Goal: Task Accomplishment & Management: Manage account settings

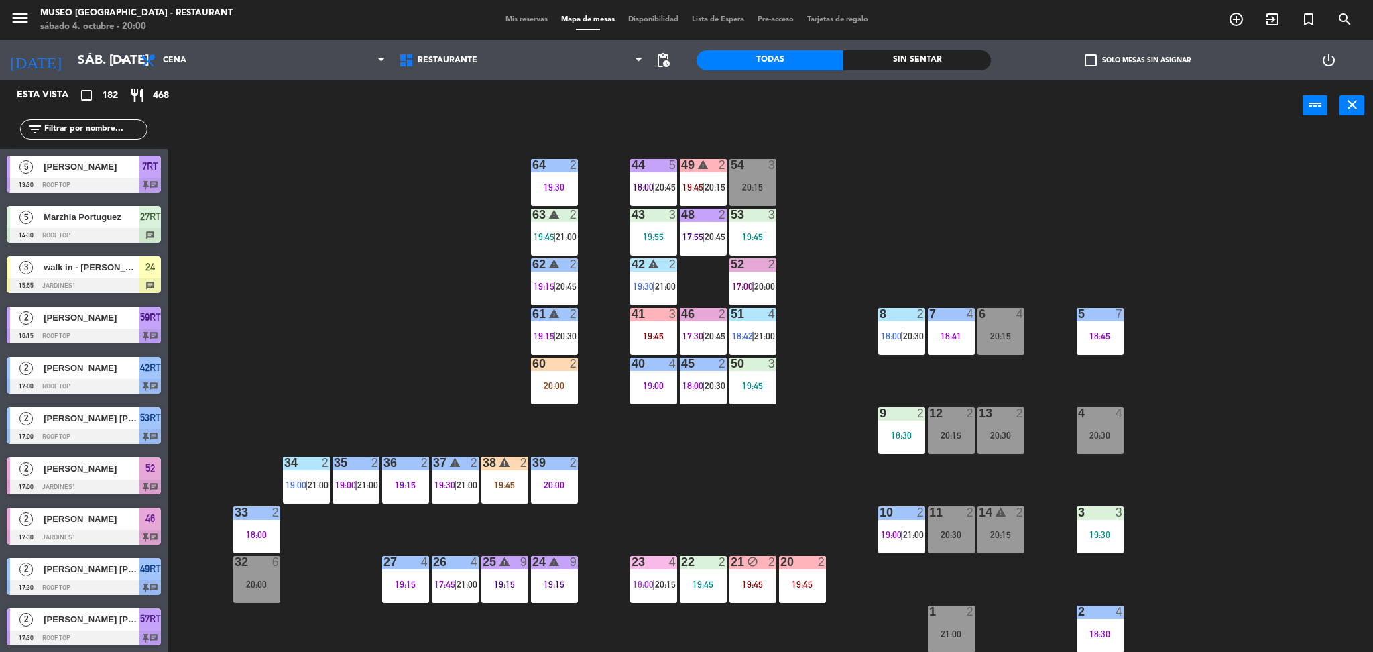
click at [108, 125] on input "text" at bounding box center [95, 129] width 104 height 15
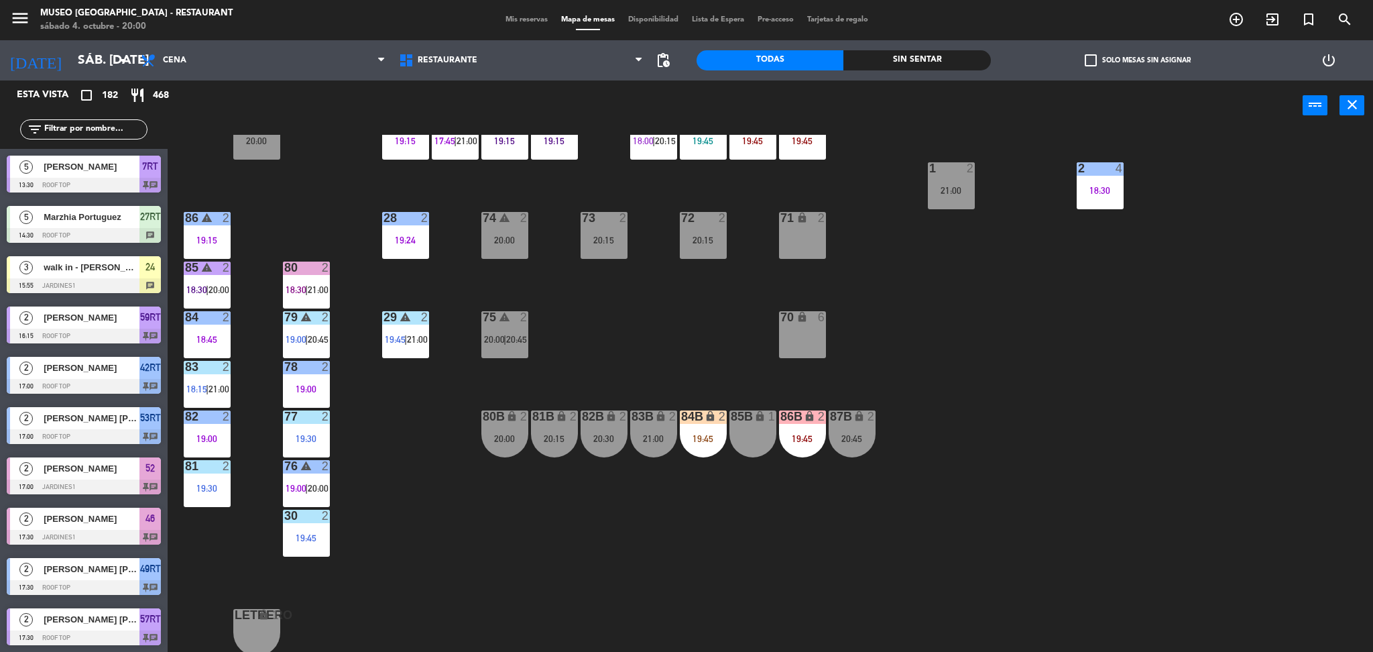
click at [749, 437] on div "85B lock 1" at bounding box center [753, 433] width 47 height 47
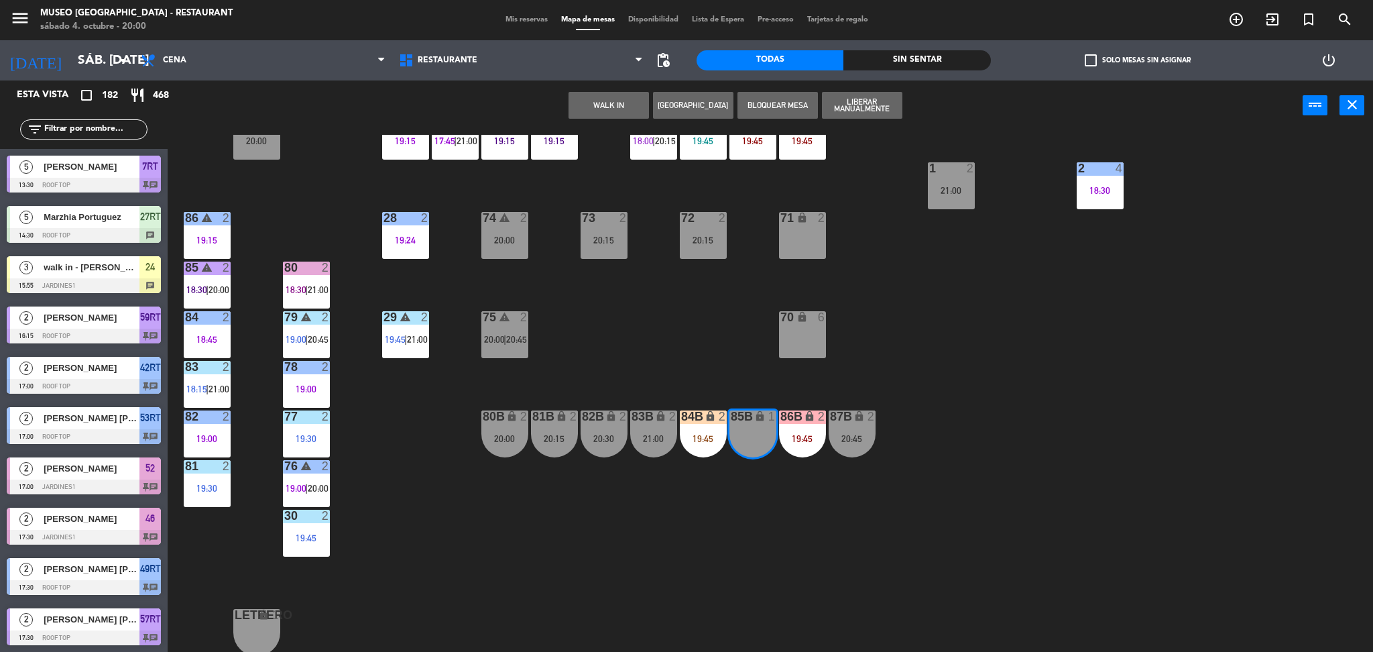
click at [593, 107] on button "WALK IN" at bounding box center [609, 105] width 80 height 27
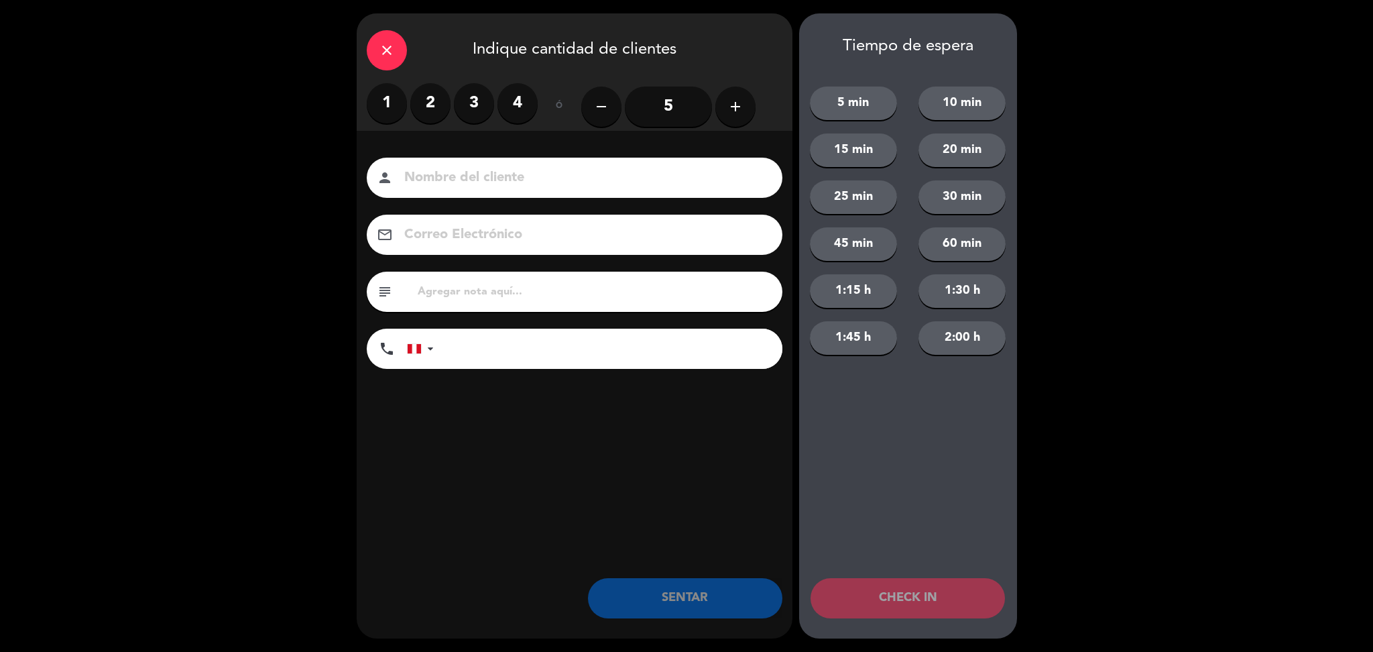
click at [513, 105] on label "4" at bounding box center [518, 103] width 40 height 40
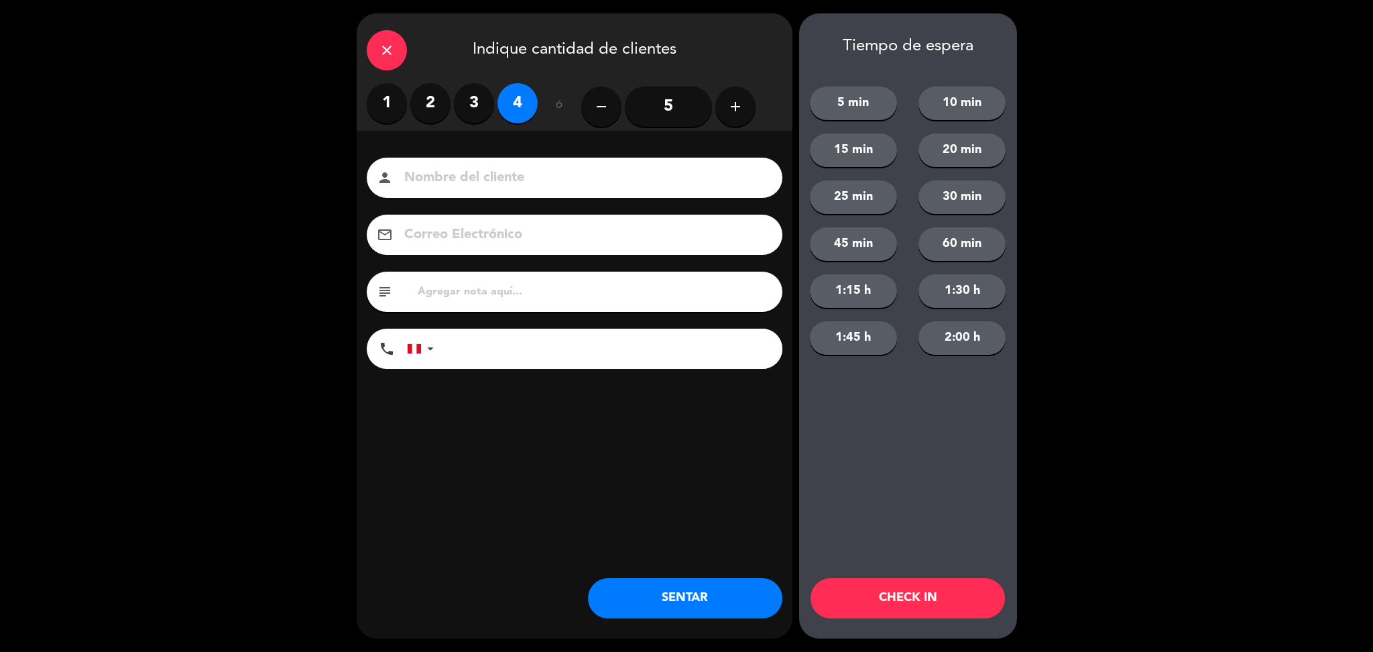
click at [561, 180] on input at bounding box center [584, 177] width 362 height 23
type input "walk in-[PERSON_NAME]"
click at [477, 343] on input "tel" at bounding box center [614, 349] width 335 height 40
type input "994933663"
click at [681, 581] on button "SENTAR" at bounding box center [685, 598] width 194 height 40
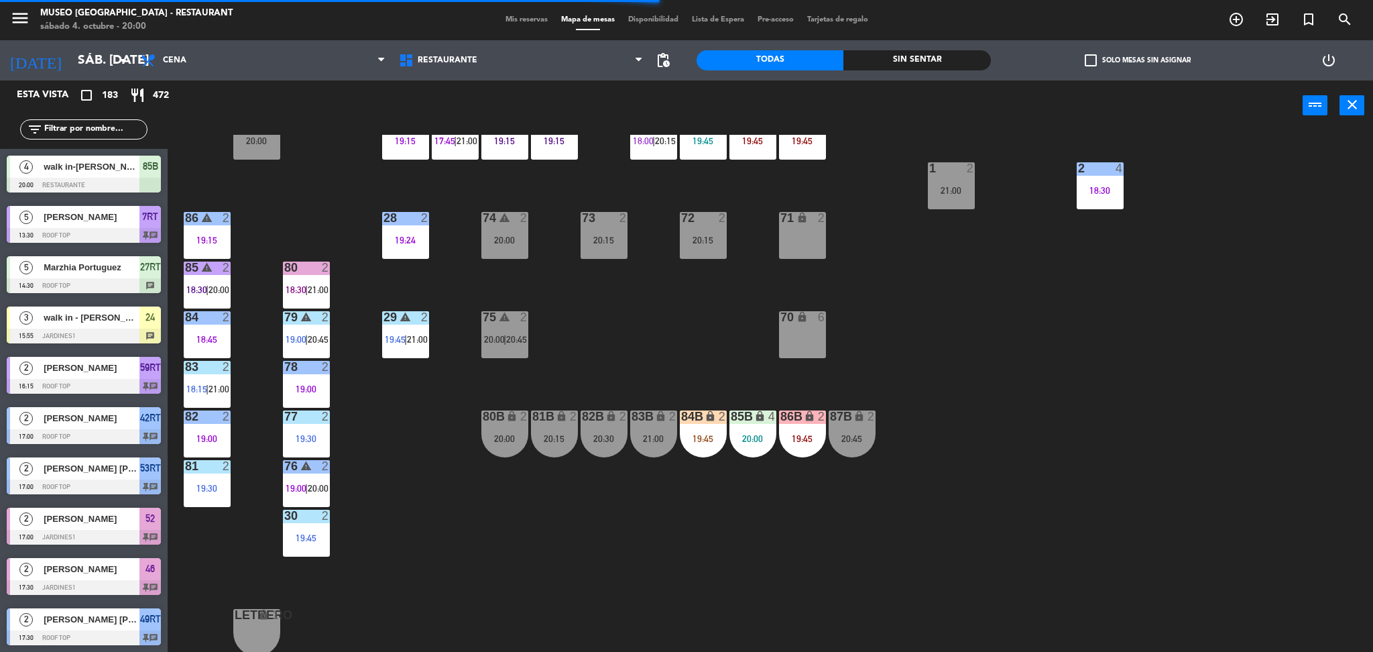
click at [754, 445] on div "85B lock 4 20:00" at bounding box center [753, 433] width 47 height 47
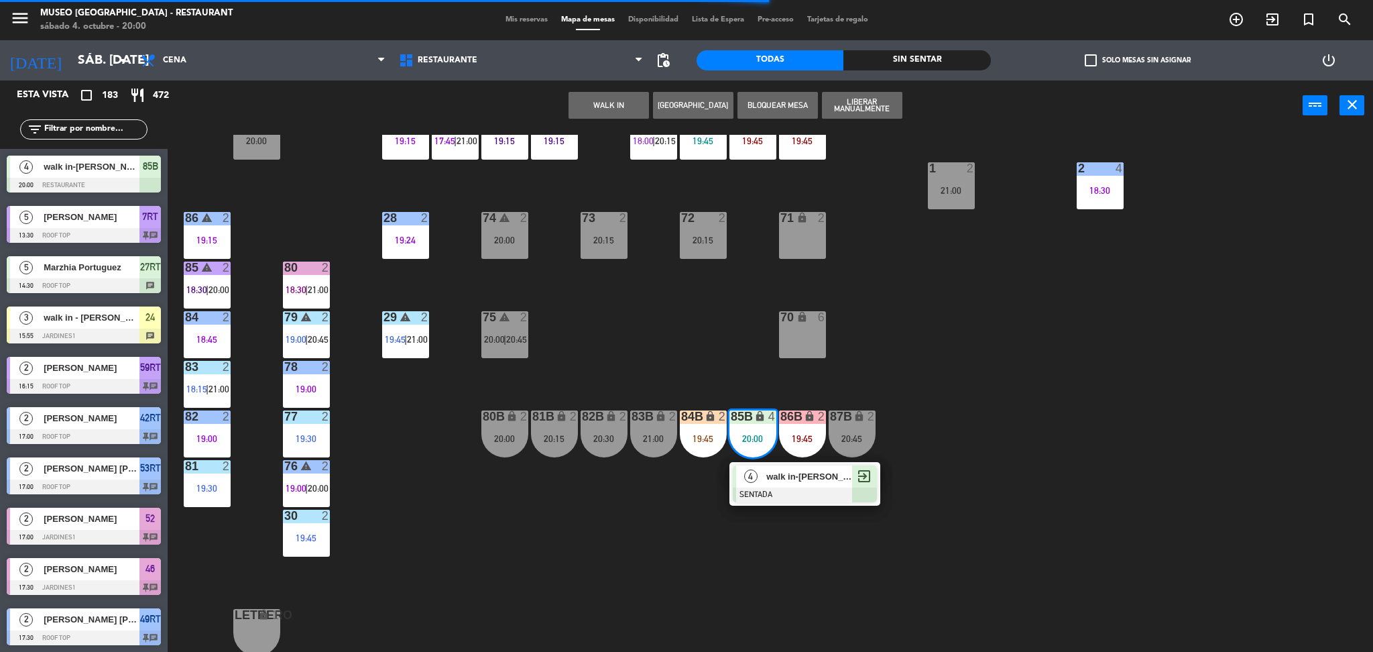
click at [792, 499] on div at bounding box center [805, 494] width 144 height 15
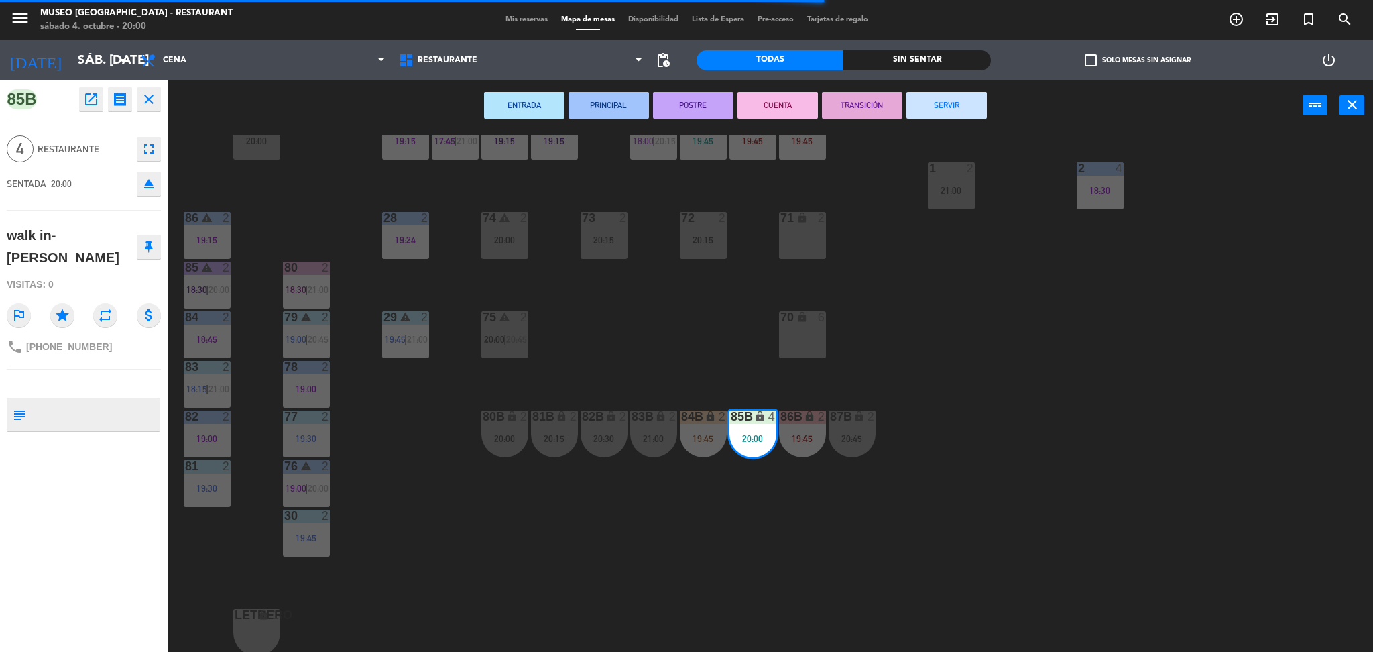
scroll to position [0, 0]
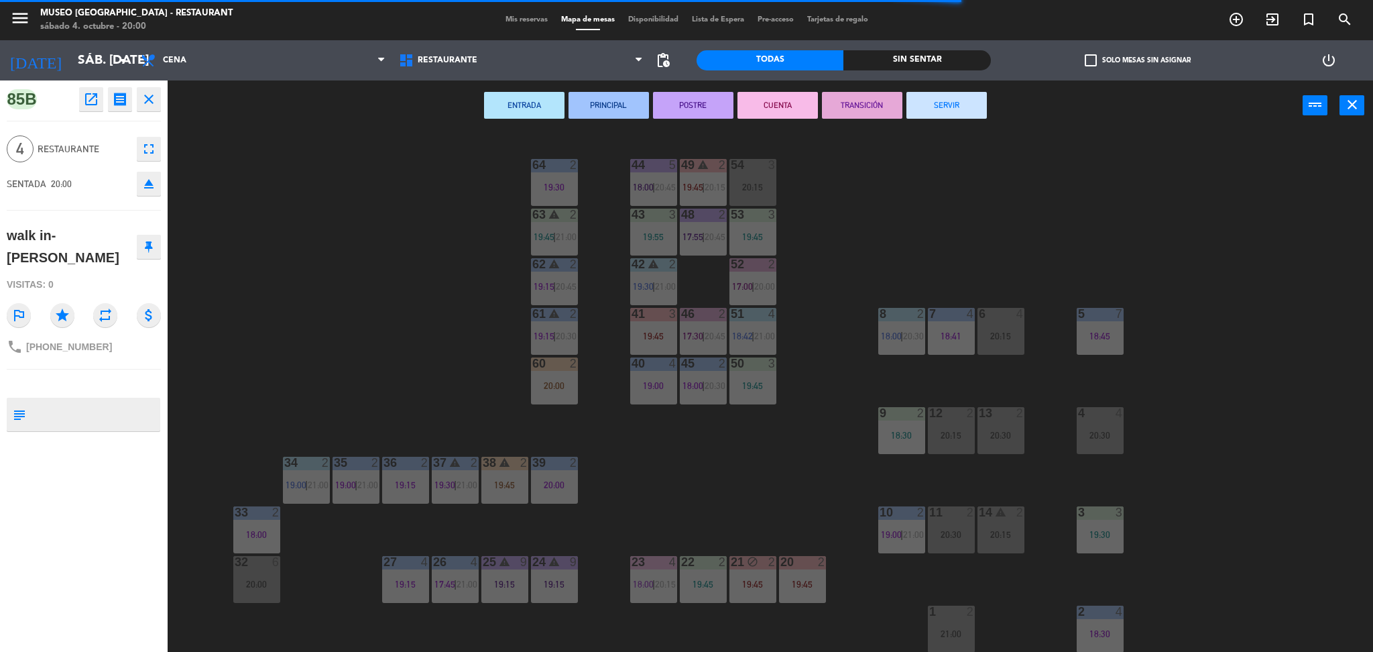
click at [1096, 417] on div at bounding box center [1100, 413] width 22 height 12
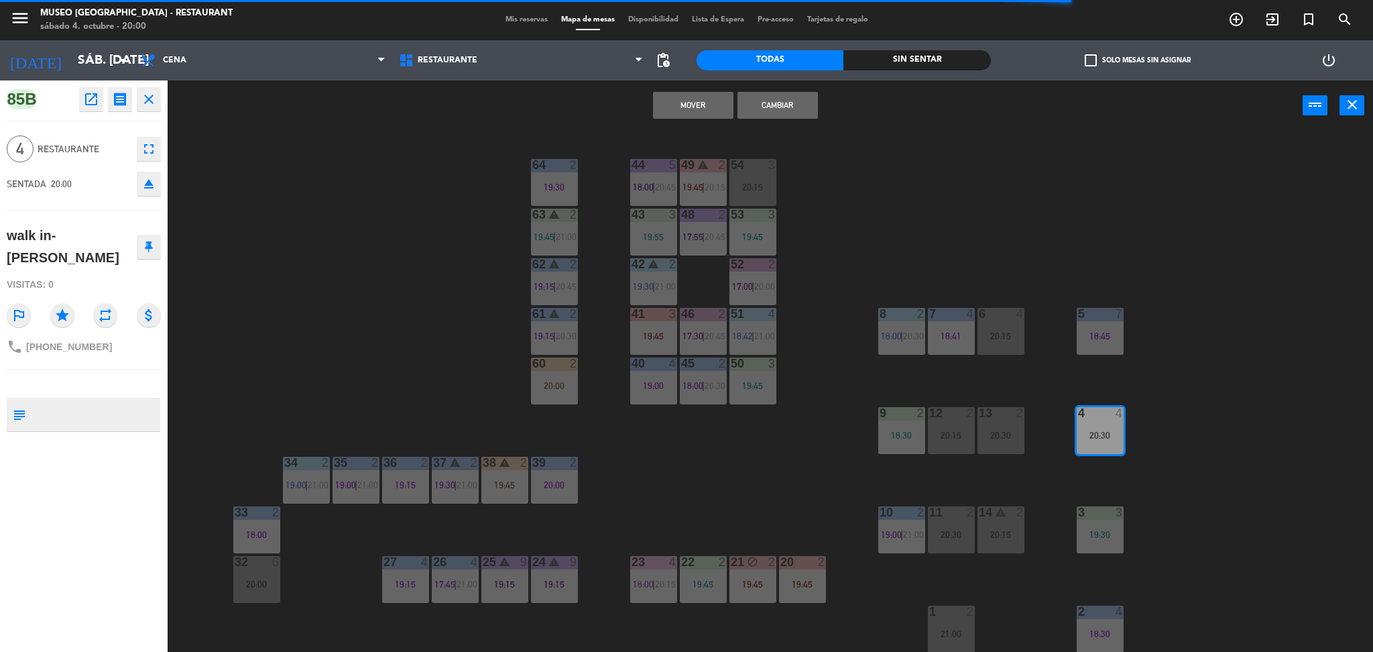
click at [774, 98] on button "Cambiar" at bounding box center [778, 105] width 80 height 27
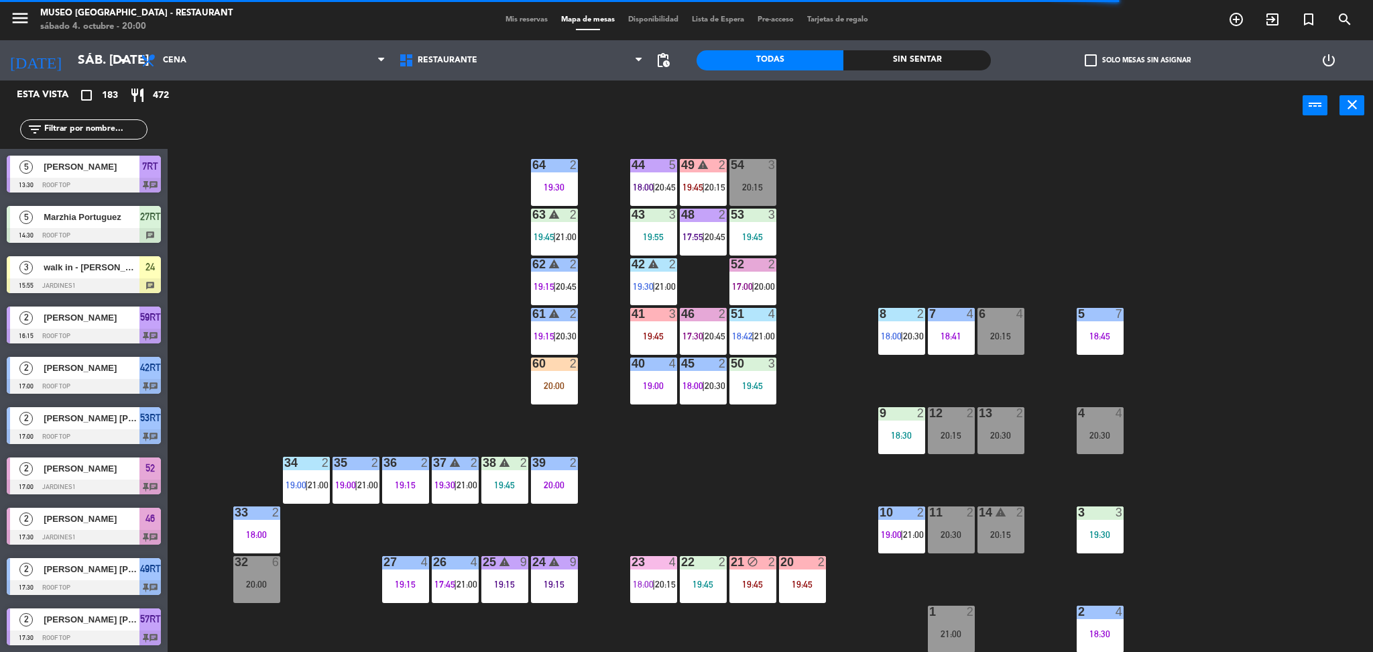
click at [129, 129] on input "text" at bounding box center [95, 129] width 104 height 15
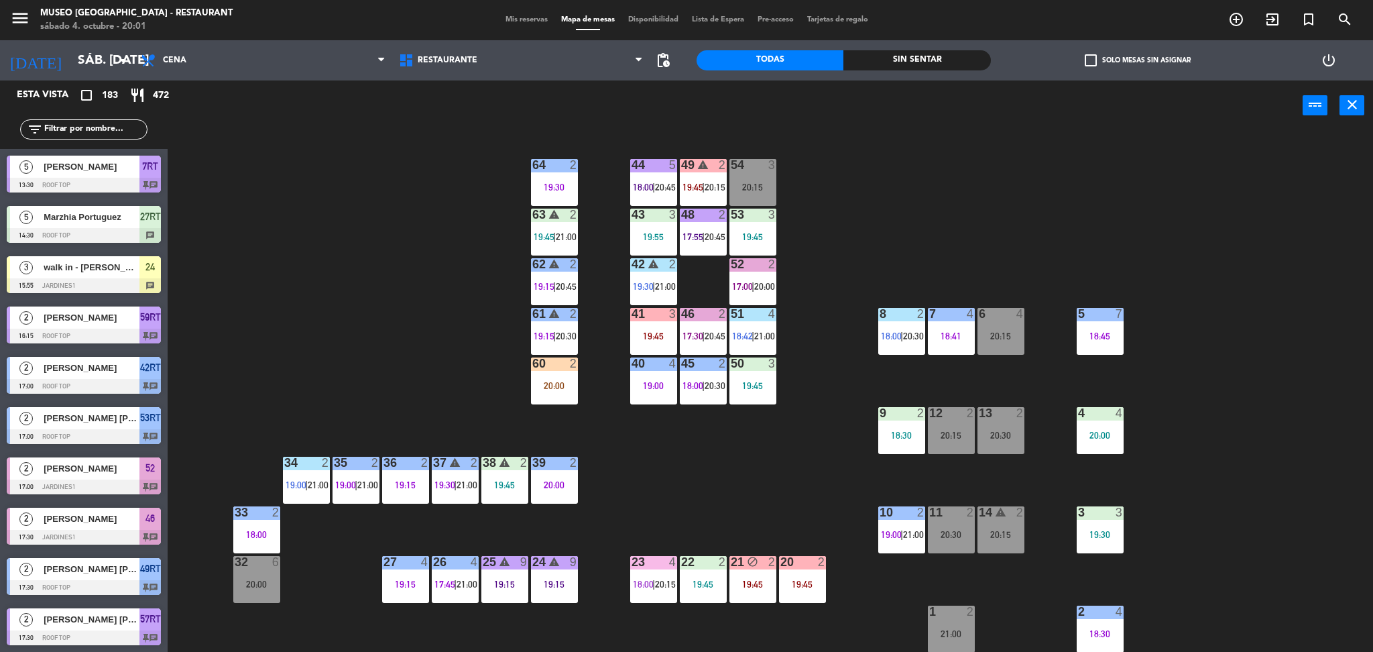
click at [455, 294] on div "44 5 18:00 | 20:45 49 warning 2 19:45 | 20:15 54 3 20:15 64 2 19:30 48 2 17:55 …" at bounding box center [777, 395] width 1192 height 521
click at [99, 125] on input "text" at bounding box center [95, 129] width 104 height 15
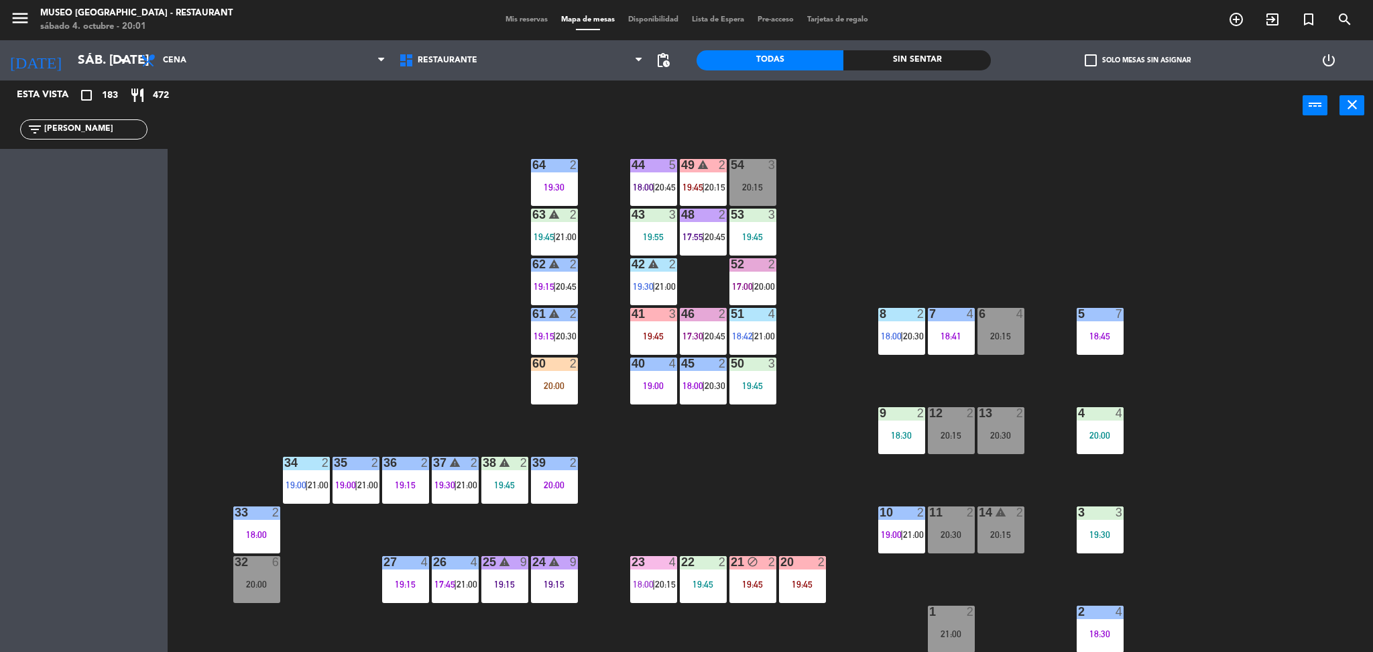
type input "cami"
drag, startPoint x: 75, startPoint y: 125, endPoint x: 0, endPoint y: 180, distance: 93.1
click at [0, 180] on div "Esta vista crop_square 183 restaurant 472 filter_list cami 2 Camila de [GEOGRAP…" at bounding box center [84, 139] width 168 height 119
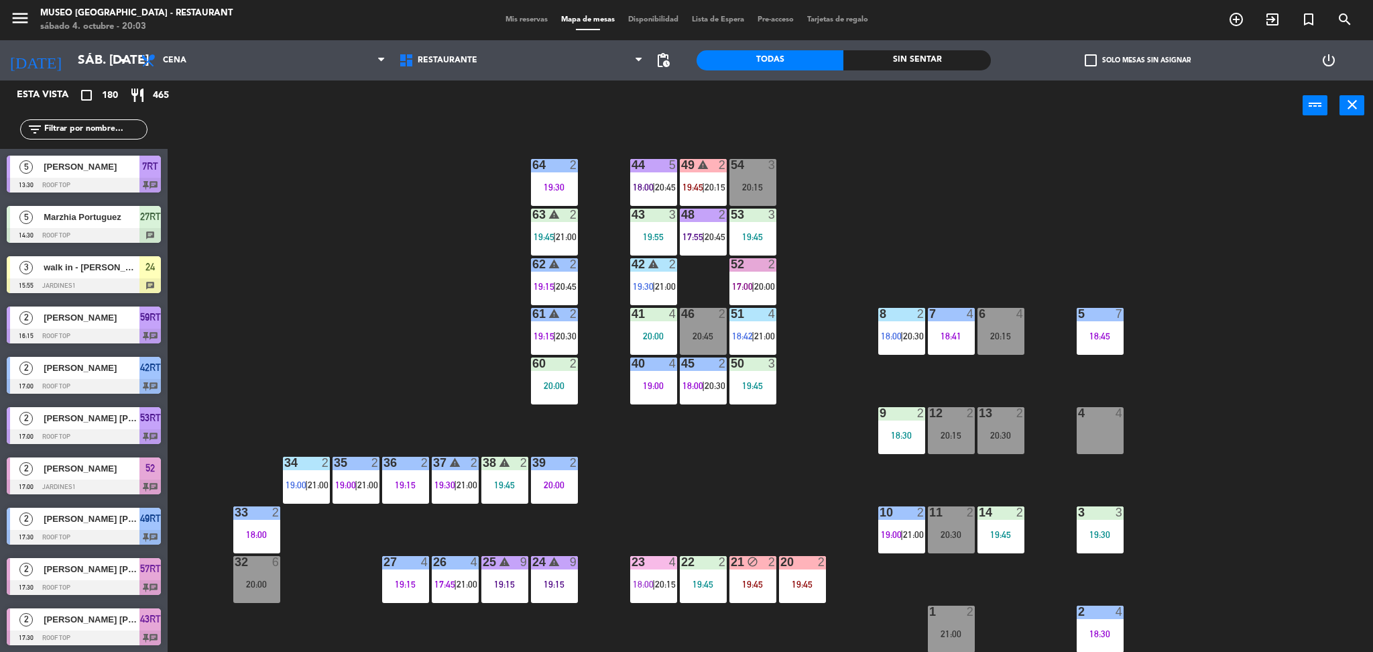
click at [440, 248] on div "44 5 18:00 | 20:45 49 warning 2 19:45 | 20:15 54 3 20:15 64 2 19:30 48 2 17:55 …" at bounding box center [777, 395] width 1192 height 521
click at [62, 126] on input "text" at bounding box center [95, 129] width 104 height 15
click at [113, 132] on input "text" at bounding box center [95, 129] width 104 height 15
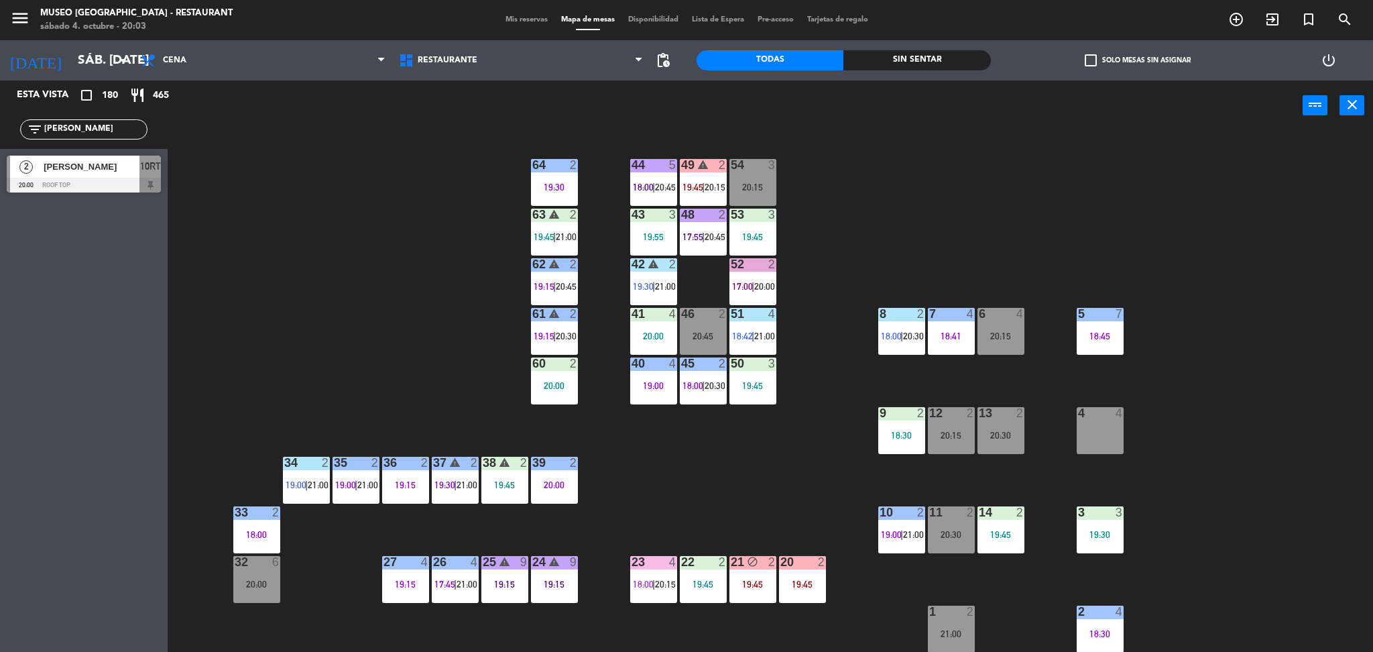
type input "[PERSON_NAME]"
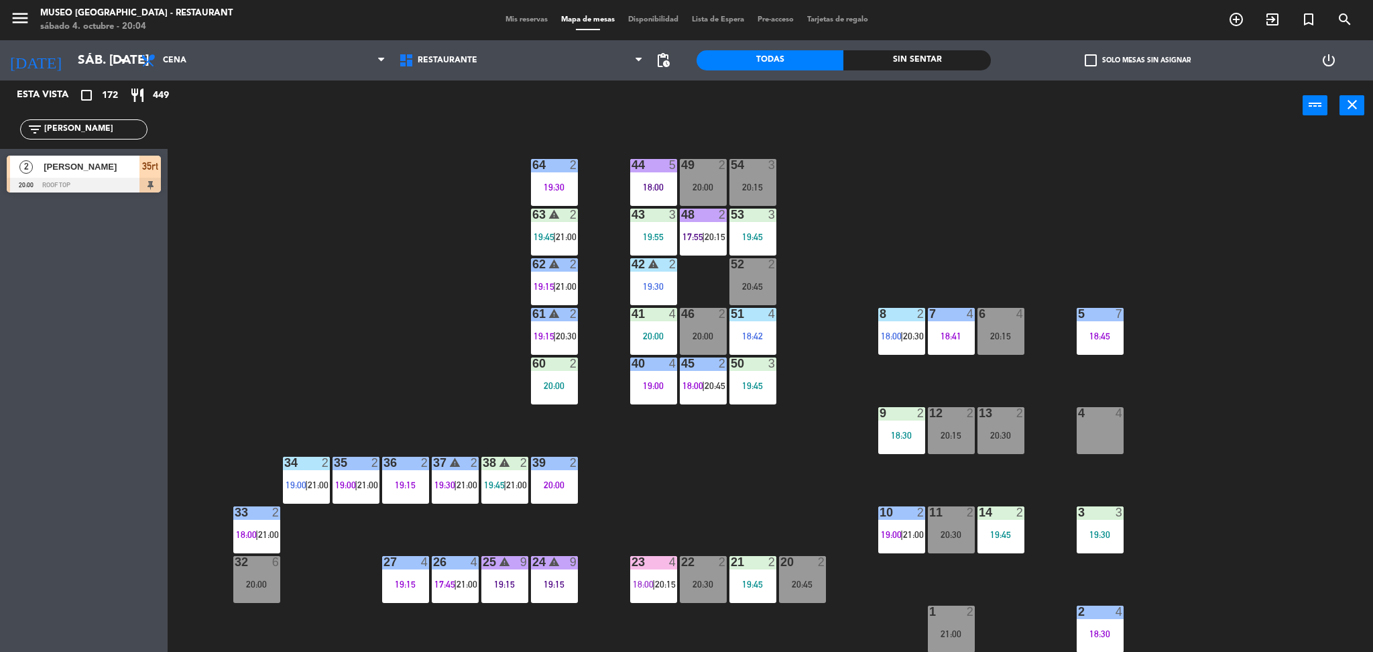
drag, startPoint x: 120, startPoint y: 127, endPoint x: 0, endPoint y: 154, distance: 123.0
click at [0, 154] on div "Esta vista crop_square 172 restaurant 449 filter_list [PERSON_NAME] 2 [PERSON_N…" at bounding box center [84, 139] width 168 height 119
type input "pimen"
click at [78, 176] on div "[PERSON_NAME]" at bounding box center [90, 167] width 97 height 22
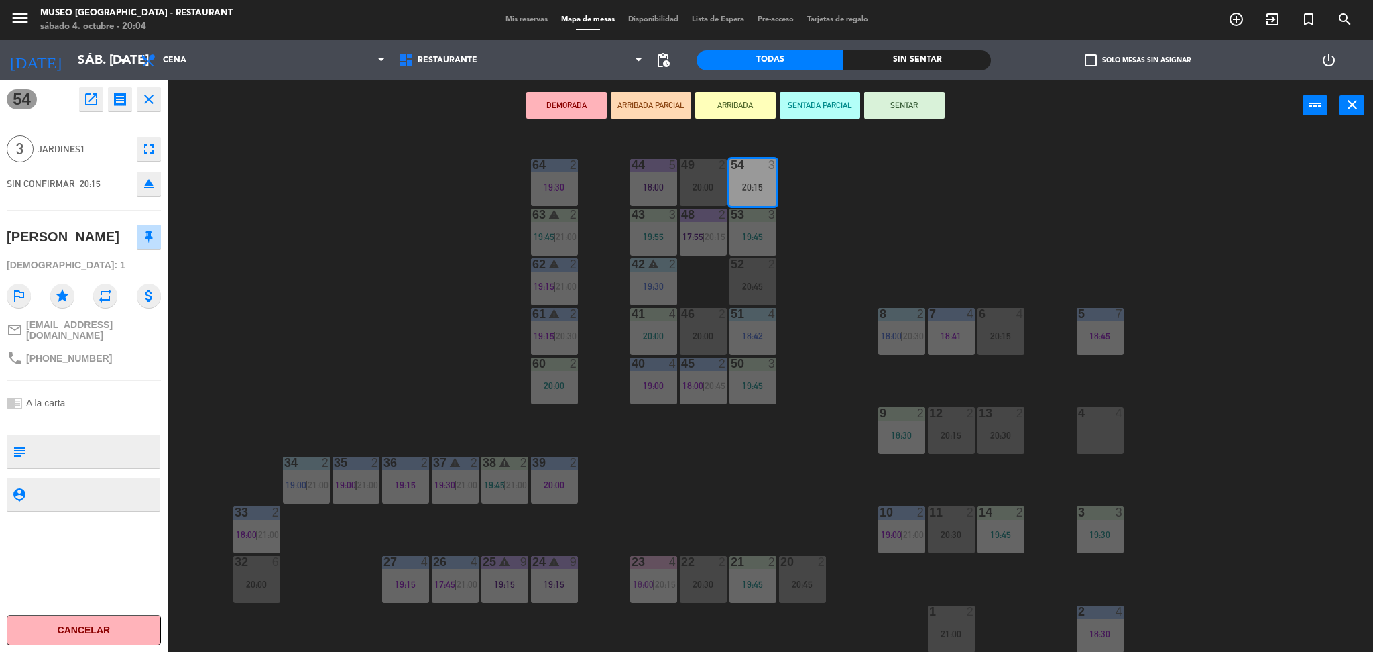
click at [1094, 432] on div "4 4" at bounding box center [1100, 430] width 47 height 47
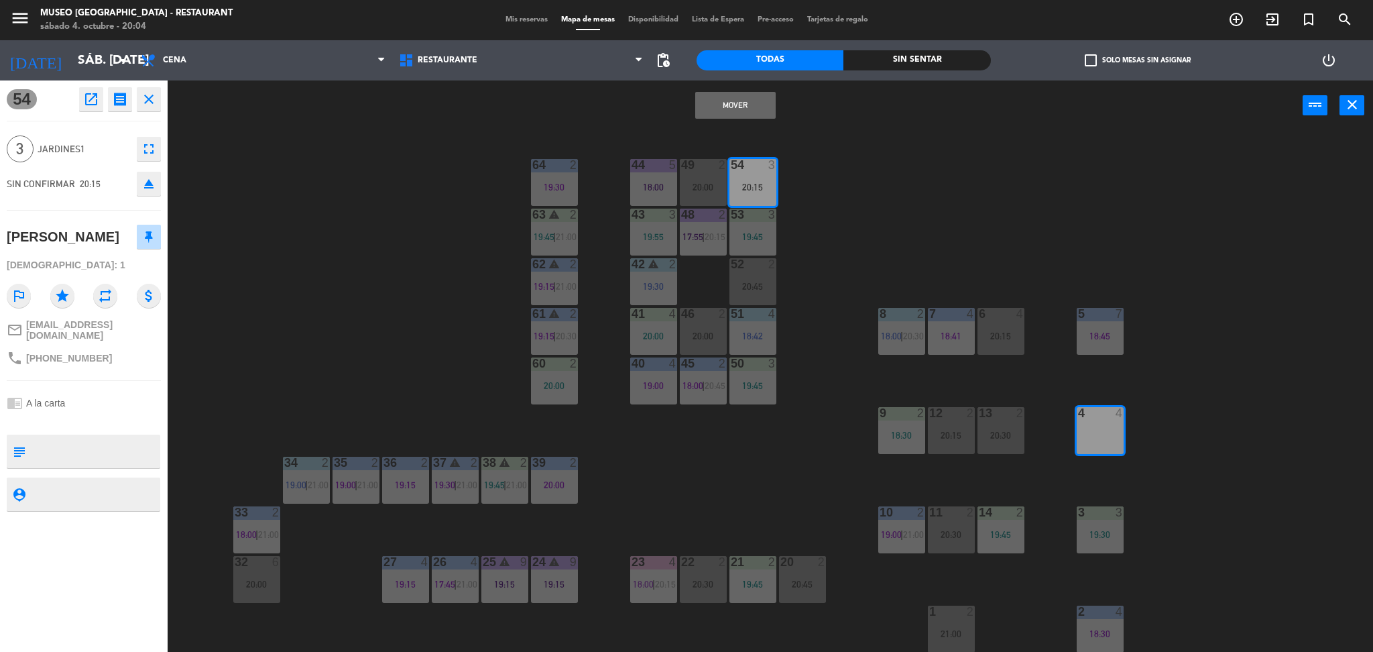
click at [719, 103] on button "Mover" at bounding box center [735, 105] width 80 height 27
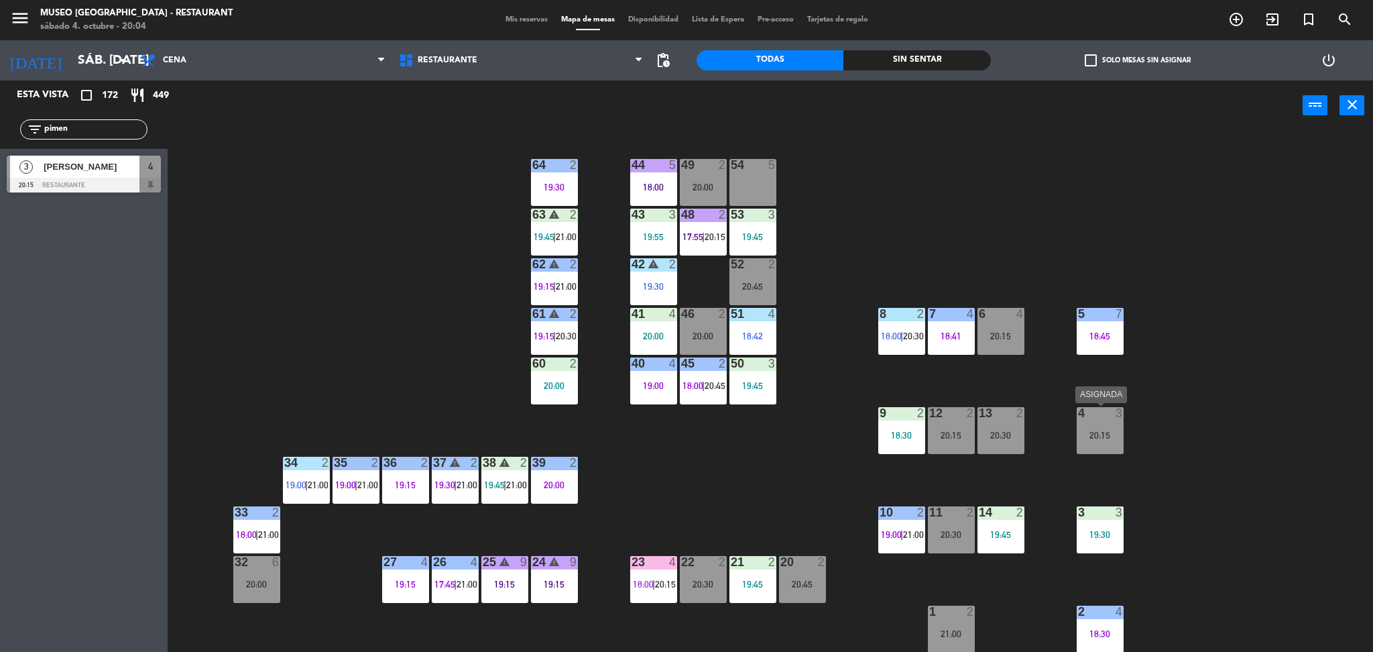
click at [1090, 432] on div "20:15" at bounding box center [1100, 434] width 47 height 9
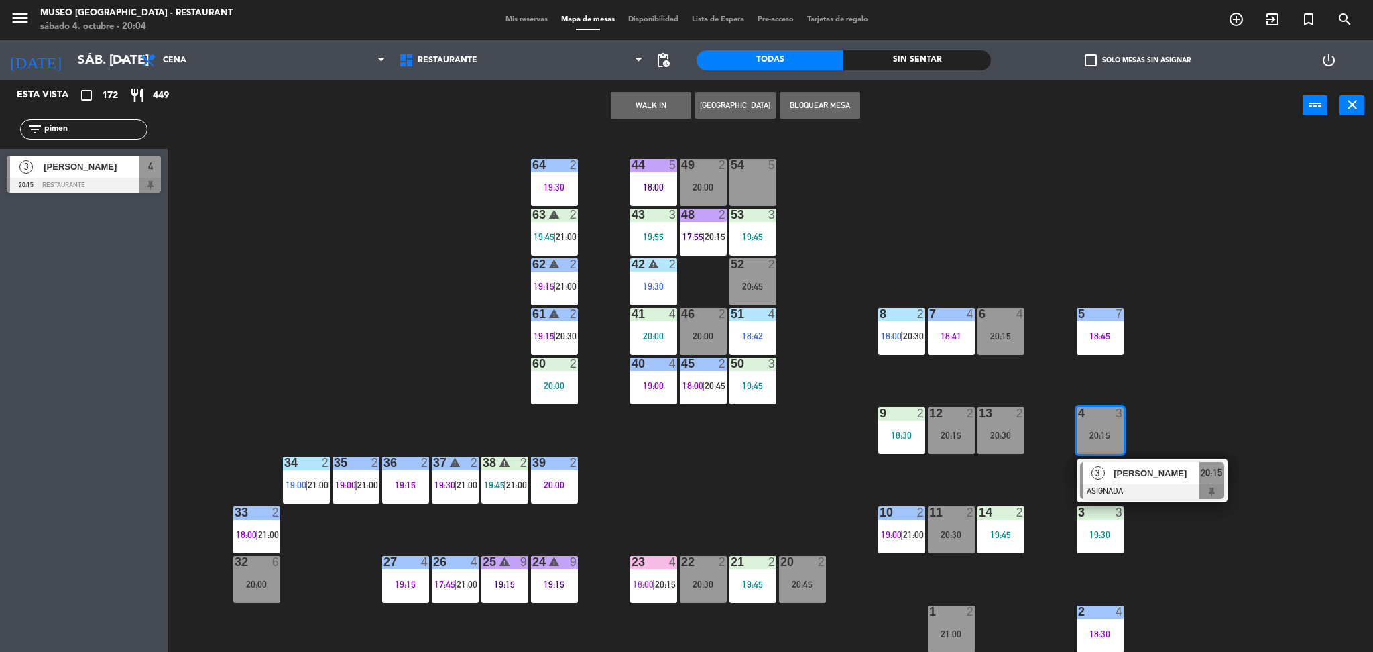
click at [1173, 489] on div at bounding box center [1152, 491] width 144 height 15
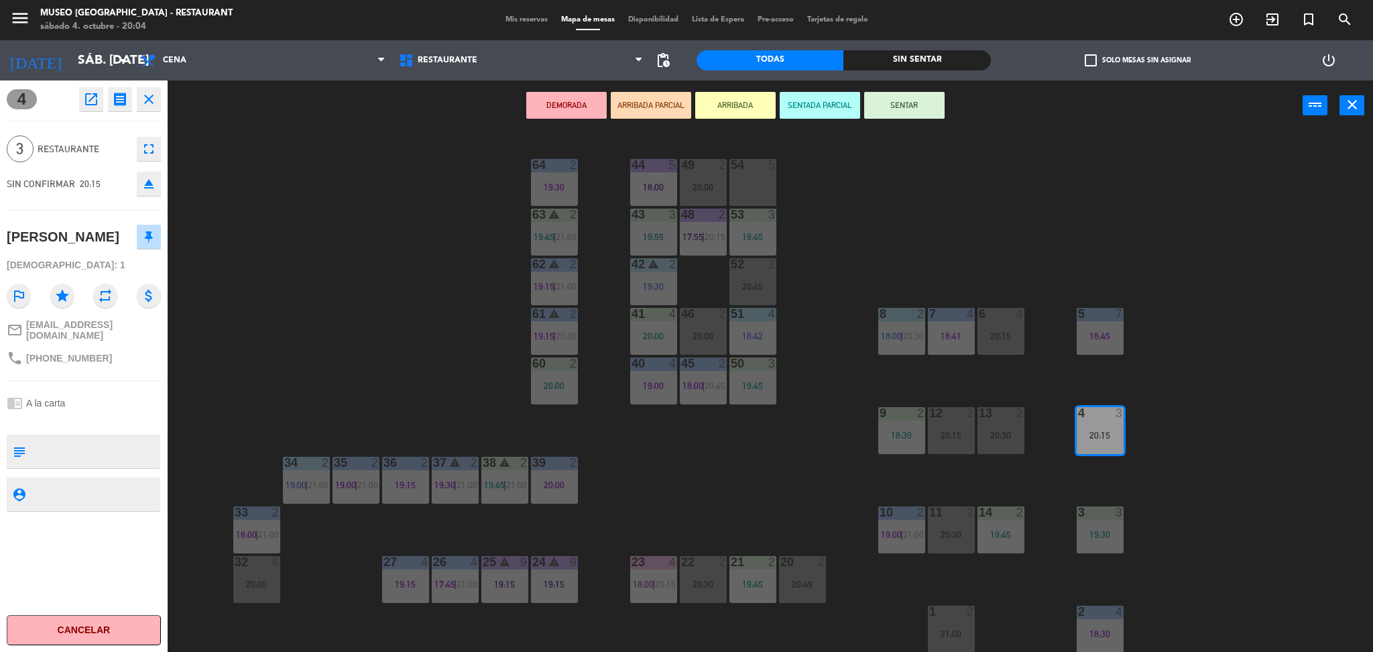
click at [648, 86] on div "DEMORADA ARRIBADA PARCIAL ARRIBADA SENTADA PARCIAL SENTAR power_input close" at bounding box center [735, 105] width 1135 height 51
click at [648, 95] on button "ARRIBADA PARCIAL" at bounding box center [651, 105] width 80 height 27
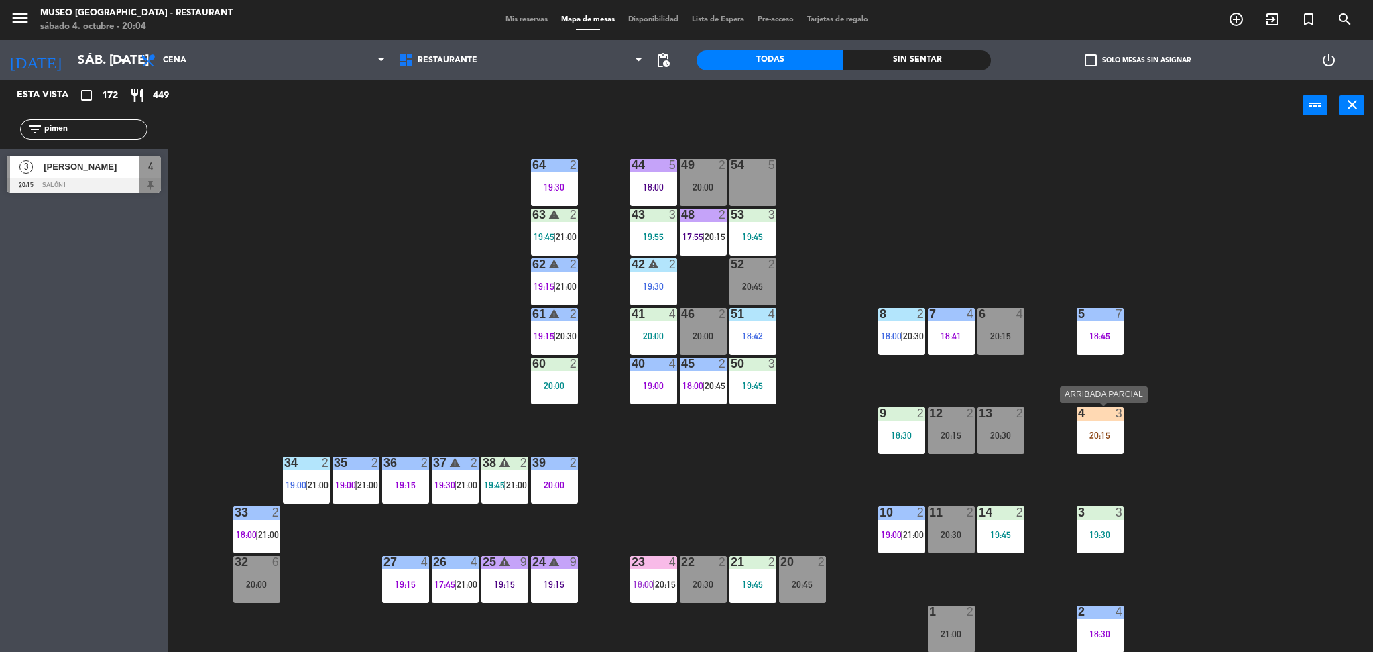
click at [1102, 440] on div "20:15" at bounding box center [1100, 434] width 47 height 9
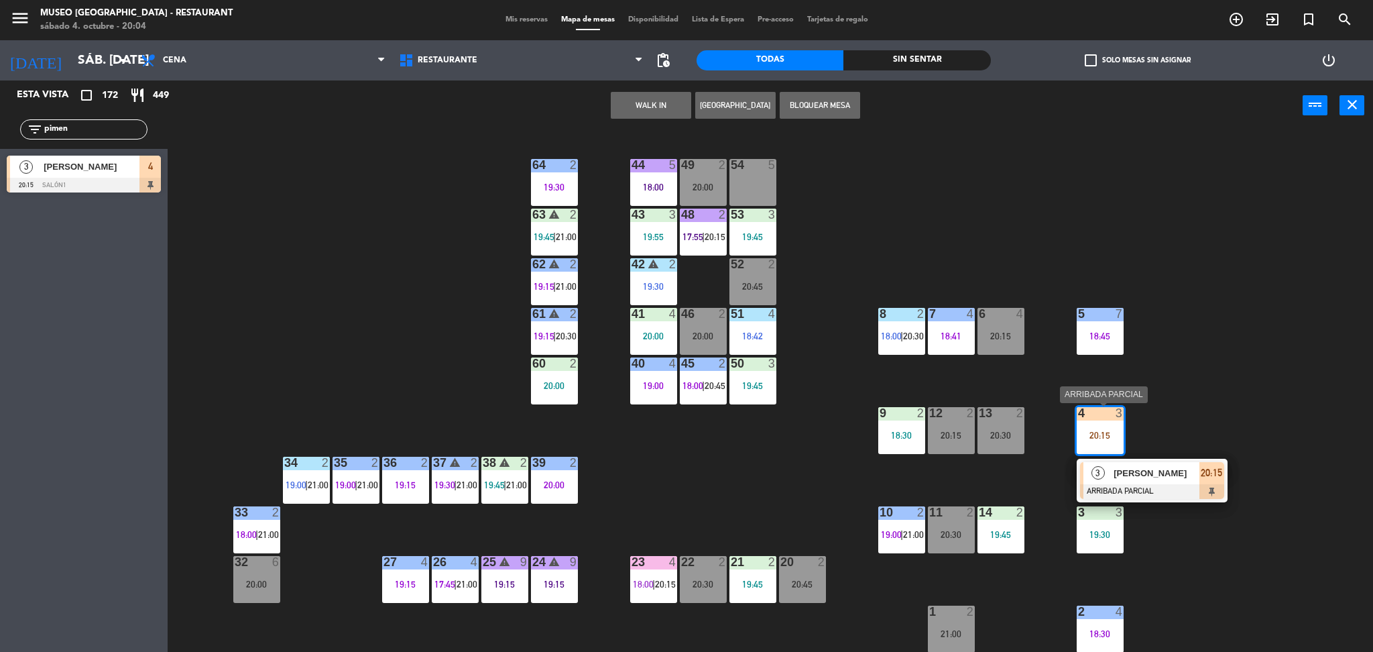
click at [1145, 474] on span "[PERSON_NAME]" at bounding box center [1157, 473] width 86 height 14
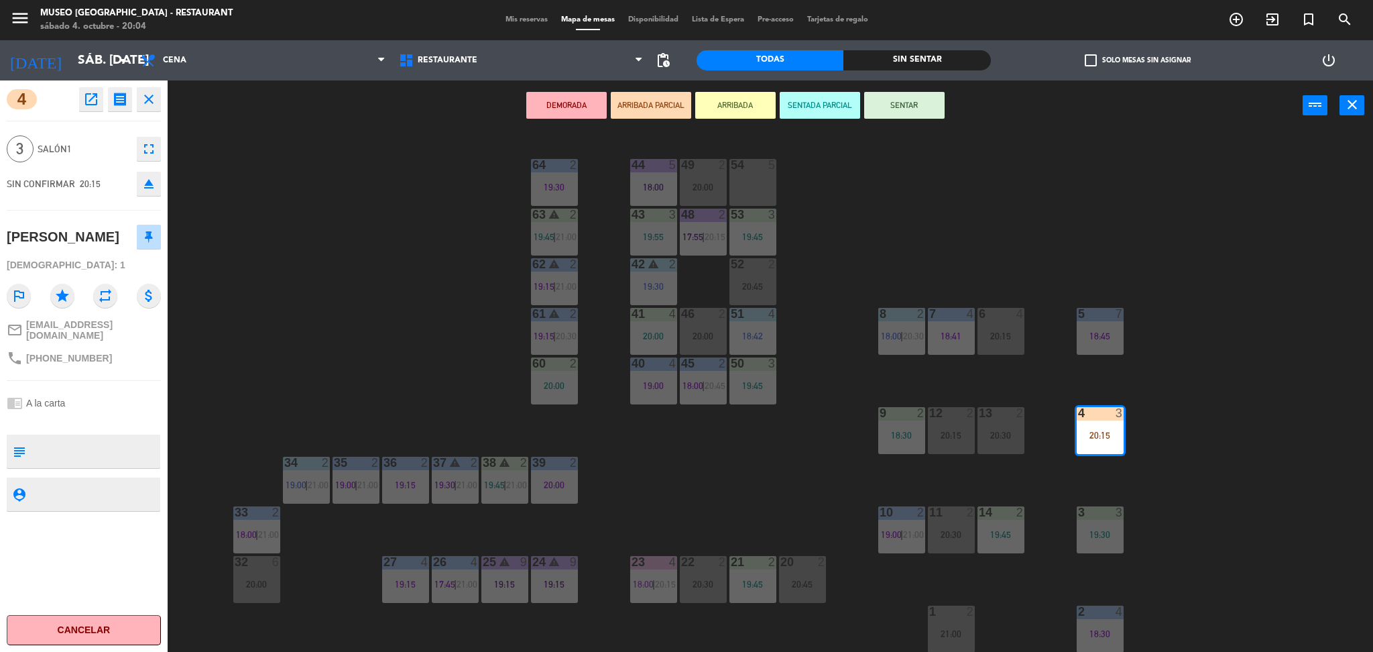
click at [454, 337] on div "44 5 18:00 49 2 20:00 54 5 64 2 19:30 48 2 17:55 | 20:15 53 3 19:45 63 warning …" at bounding box center [777, 395] width 1192 height 521
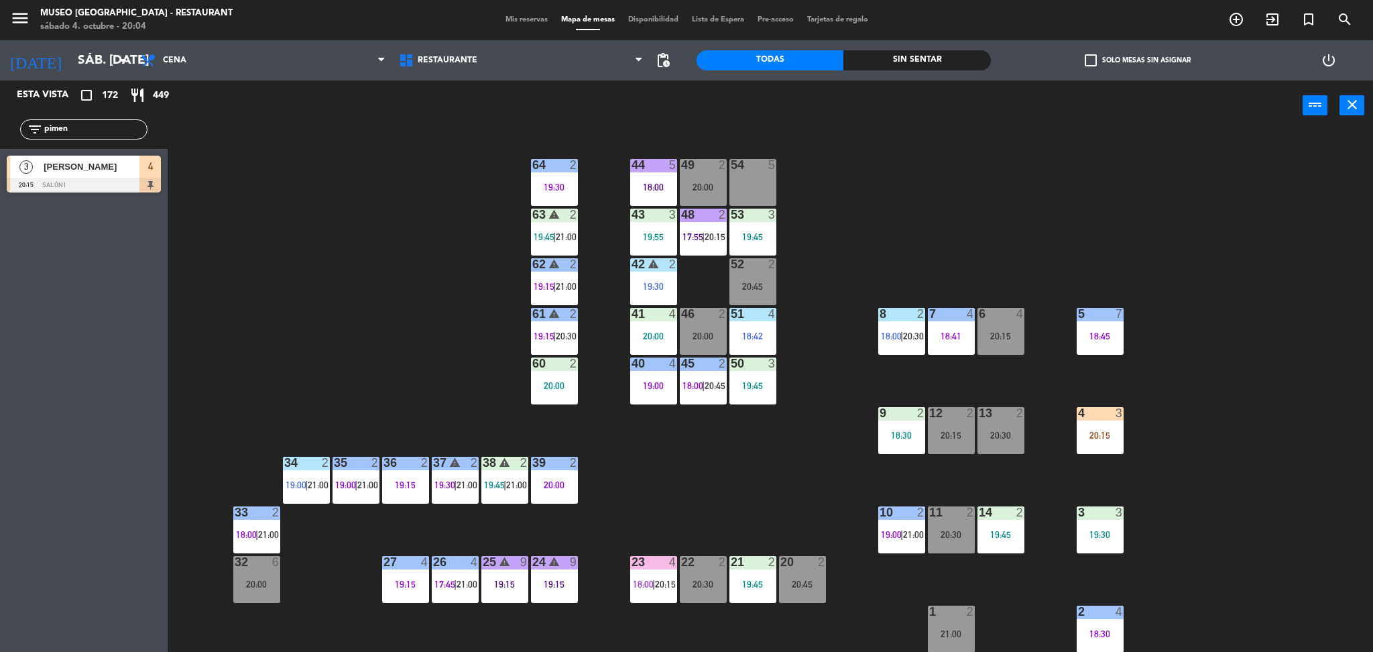
drag, startPoint x: 90, startPoint y: 132, endPoint x: 0, endPoint y: 162, distance: 94.6
click at [0, 162] on div "Esta vista crop_square 172 restaurant 449 filter_list pimen 3 [PERSON_NAME] 20:…" at bounding box center [84, 139] width 168 height 119
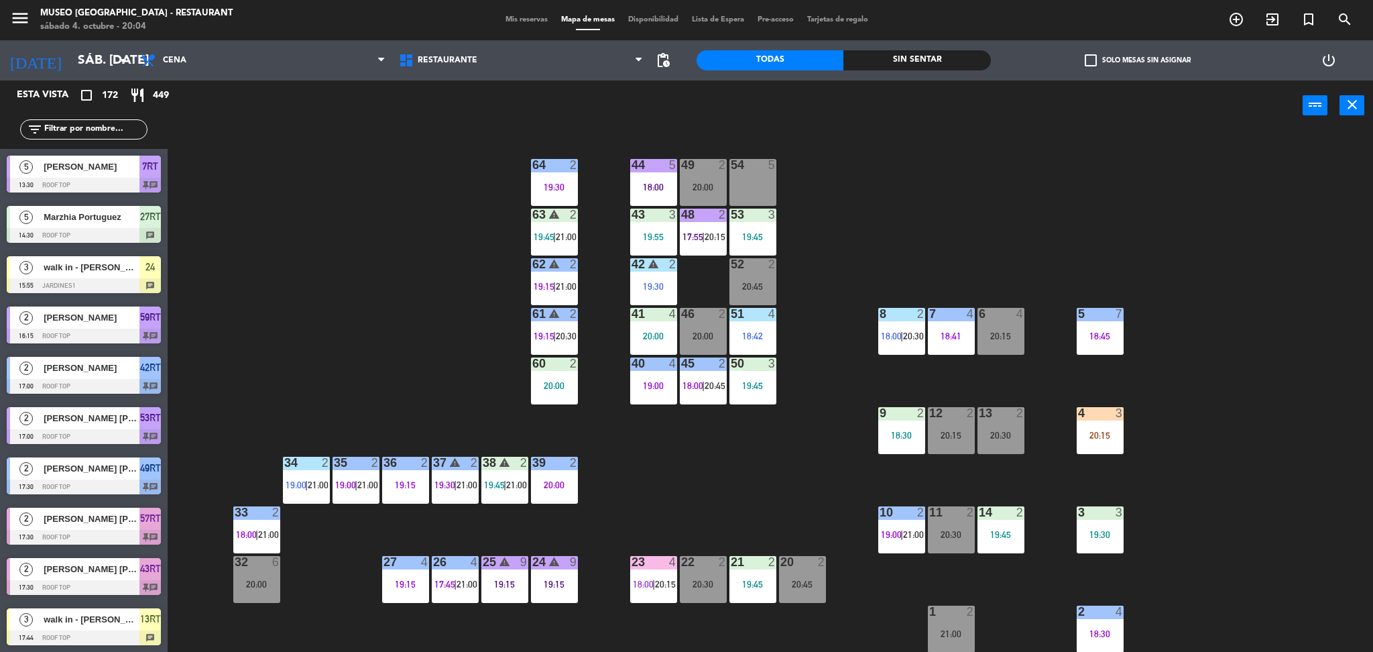
click at [77, 129] on input "text" at bounding box center [95, 129] width 104 height 15
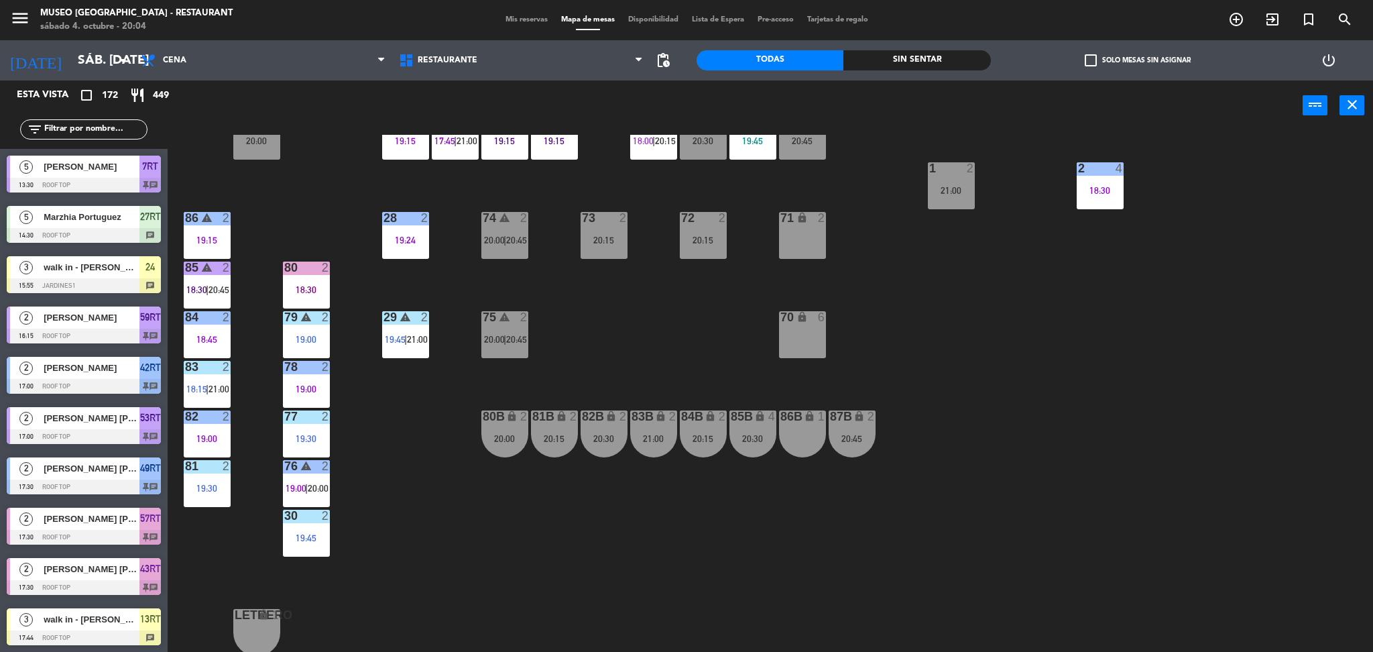
click at [117, 127] on input "text" at bounding box center [95, 129] width 104 height 15
click at [694, 281] on div "44 5 18:00 49 2 20:00 54 5 64 2 19:30 48 2 17:55 | 20:15 53 3 19:45 63 warning …" at bounding box center [777, 395] width 1192 height 521
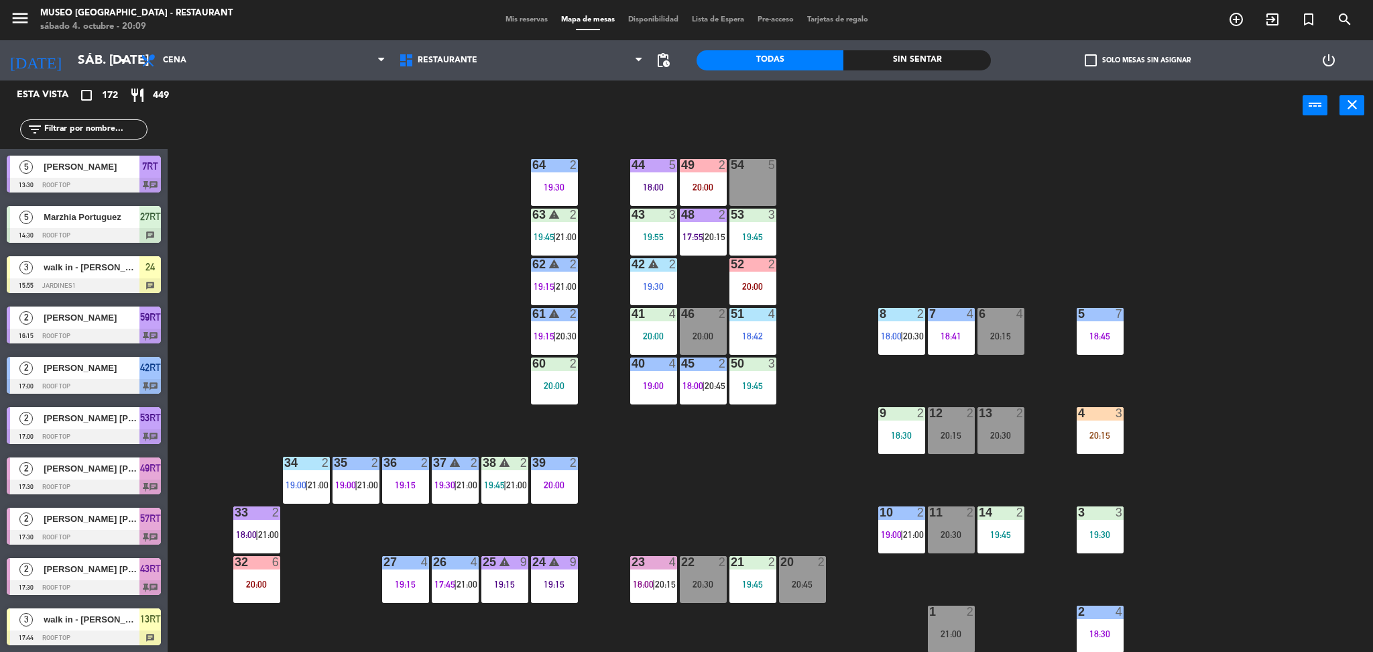
click at [1008, 349] on div "6 4 20:15" at bounding box center [1001, 331] width 47 height 47
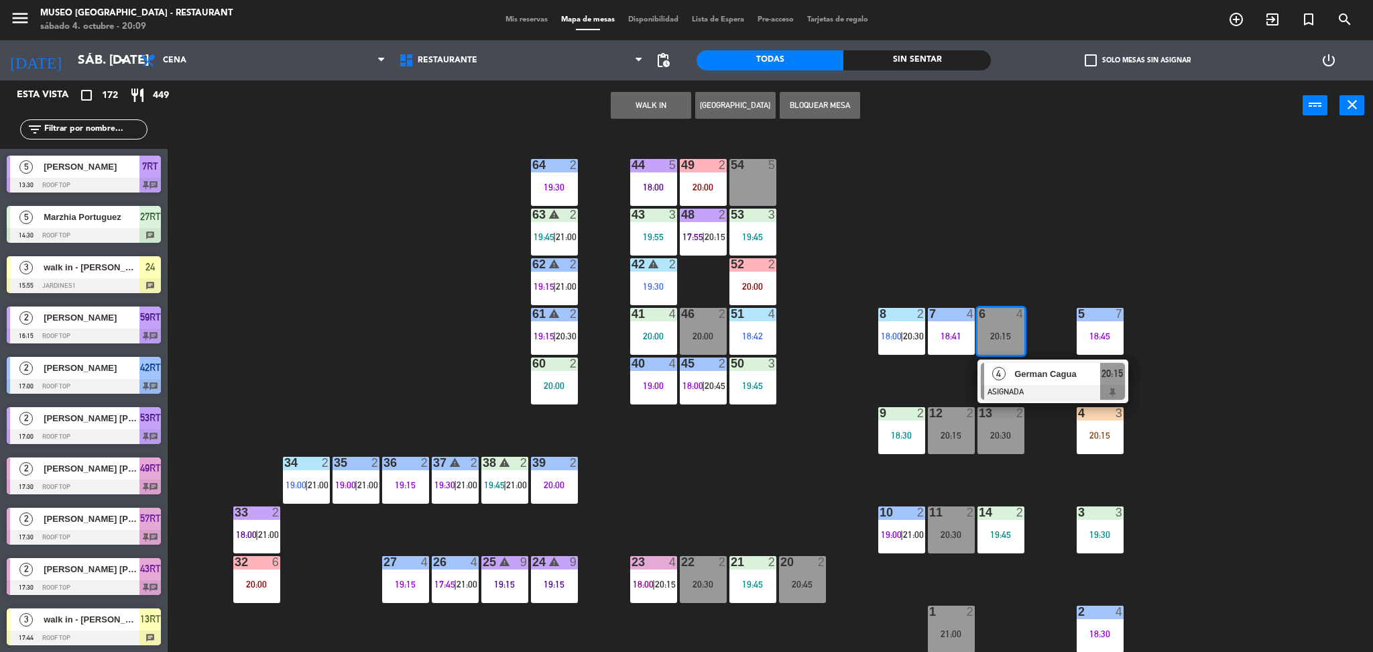
click at [1066, 397] on div at bounding box center [1053, 392] width 144 height 15
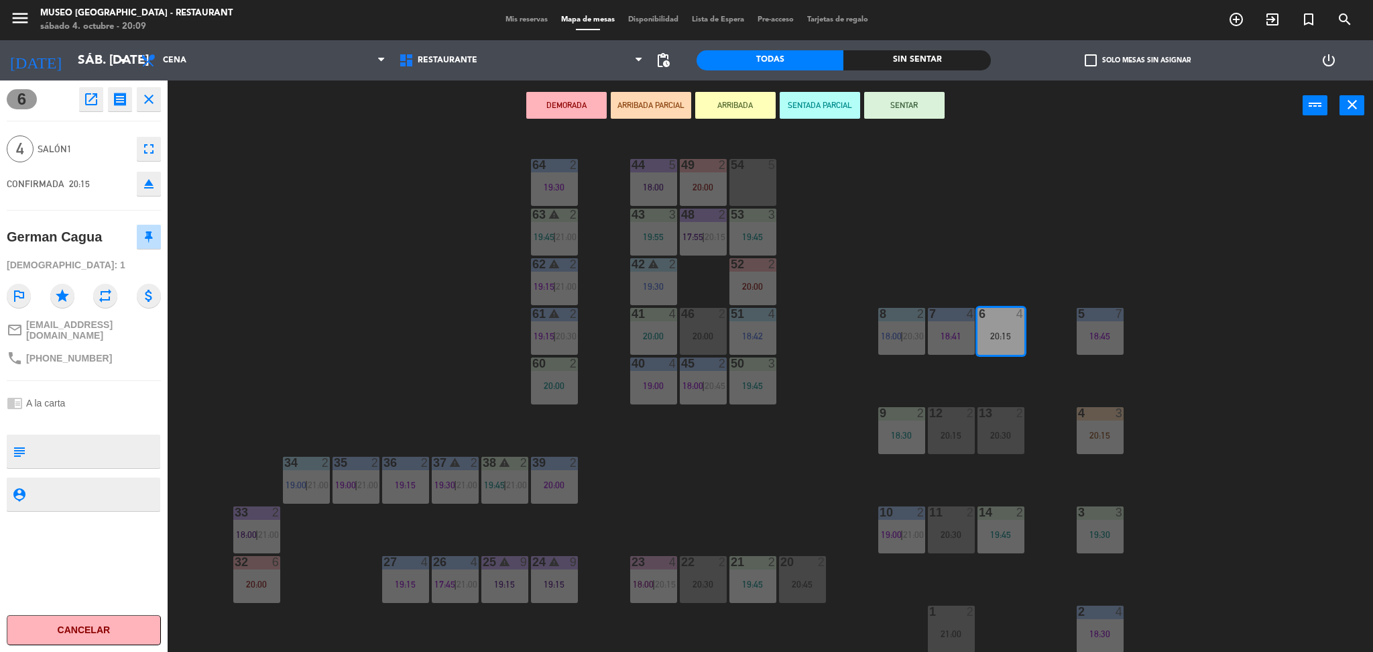
click at [664, 101] on button "ARRIBADA PARCIAL" at bounding box center [651, 105] width 80 height 27
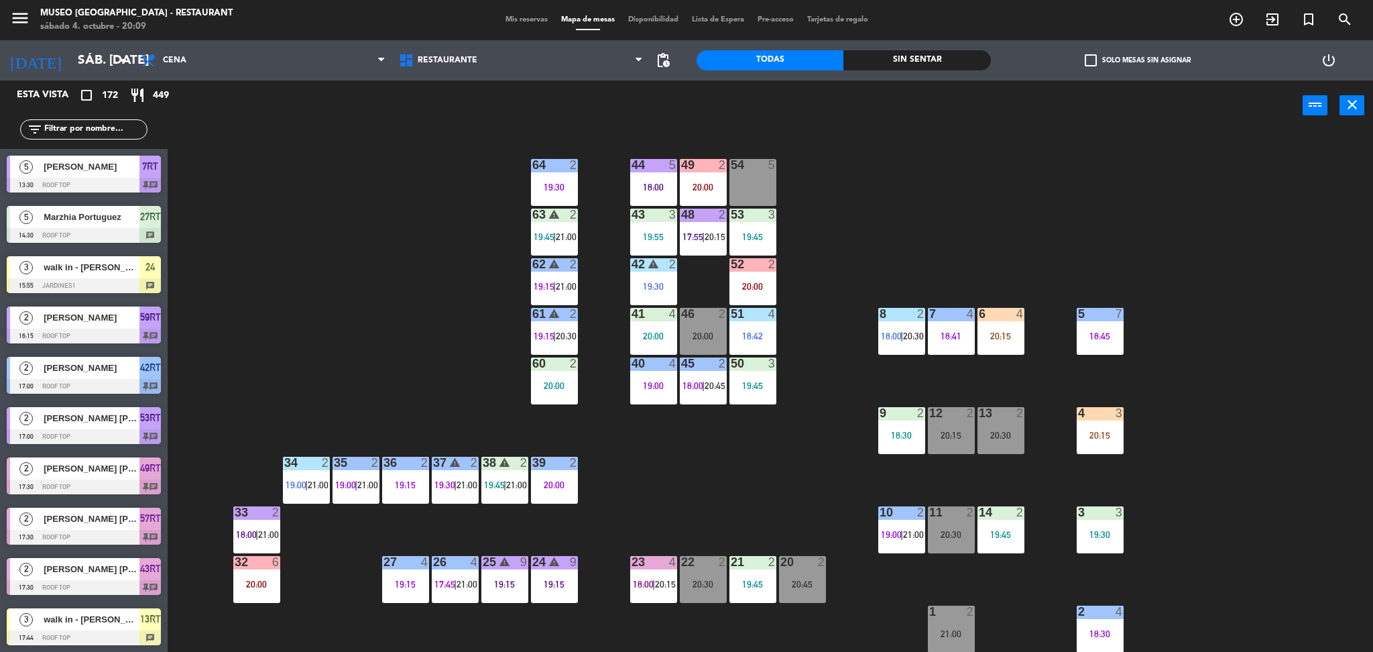
scroll to position [3, 0]
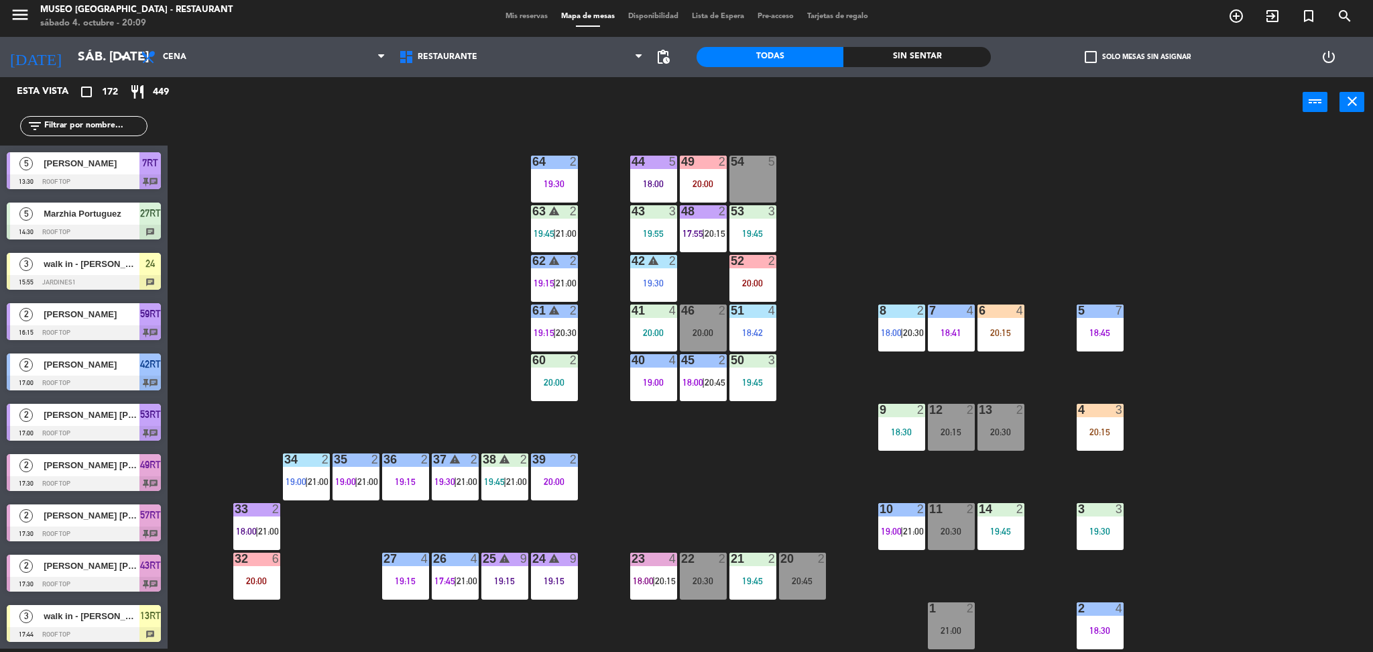
click at [994, 322] on div "6 4 20:15" at bounding box center [1001, 327] width 47 height 47
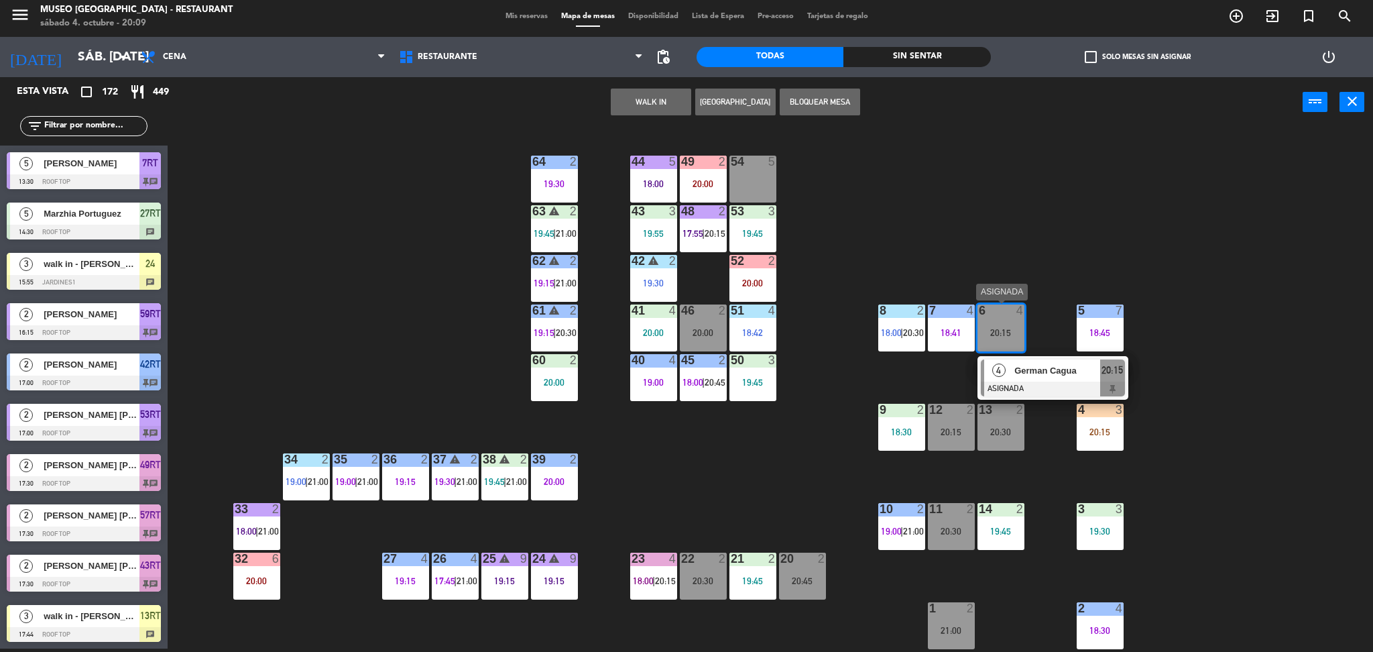
click at [1059, 382] on div at bounding box center [1053, 389] width 144 height 15
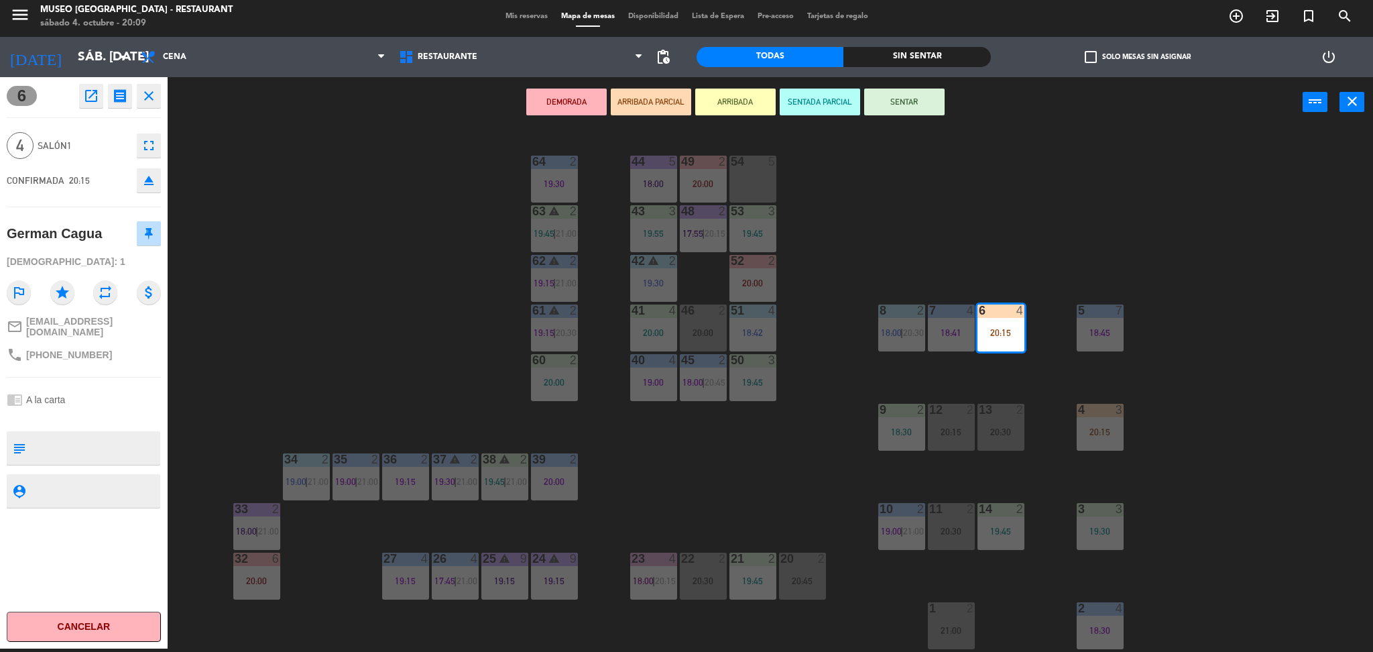
click at [63, 434] on textarea at bounding box center [95, 448] width 128 height 28
type textarea "cumpleaños"
click at [97, 268] on div "[DEMOGRAPHIC_DATA]: 1" at bounding box center [84, 261] width 154 height 23
click at [388, 260] on div "44 5 18:00 49 2 20:00 54 5 64 2 19:30 48 2 17:55 | 20:15 53 3 19:45 63 warning …" at bounding box center [777, 391] width 1192 height 521
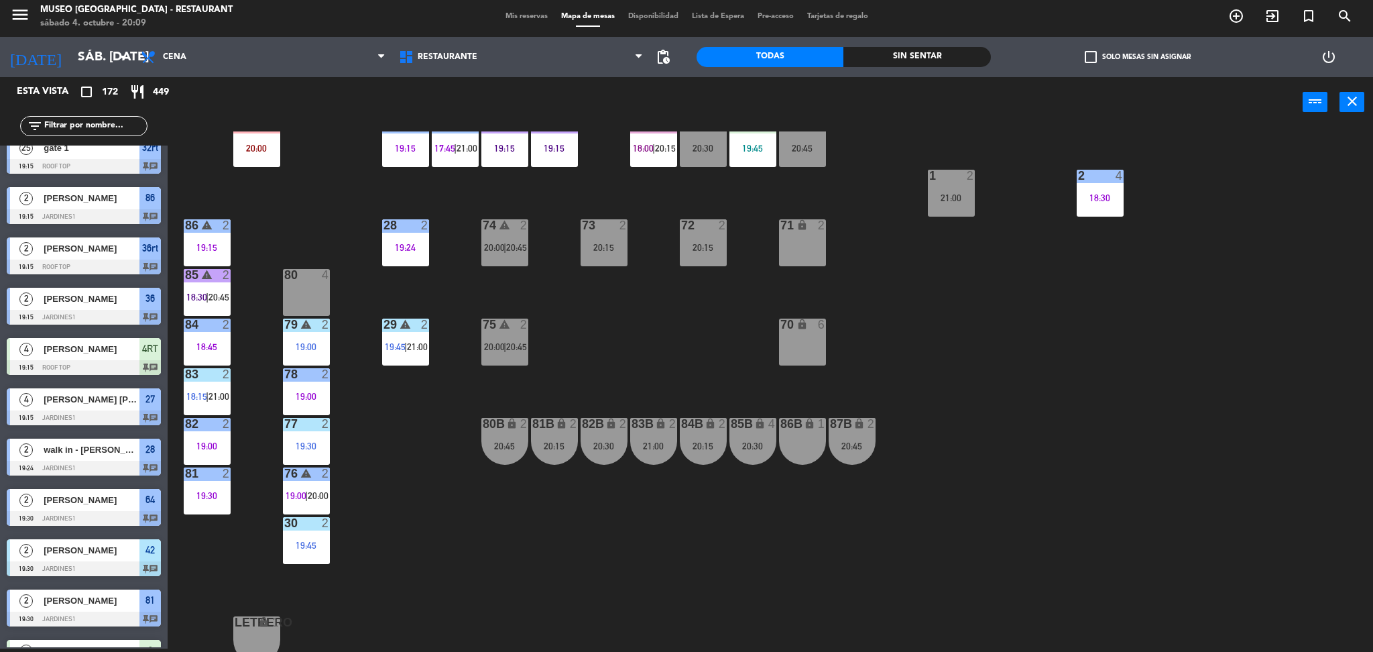
scroll to position [0, 0]
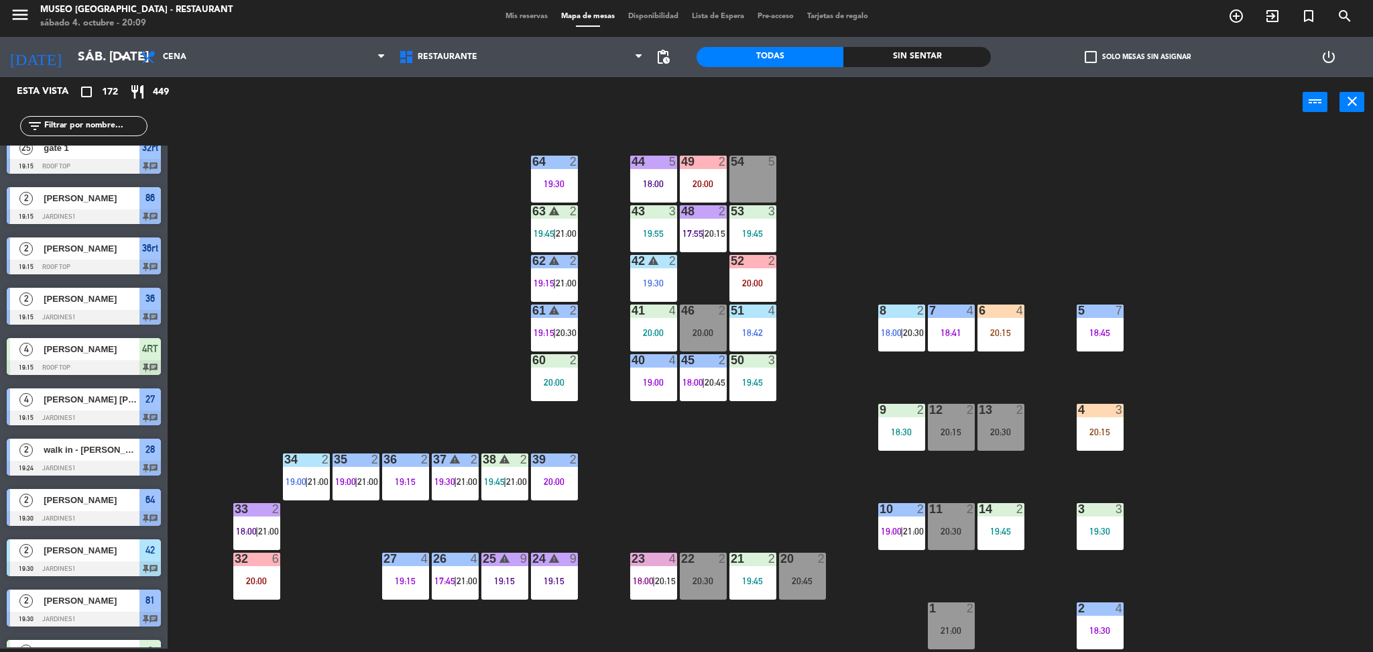
click at [1016, 316] on div "6 4" at bounding box center [1001, 310] width 47 height 13
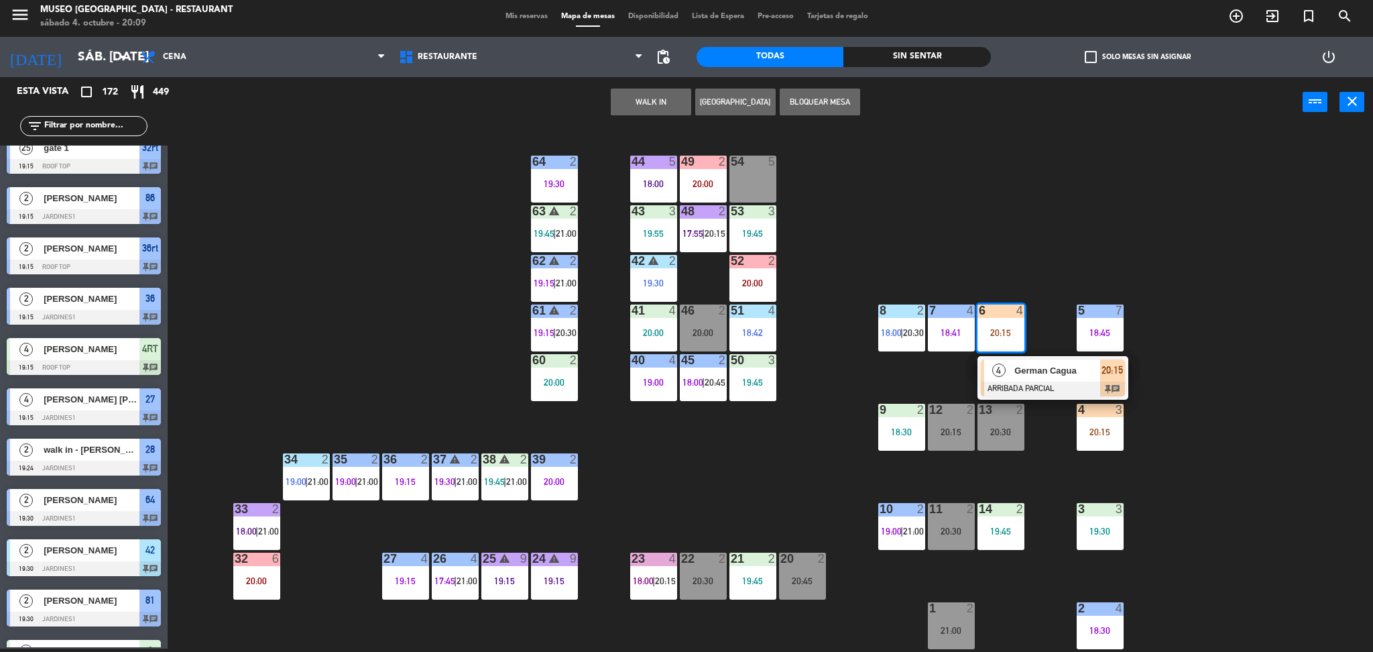
click at [1047, 384] on div at bounding box center [1053, 389] width 144 height 15
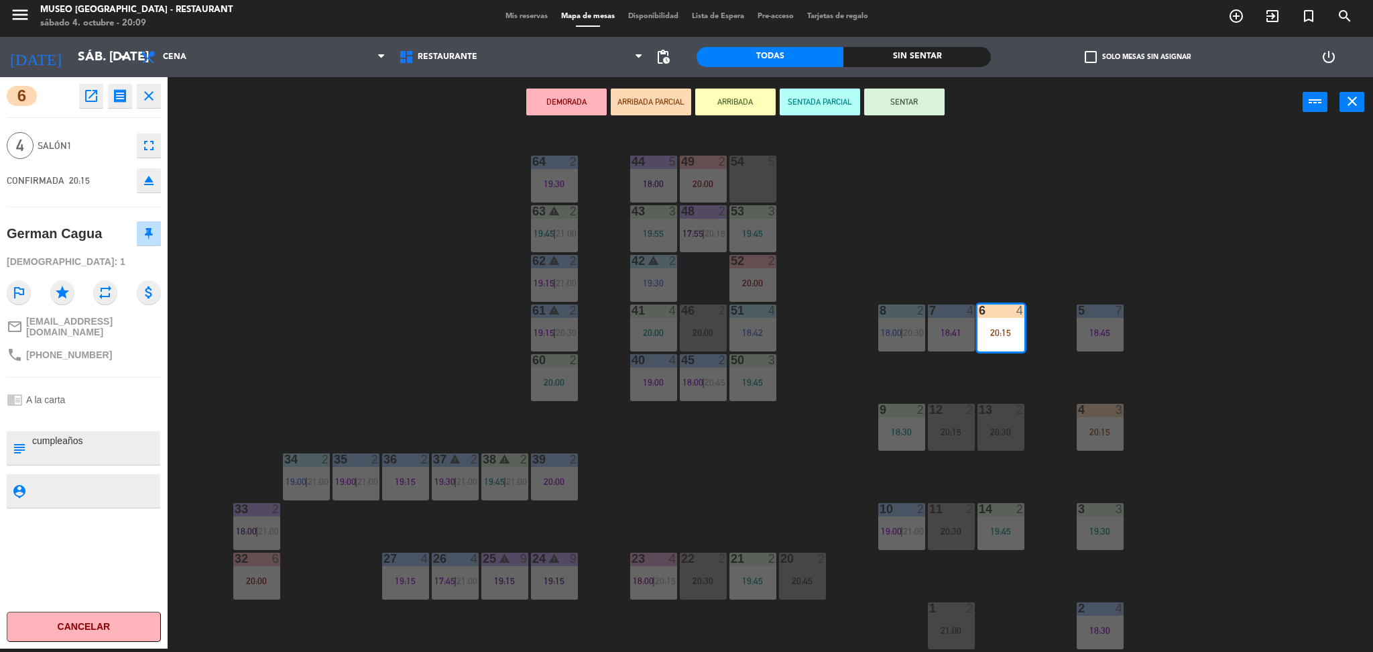
click at [412, 326] on div "44 5 18:00 49 2 20:00 54 5 64 2 19:30 48 2 17:55 | 20:15 53 3 19:45 63 warning …" at bounding box center [777, 391] width 1192 height 521
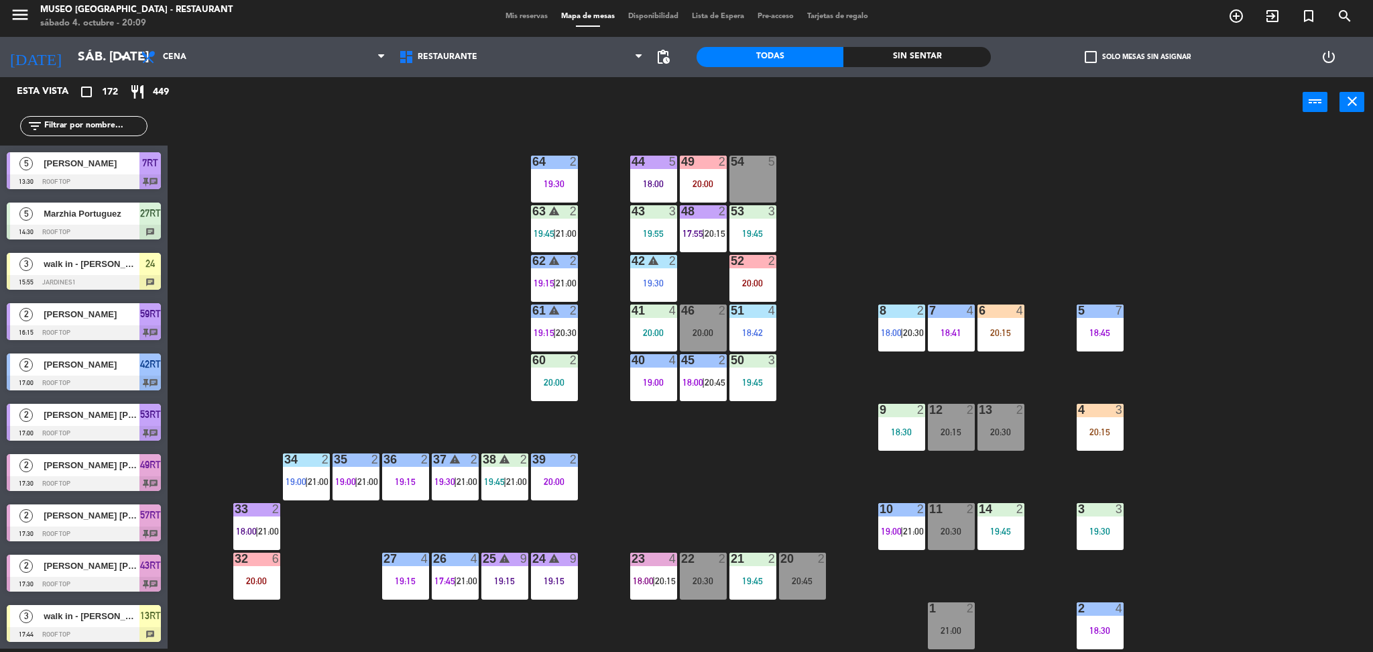
scroll to position [2932, 0]
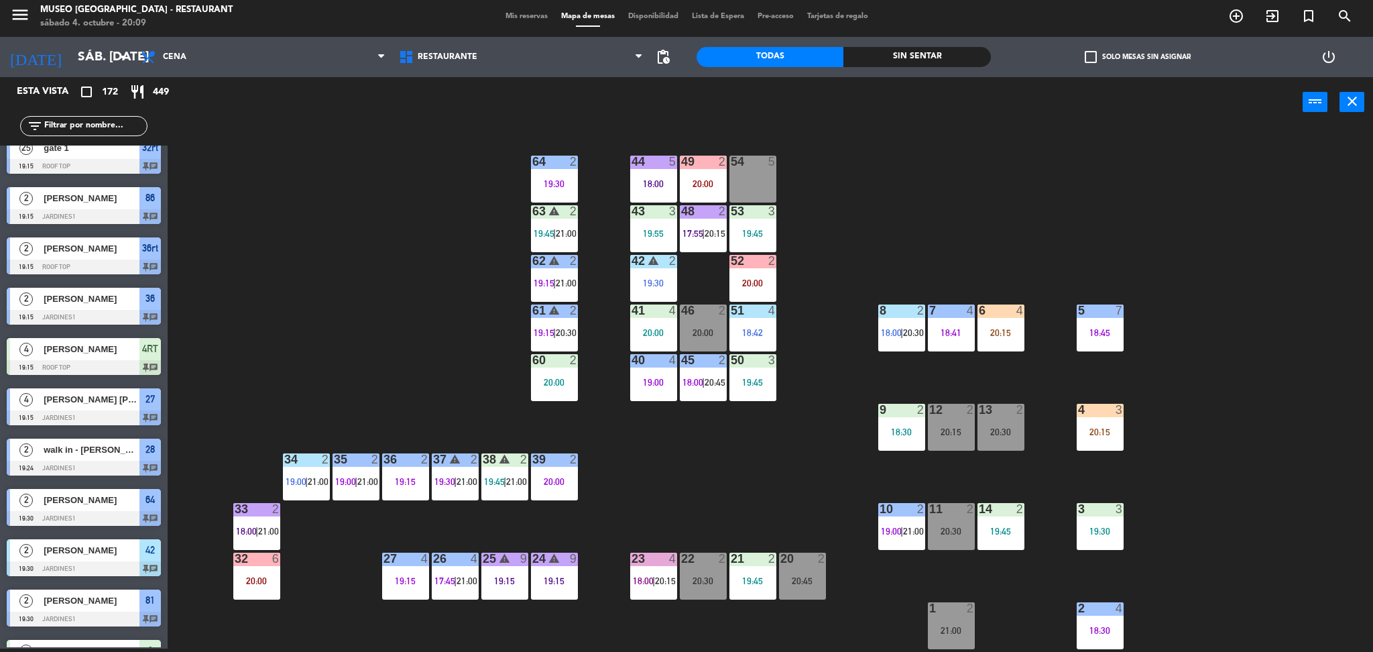
click at [68, 129] on input "text" at bounding box center [95, 126] width 104 height 15
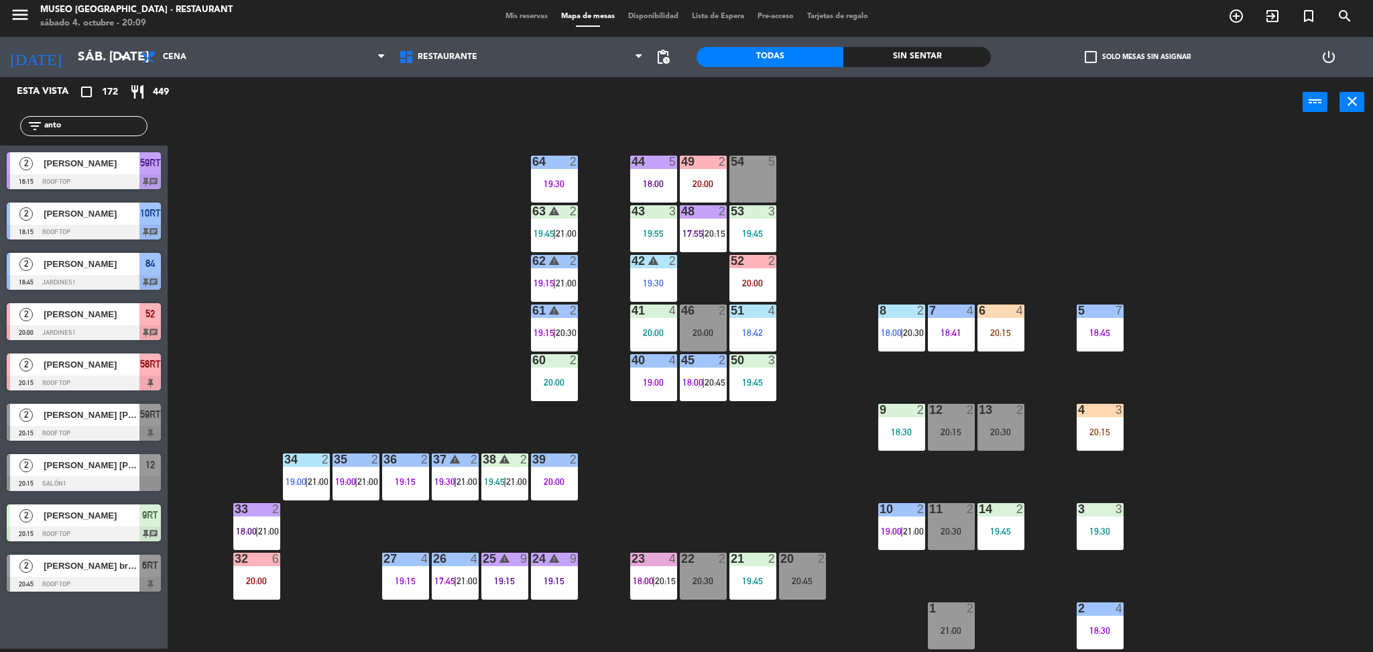
scroll to position [0, 0]
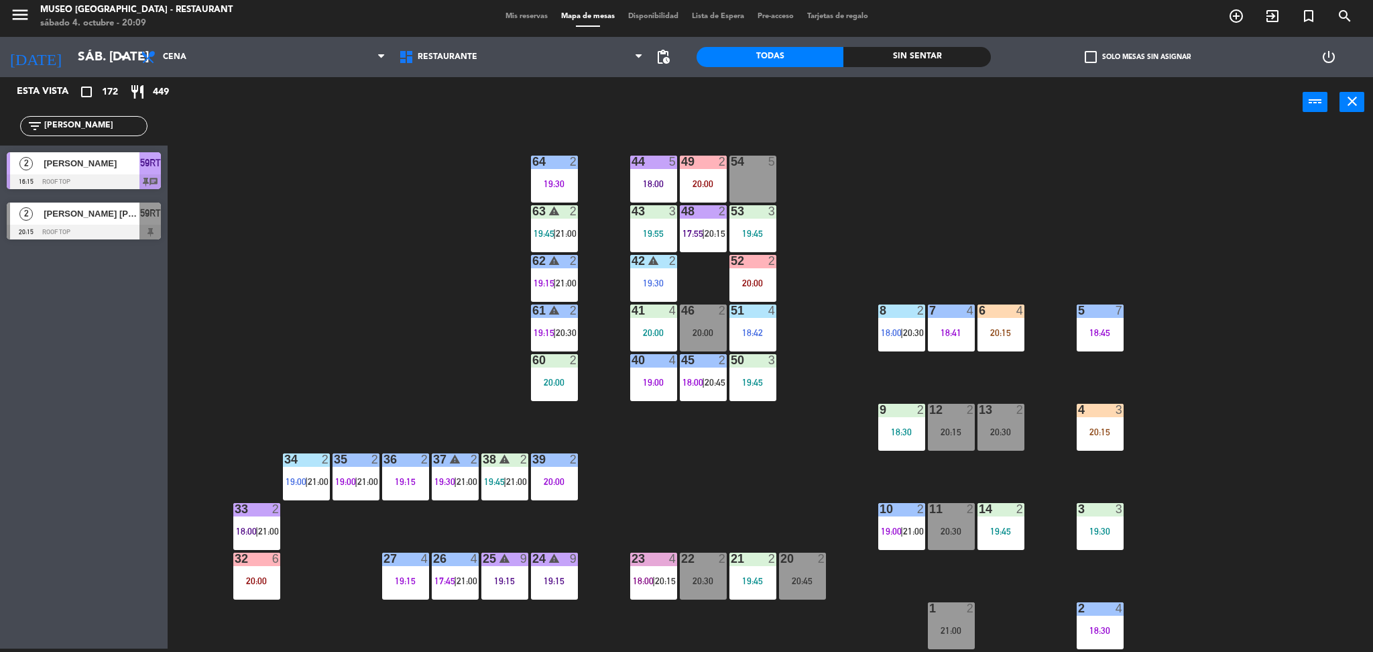
type input "[PERSON_NAME]"
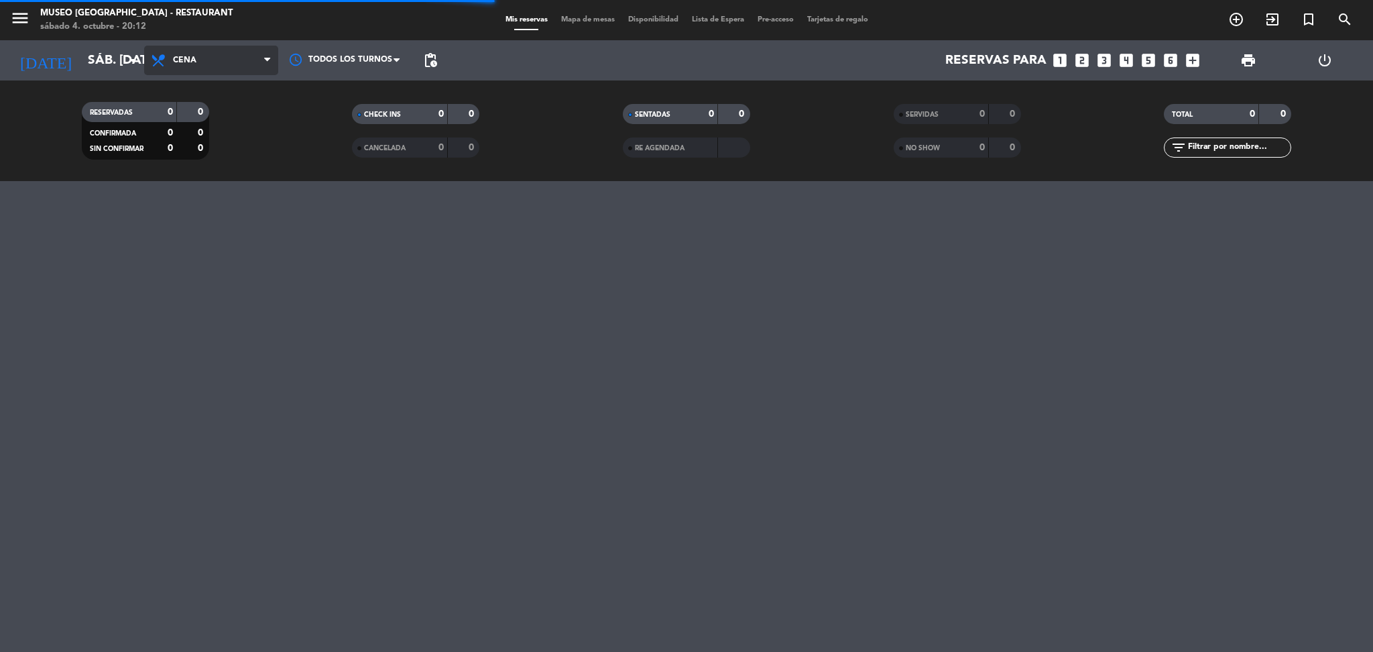
click at [227, 58] on span "Cena" at bounding box center [211, 61] width 134 height 30
click at [567, 23] on span "Mapa de mesas" at bounding box center [588, 19] width 67 height 7
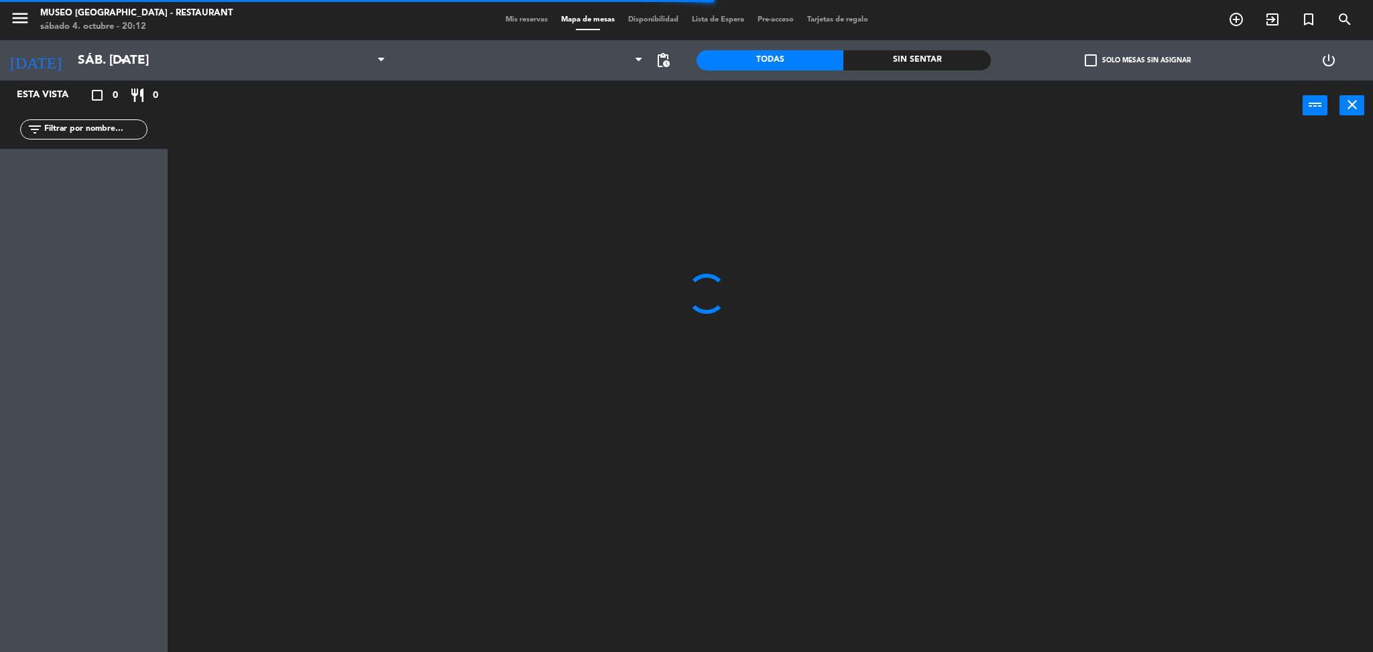
click at [97, 123] on input "text" at bounding box center [95, 129] width 104 height 15
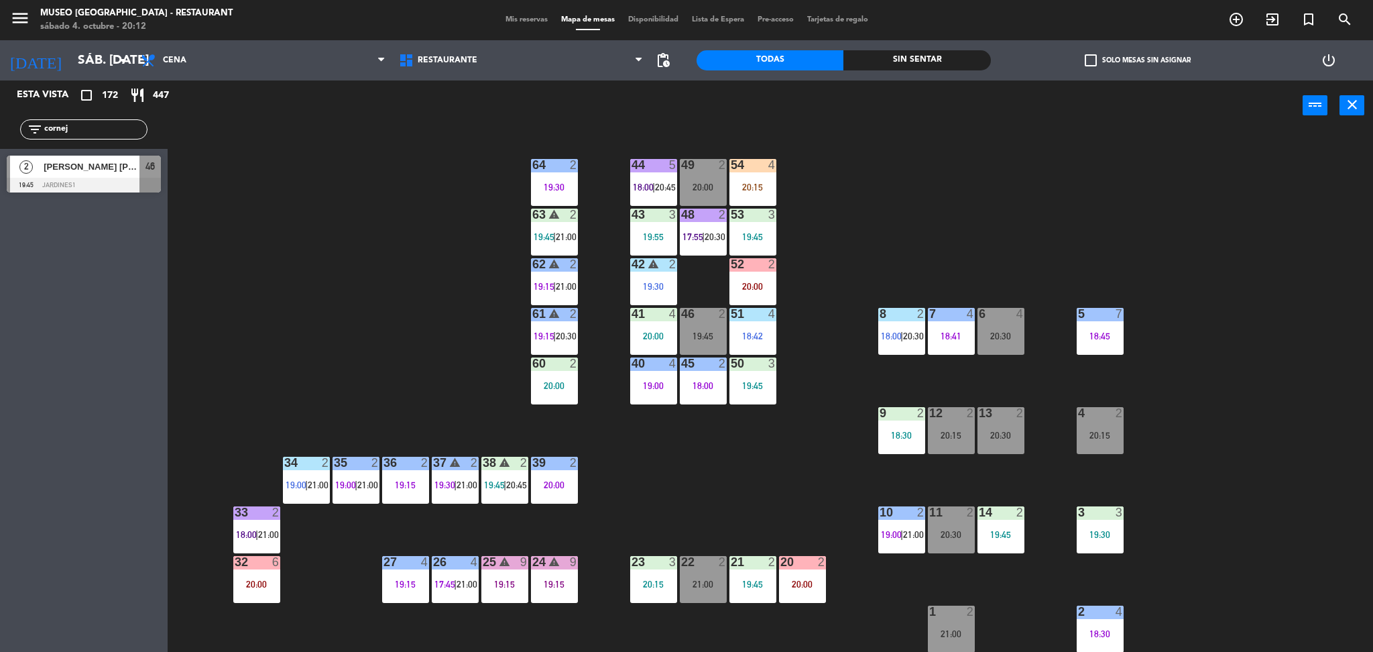
scroll to position [443, 0]
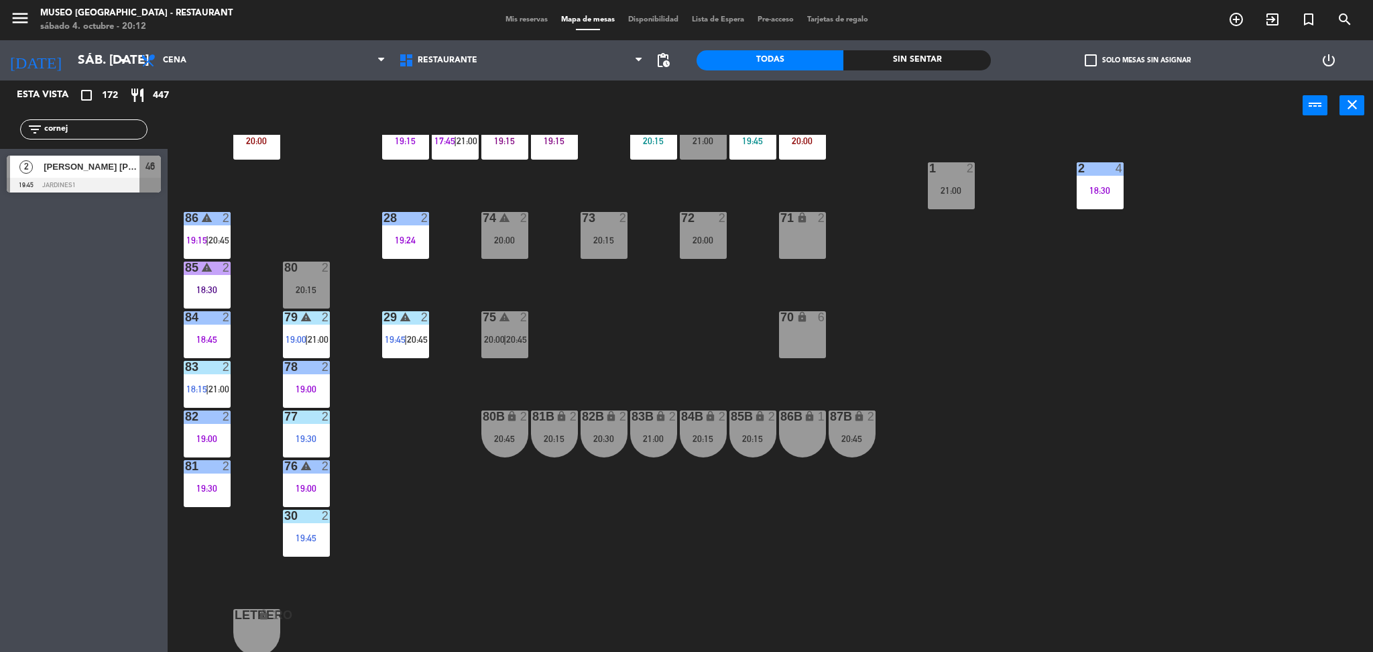
type input "cornej"
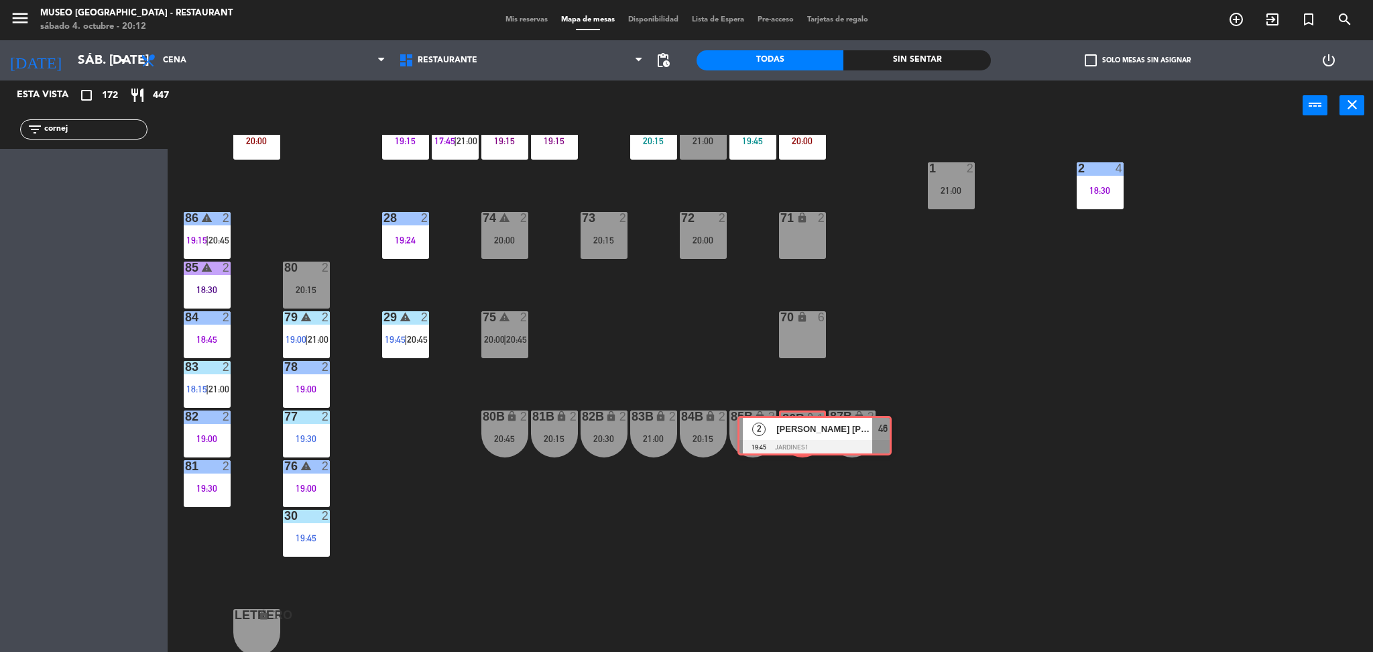
drag, startPoint x: 76, startPoint y: 167, endPoint x: 807, endPoint y: 424, distance: 775.3
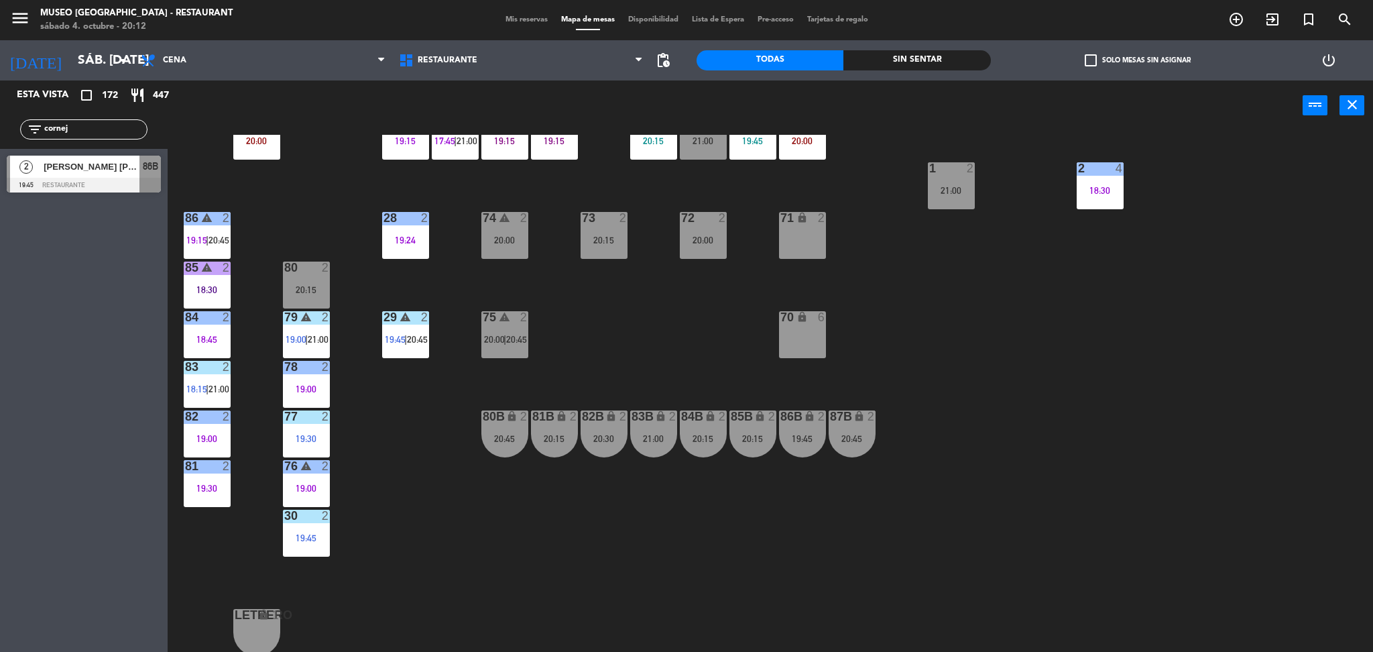
click at [802, 430] on div "86B lock 2 19:45" at bounding box center [802, 433] width 47 height 47
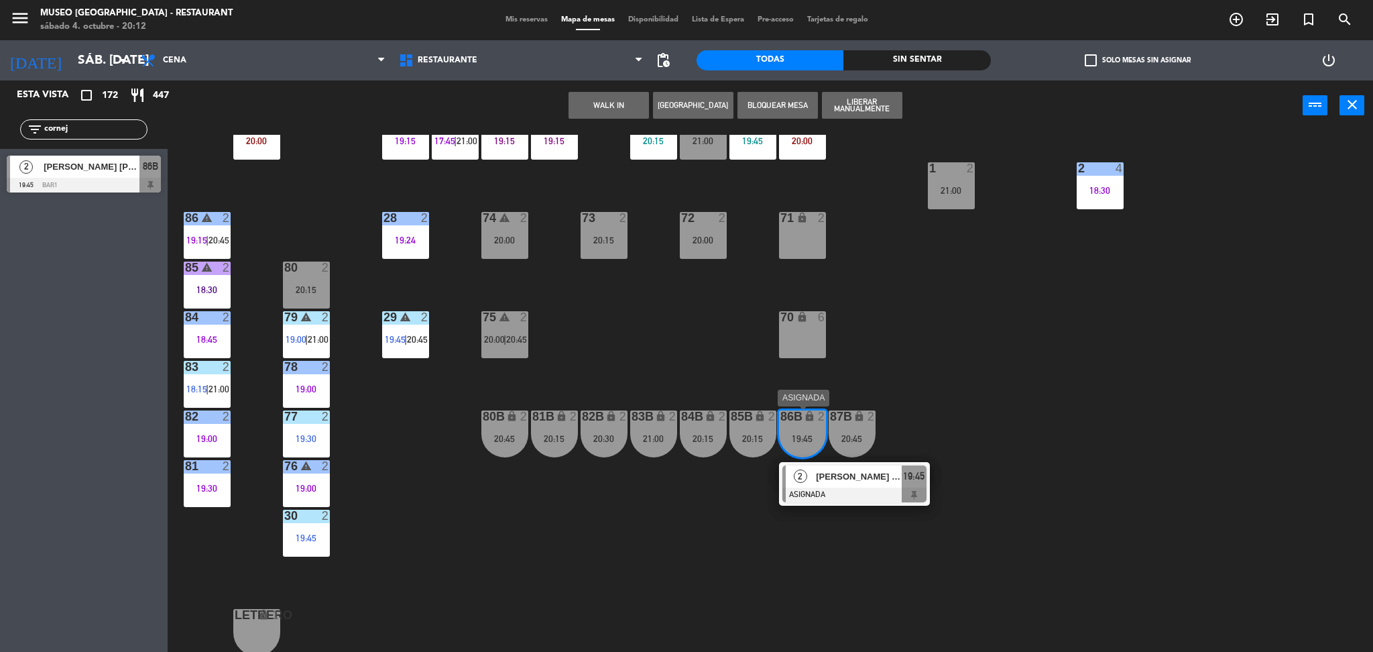
click at [856, 498] on div at bounding box center [854, 494] width 144 height 15
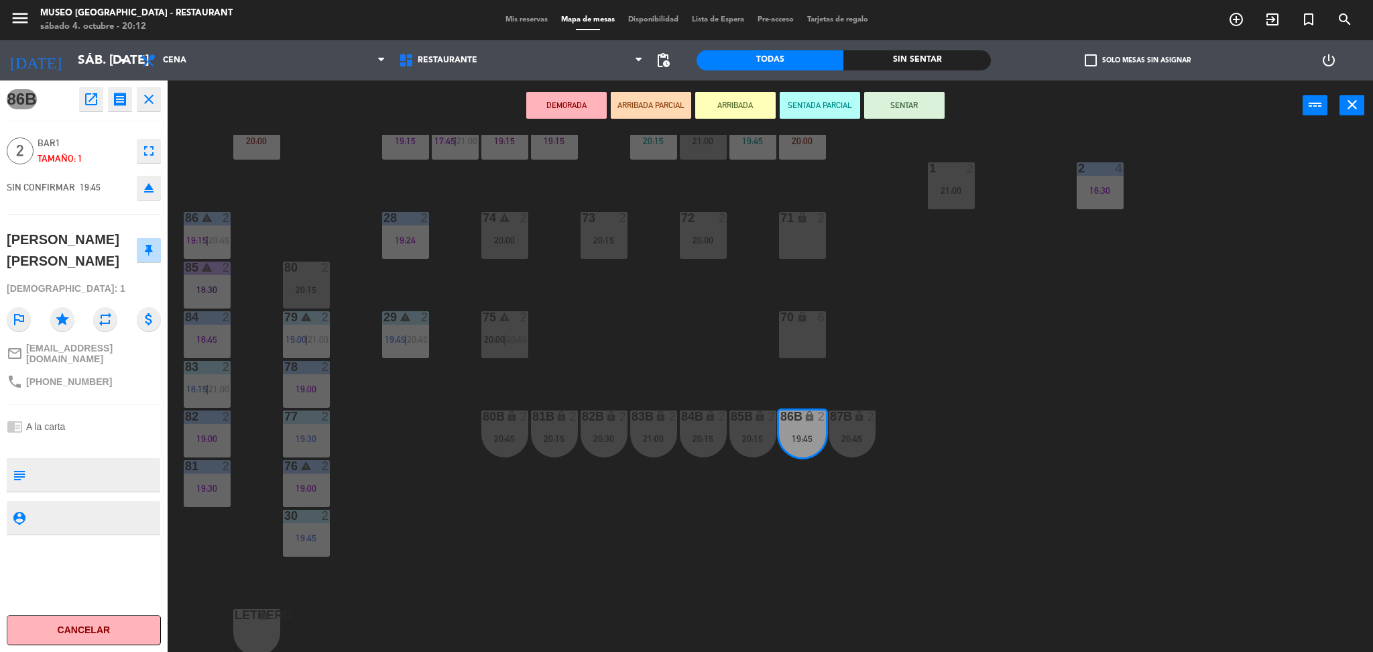
click at [636, 106] on button "ARRIBADA PARCIAL" at bounding box center [651, 105] width 80 height 27
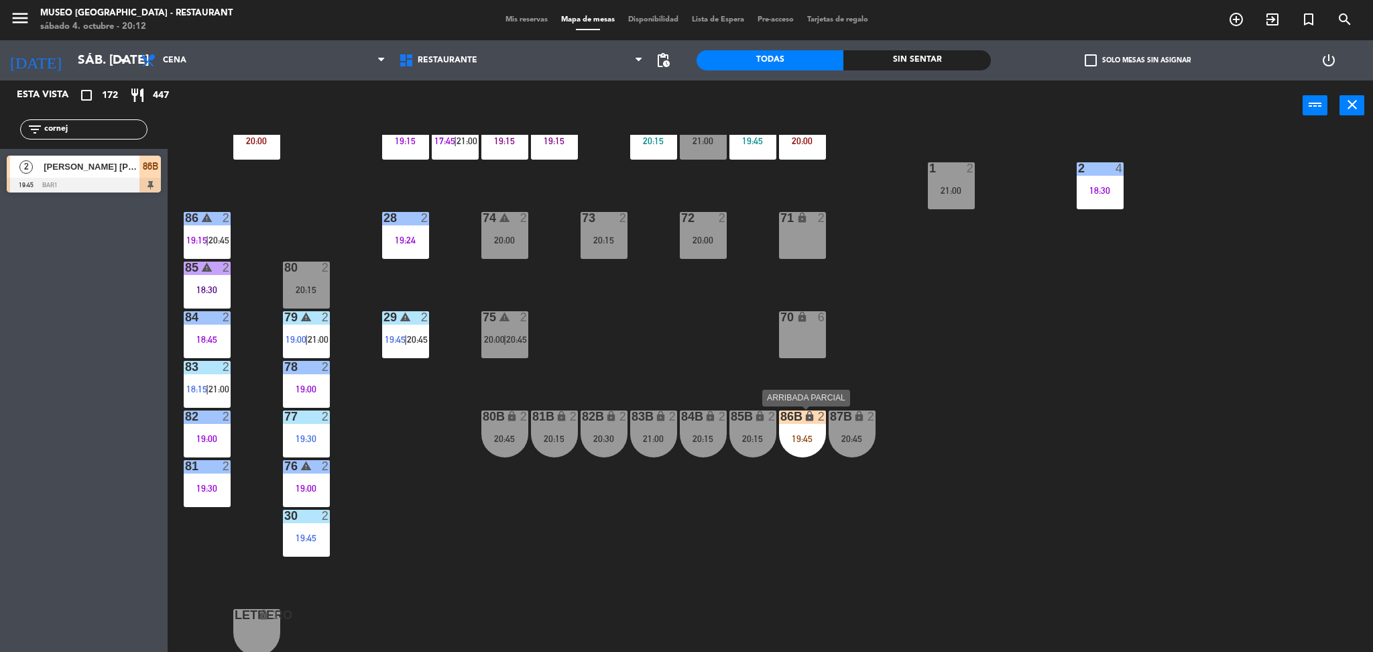
click at [807, 451] on div "86B lock 2 19:45" at bounding box center [802, 433] width 47 height 47
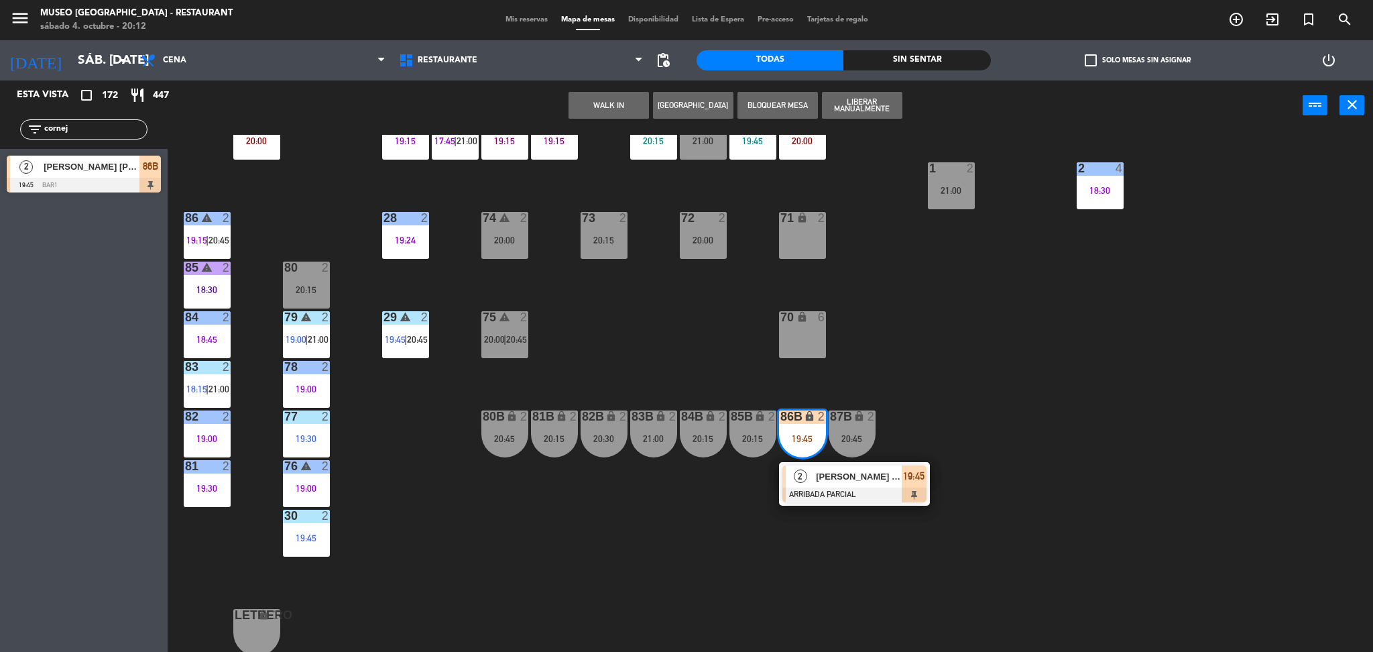
click at [852, 485] on div "[PERSON_NAME] [PERSON_NAME]" at bounding box center [858, 476] width 87 height 22
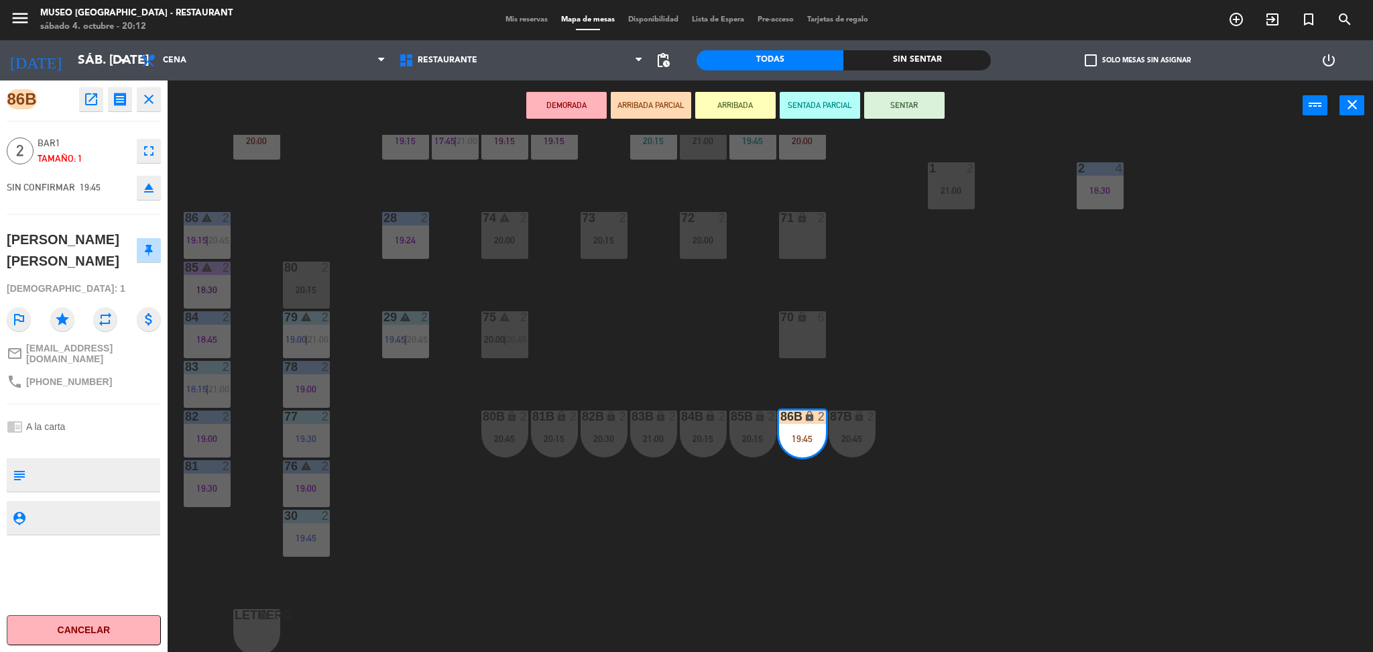
scroll to position [0, 0]
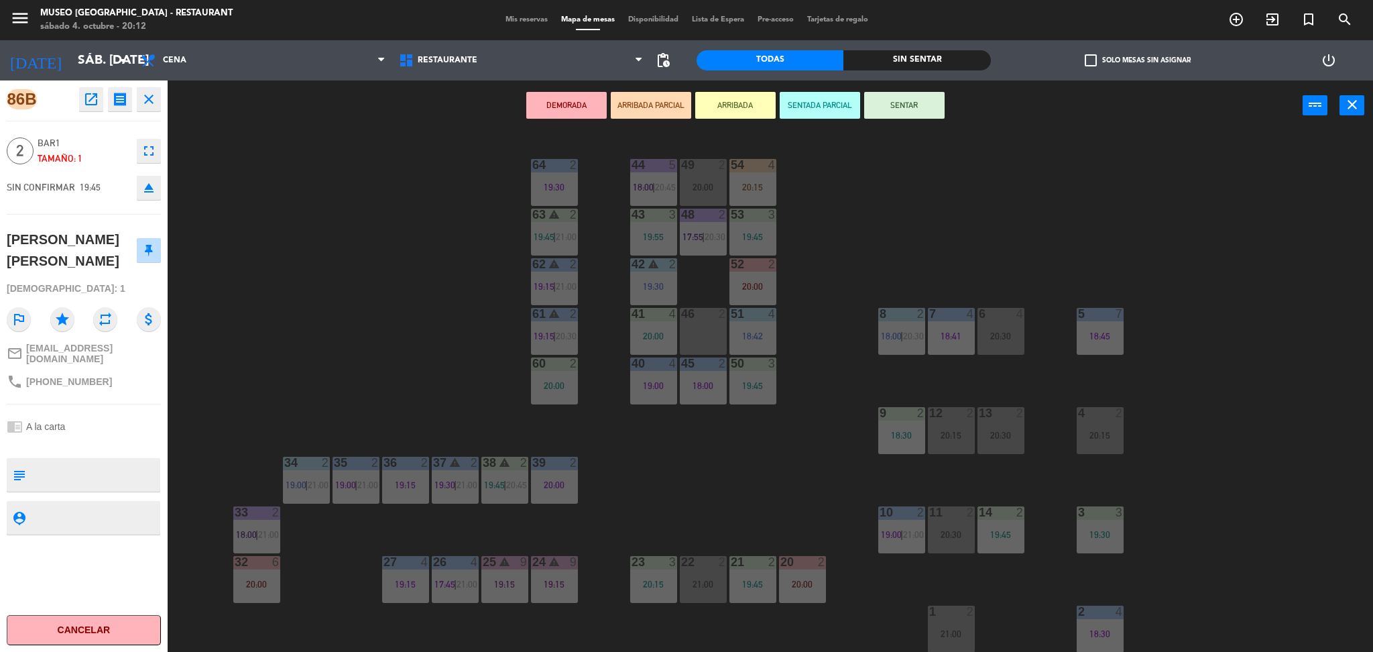
click at [700, 319] on div at bounding box center [703, 314] width 22 height 12
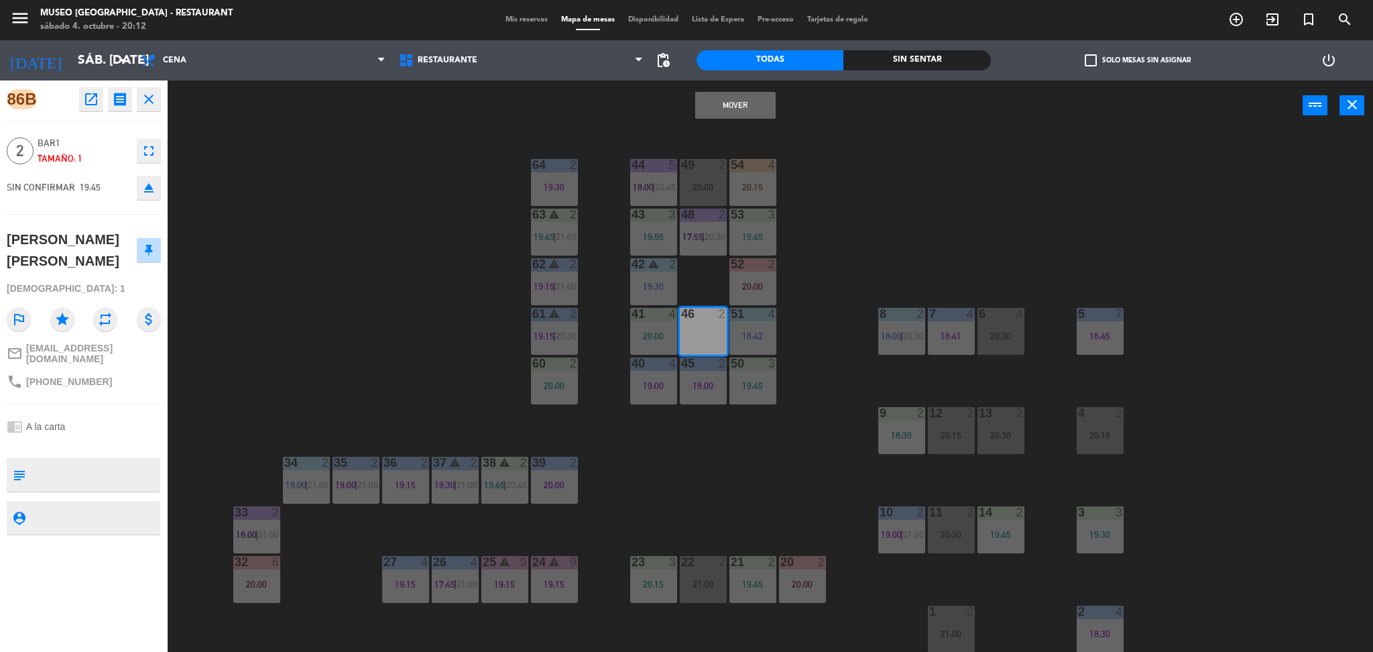
click at [711, 105] on button "Mover" at bounding box center [735, 105] width 80 height 27
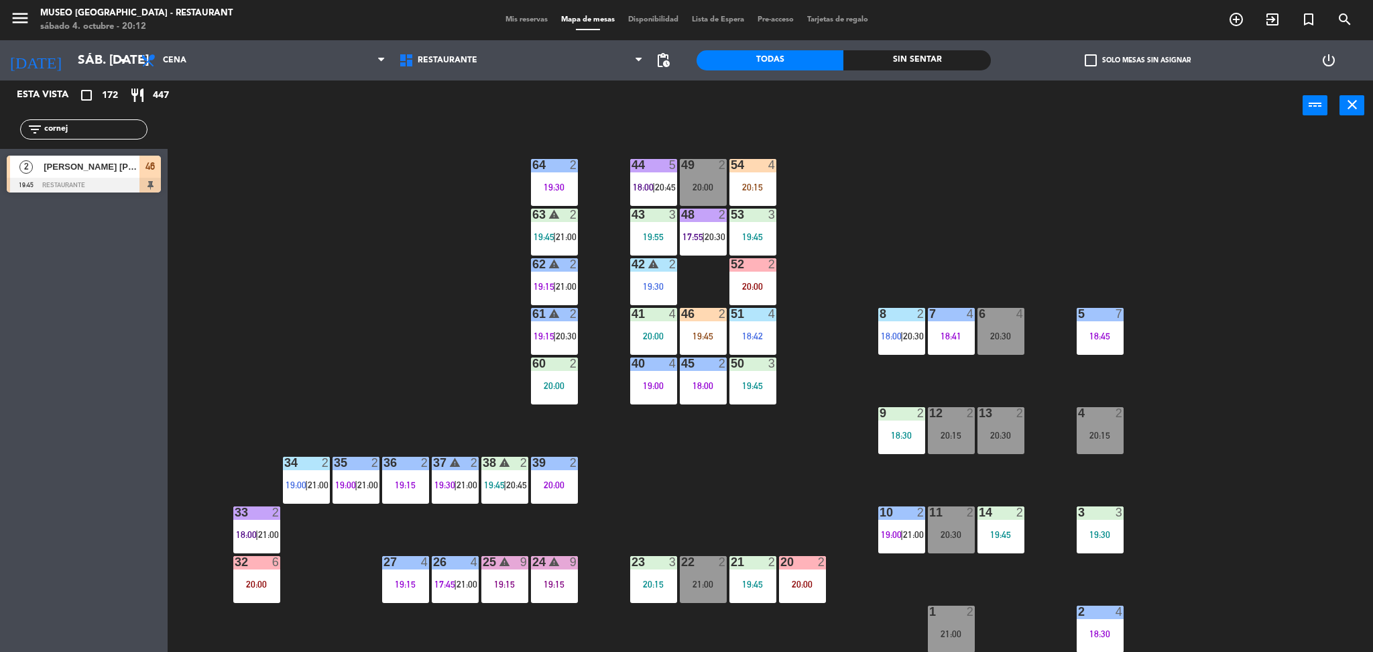
drag, startPoint x: 99, startPoint y: 124, endPoint x: 0, endPoint y: 154, distance: 103.1
click at [0, 154] on div "Esta vista crop_square 172 restaurant 447 filter_list cornej 2 Rodrigo Junior C…" at bounding box center [84, 139] width 168 height 119
type input "daniela"
drag, startPoint x: 119, startPoint y: 133, endPoint x: 0, endPoint y: 156, distance: 121.0
click at [0, 156] on div "Esta vista crop_square 172 restaurant 447 filter_list daniela 10 DANIELA PICHAR…" at bounding box center [84, 139] width 168 height 119
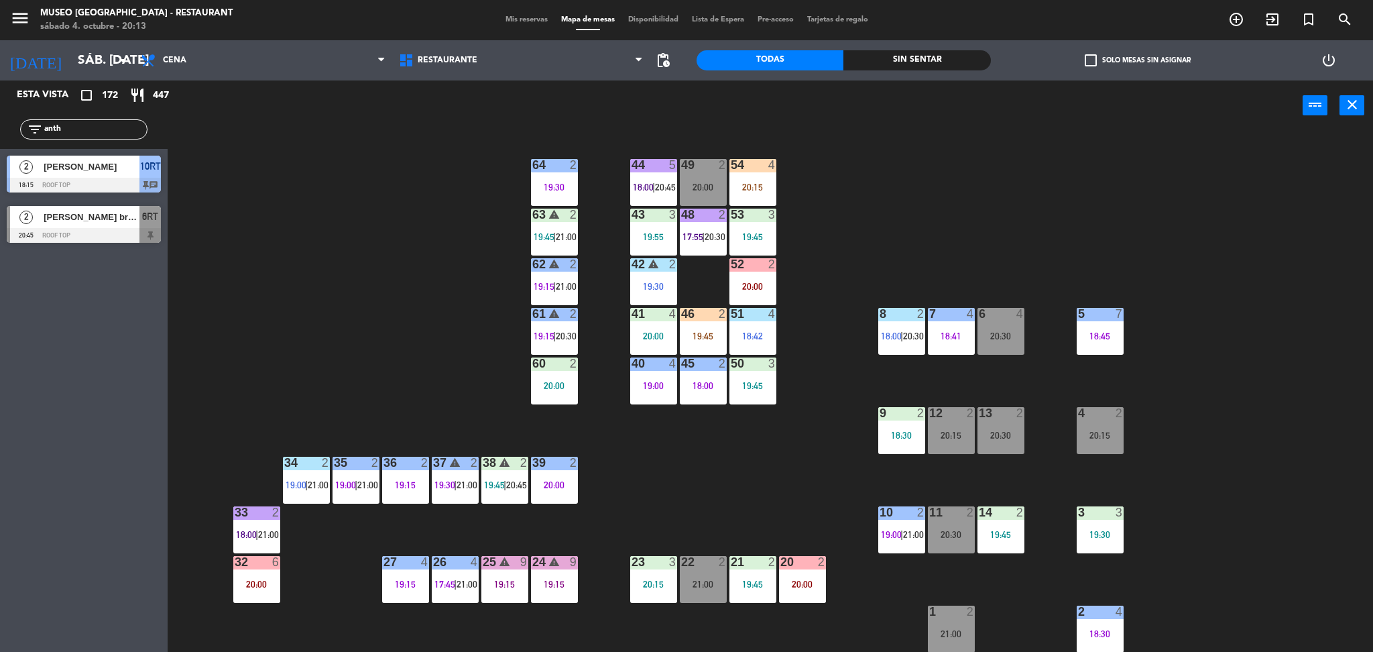
type input "anth"
click at [196, 459] on div "44 5 18:00 | 20:45 49 2 20:00 54 4 20:15 64 2 19:30 48 2 17:55 | 20:30 53 3 19:…" at bounding box center [777, 395] width 1192 height 521
drag, startPoint x: 79, startPoint y: 129, endPoint x: 0, endPoint y: 145, distance: 80.7
click at [0, 145] on div "filter_list anth" at bounding box center [84, 129] width 168 height 39
type input "eduard"
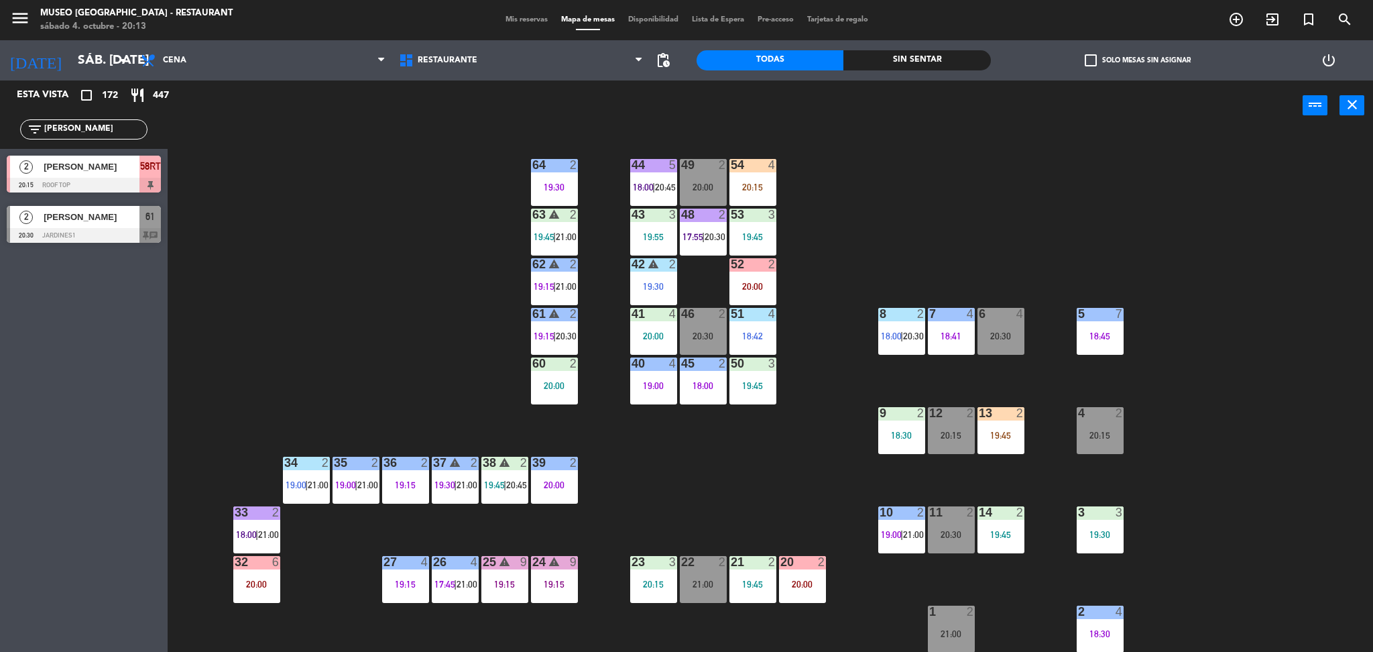
click at [81, 405] on div "Esta vista crop_square 172 restaurant 447 filter_list eduard 2 Antony Eduardo M…" at bounding box center [84, 365] width 168 height 571
drag, startPoint x: 89, startPoint y: 129, endPoint x: 0, endPoint y: 133, distance: 89.2
click at [0, 133] on div "filter_list eduard" at bounding box center [84, 129] width 168 height 39
type input "eduard"
click at [351, 341] on div "44 5 18:00 | 20:45 49 2 20:00 54 4 20:15 64 2 19:30 48 2 17:55 | 20:30 53 3 19:…" at bounding box center [777, 395] width 1192 height 521
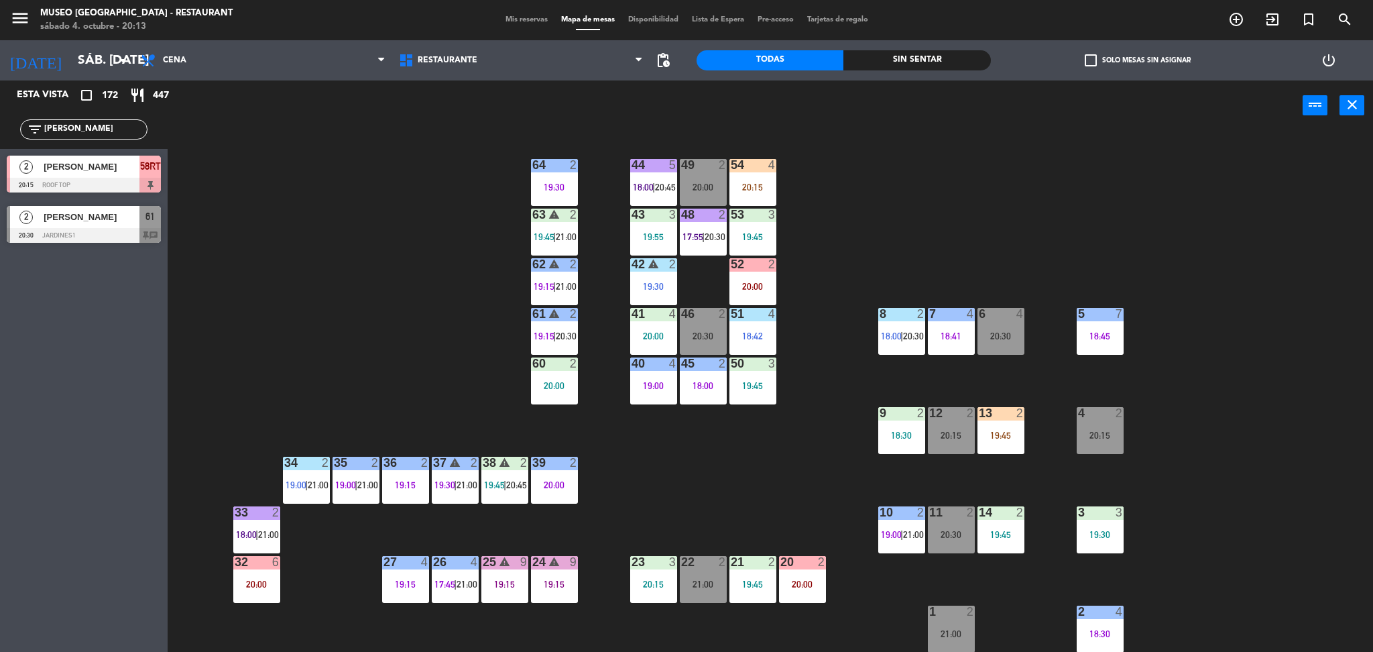
scroll to position [159, 0]
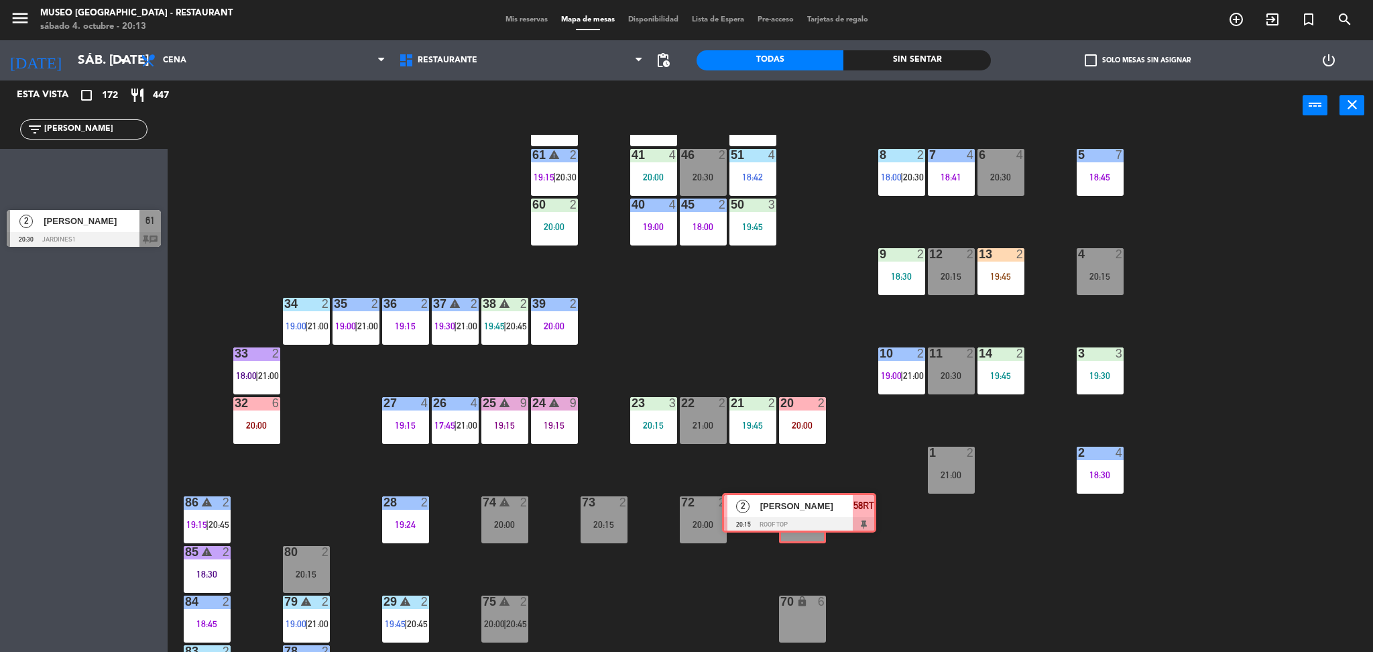
drag, startPoint x: 74, startPoint y: 172, endPoint x: 788, endPoint y: 508, distance: 789.4
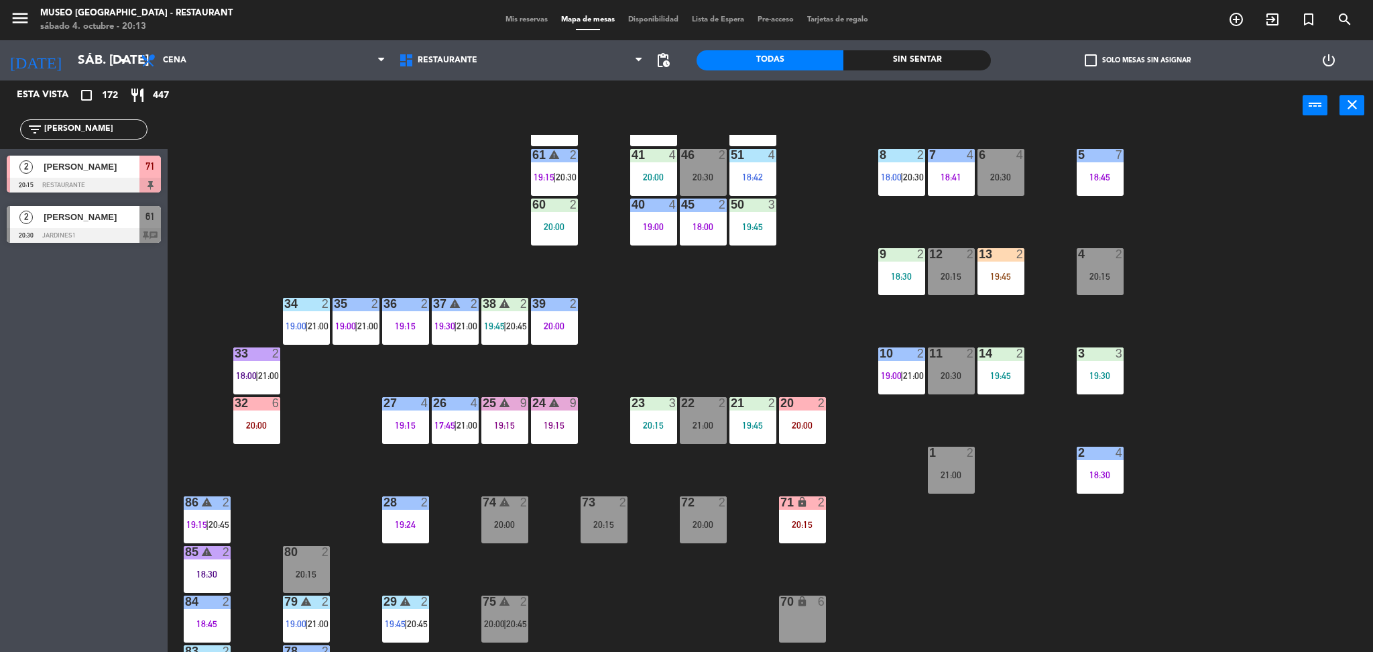
click at [801, 529] on div "71 lock 2 20:15" at bounding box center [802, 519] width 47 height 47
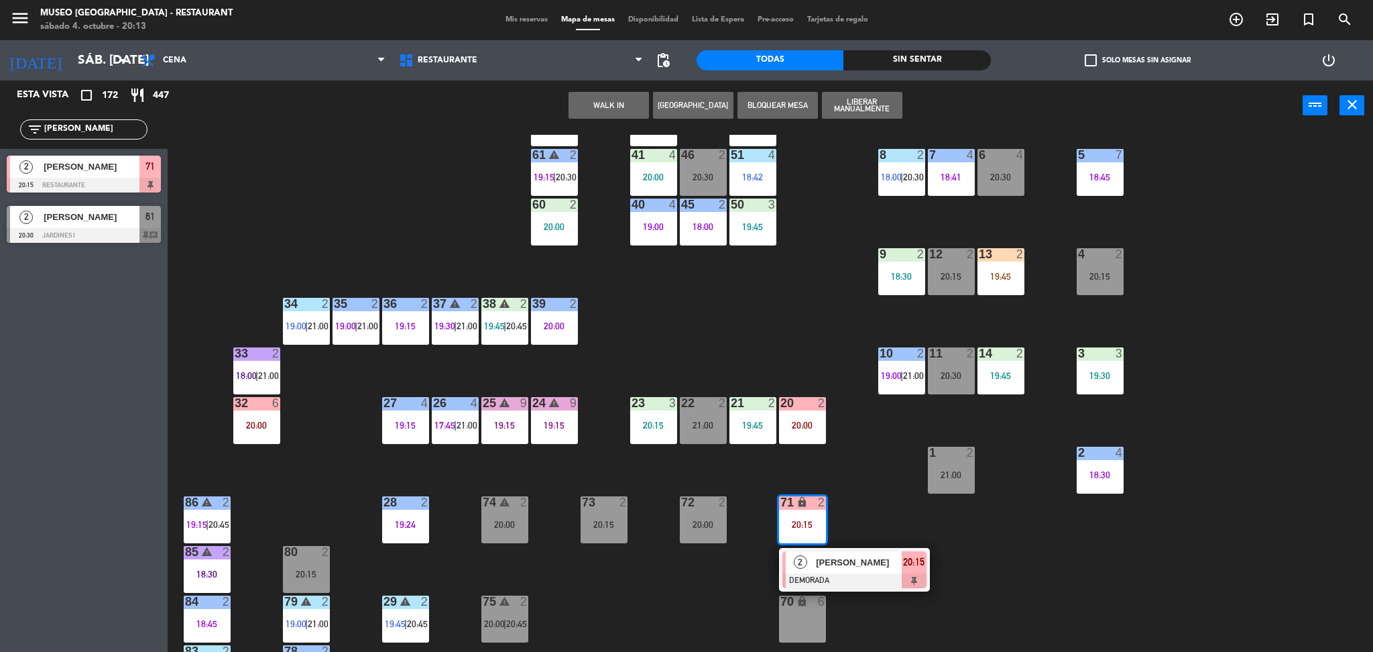
click at [314, 571] on div "20:15" at bounding box center [306, 573] width 47 height 9
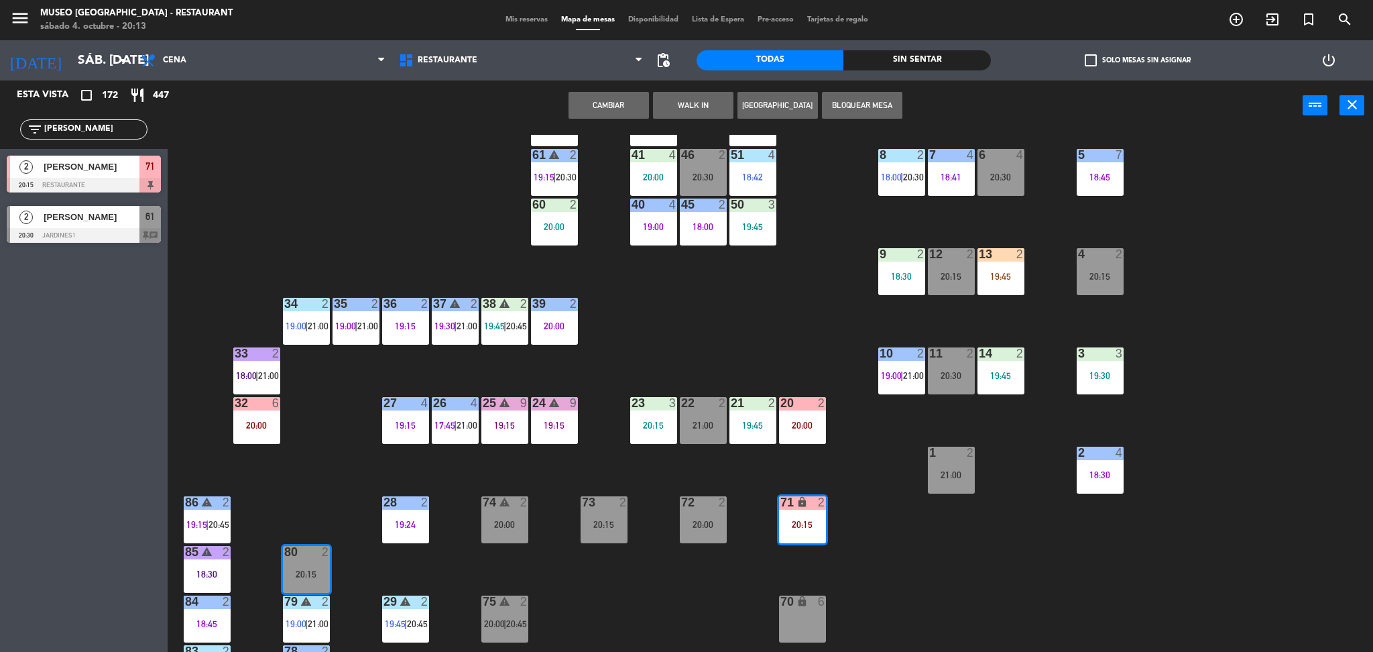
click at [592, 101] on button "Cambiar" at bounding box center [609, 105] width 80 height 27
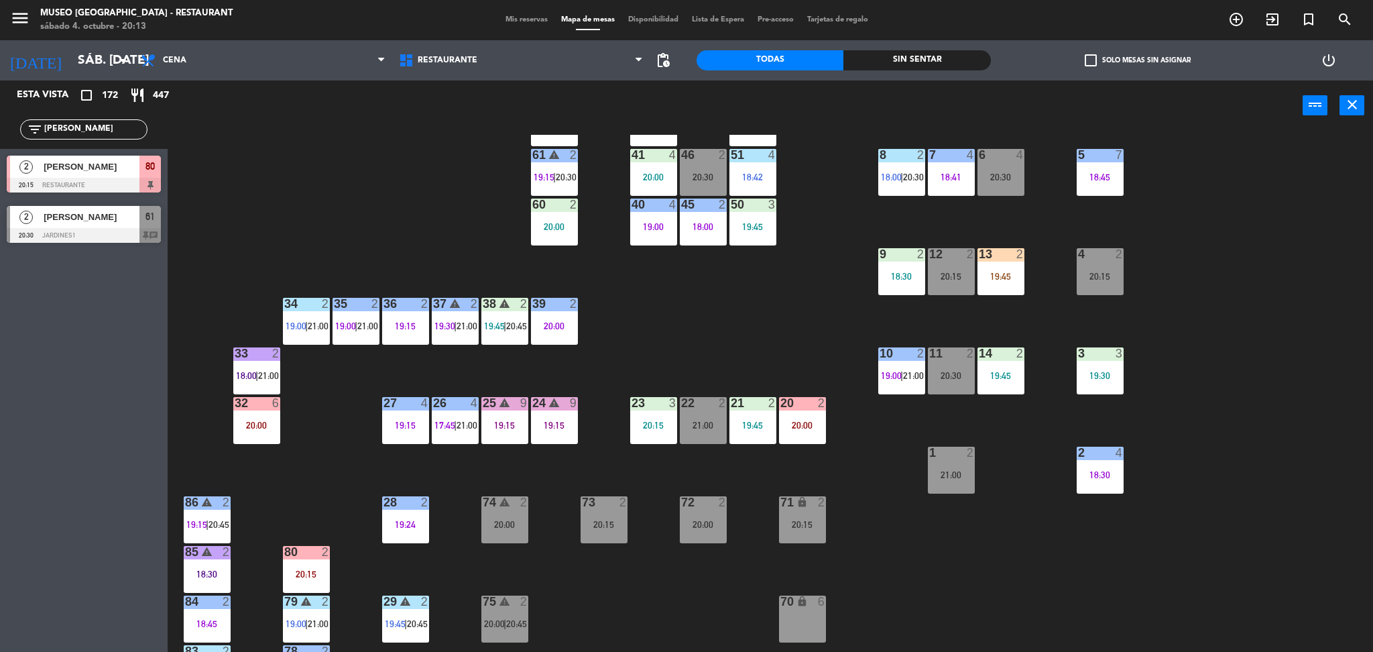
scroll to position [443, 0]
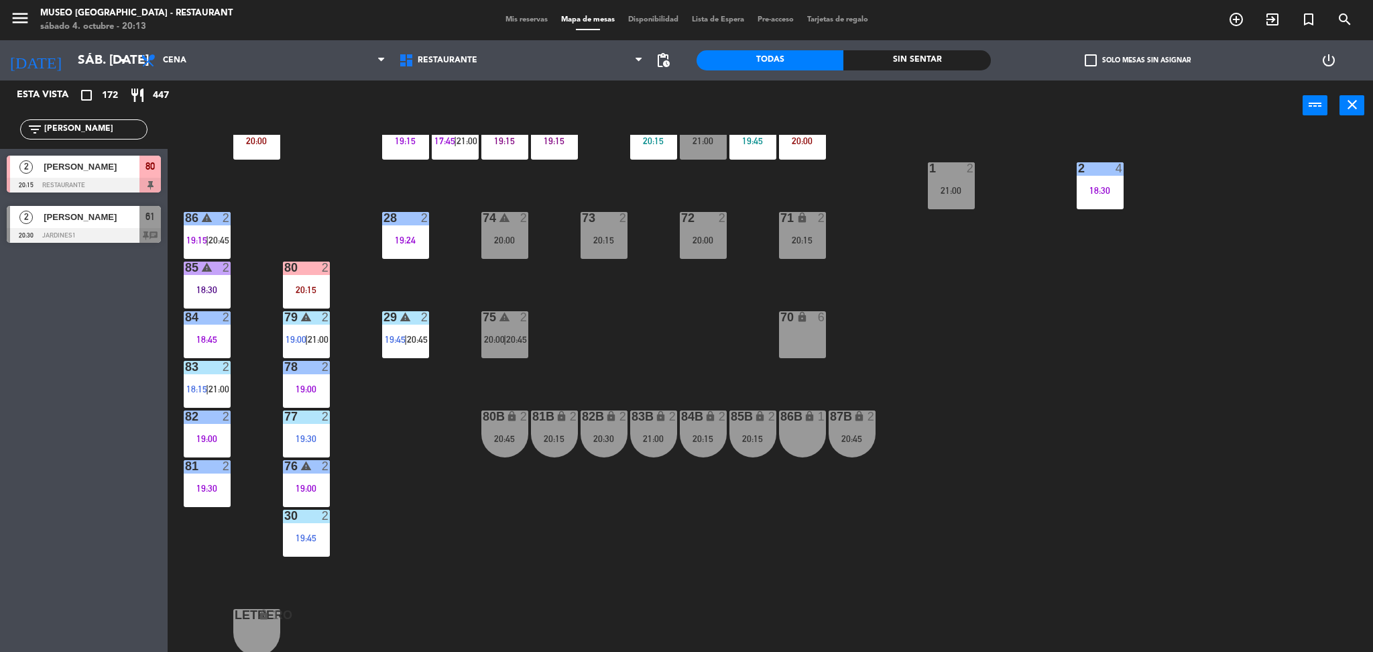
click at [306, 220] on div "44 5 18:00 | 20:45 49 2 20:00 54 4 20:15 64 2 19:30 48 2 17:55 | 20:30 53 3 19:…" at bounding box center [777, 395] width 1192 height 521
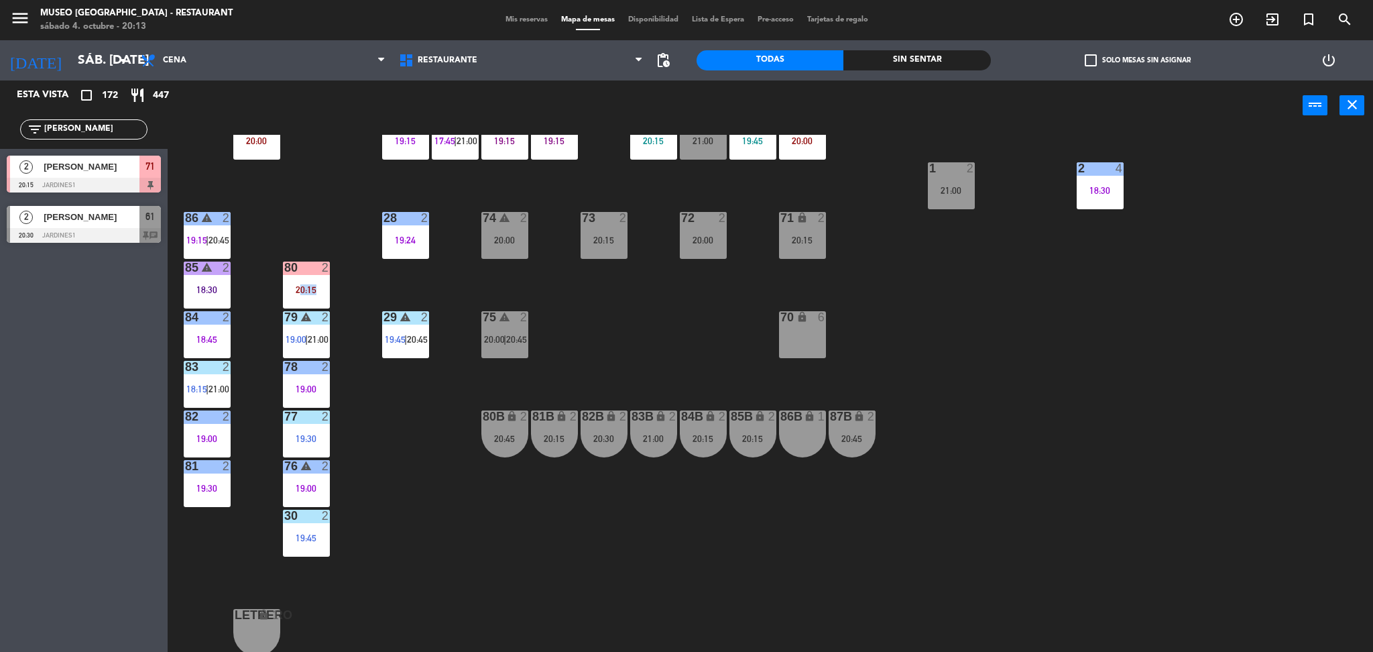
click at [306, 220] on div "44 5 18:00 | 20:45 49 2 20:00 54 4 20:15 64 2 19:30 48 2 17:55 | 20:30 53 3 19:…" at bounding box center [777, 395] width 1192 height 521
click at [318, 216] on div "44 5 18:00 | 20:45 49 2 20:00 54 4 20:15 64 2 19:30 48 2 17:55 | 20:30 53 3 19:…" at bounding box center [777, 395] width 1192 height 521
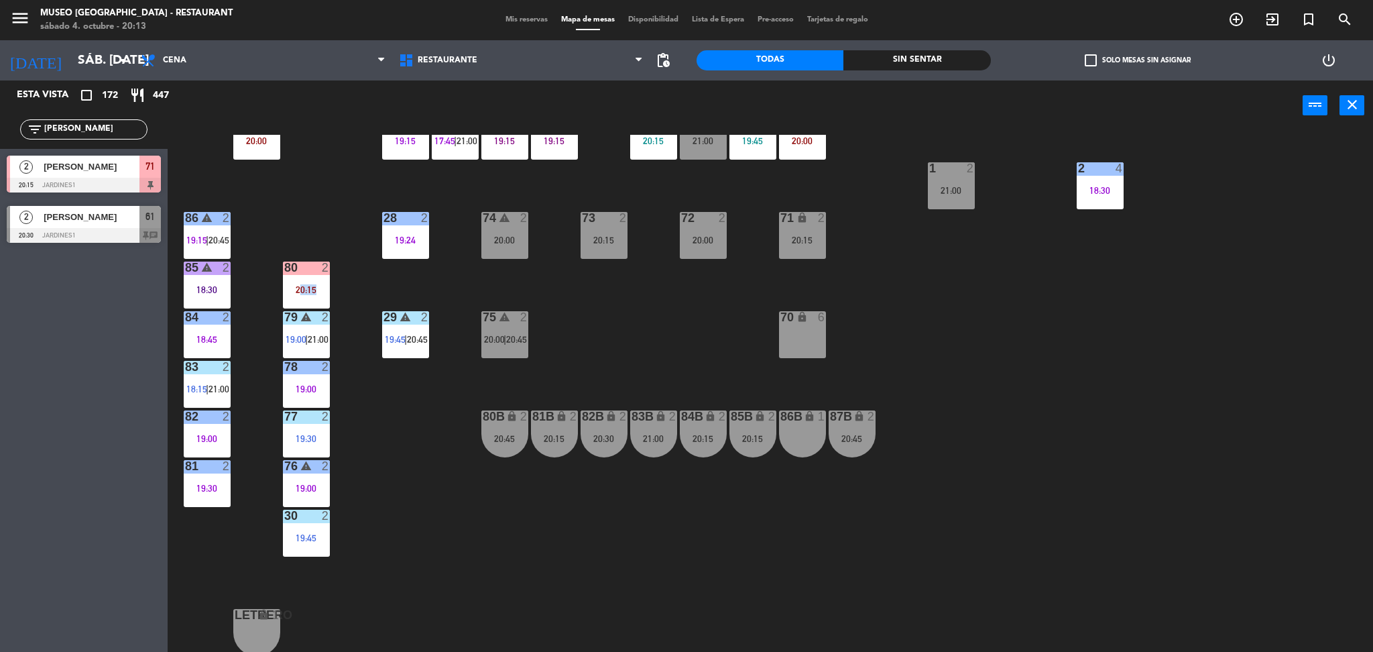
click at [304, 223] on div "44 5 18:00 | 20:45 49 2 20:00 54 4 20:15 64 2 19:30 48 2 17:55 | 20:30 53 3 19:…" at bounding box center [777, 395] width 1192 height 521
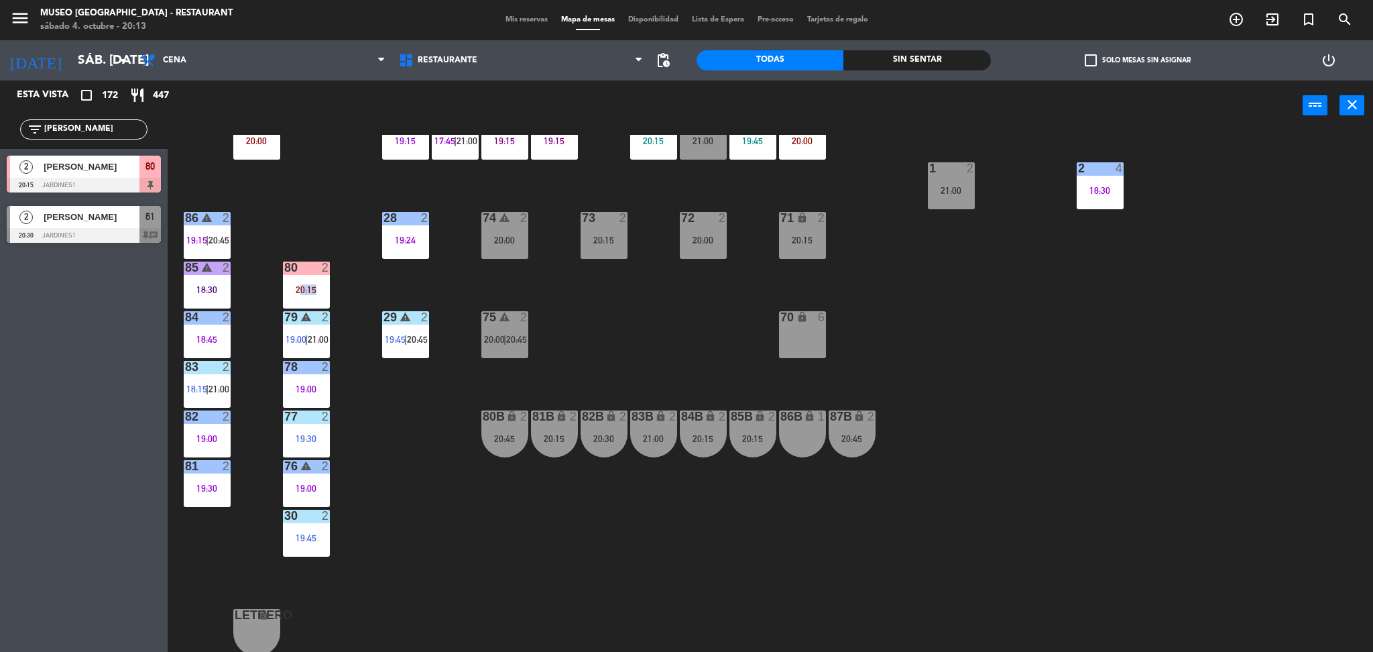
click at [304, 223] on div "44 5 18:00 | 20:45 49 2 20:00 54 4 20:15 64 2 19:30 48 2 17:55 | 20:30 53 3 19:…" at bounding box center [777, 395] width 1192 height 521
click at [306, 282] on div "80 2 20:15" at bounding box center [306, 284] width 47 height 47
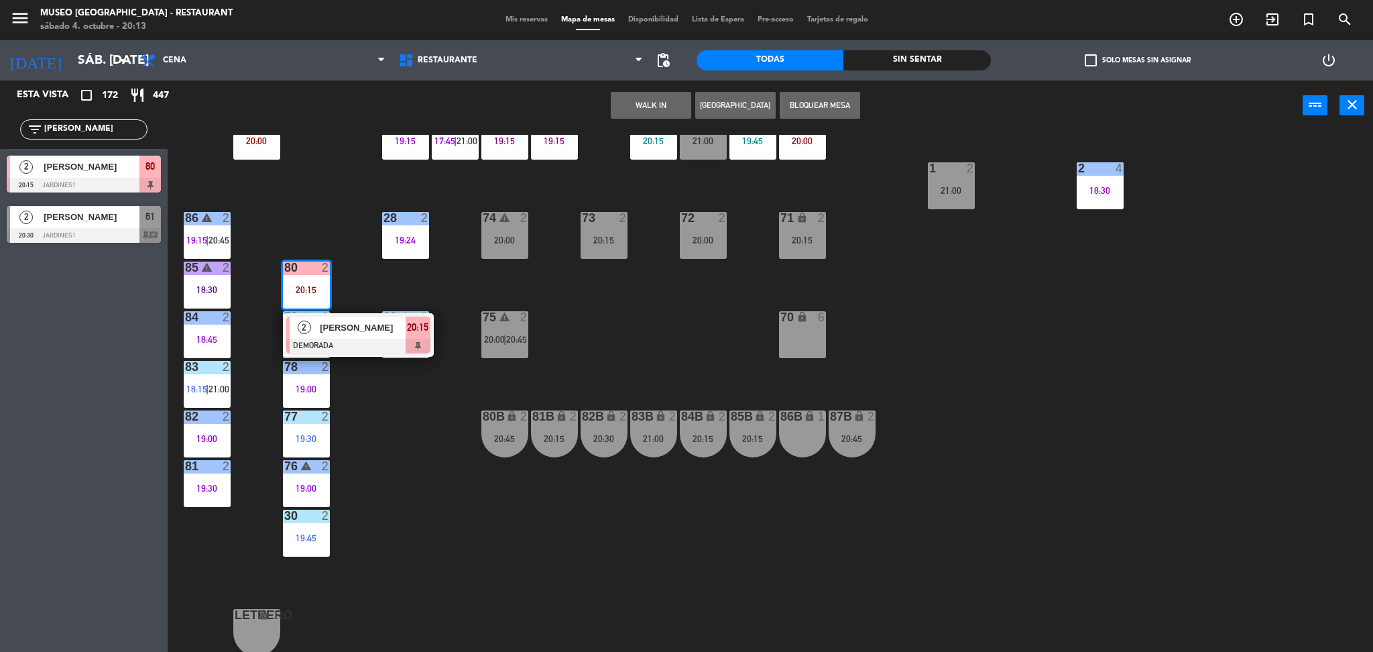
click at [365, 327] on span "[PERSON_NAME]" at bounding box center [363, 328] width 86 height 14
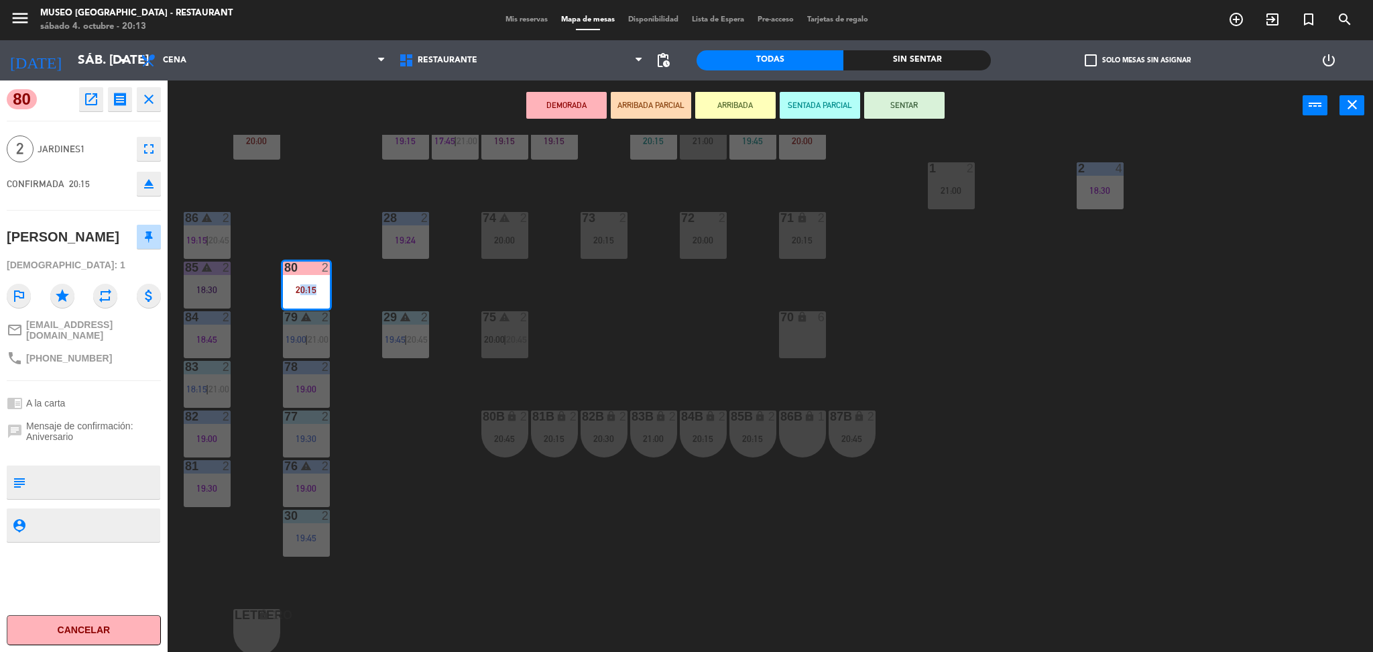
click at [657, 112] on button "ARRIBADA PARCIAL" at bounding box center [651, 105] width 80 height 27
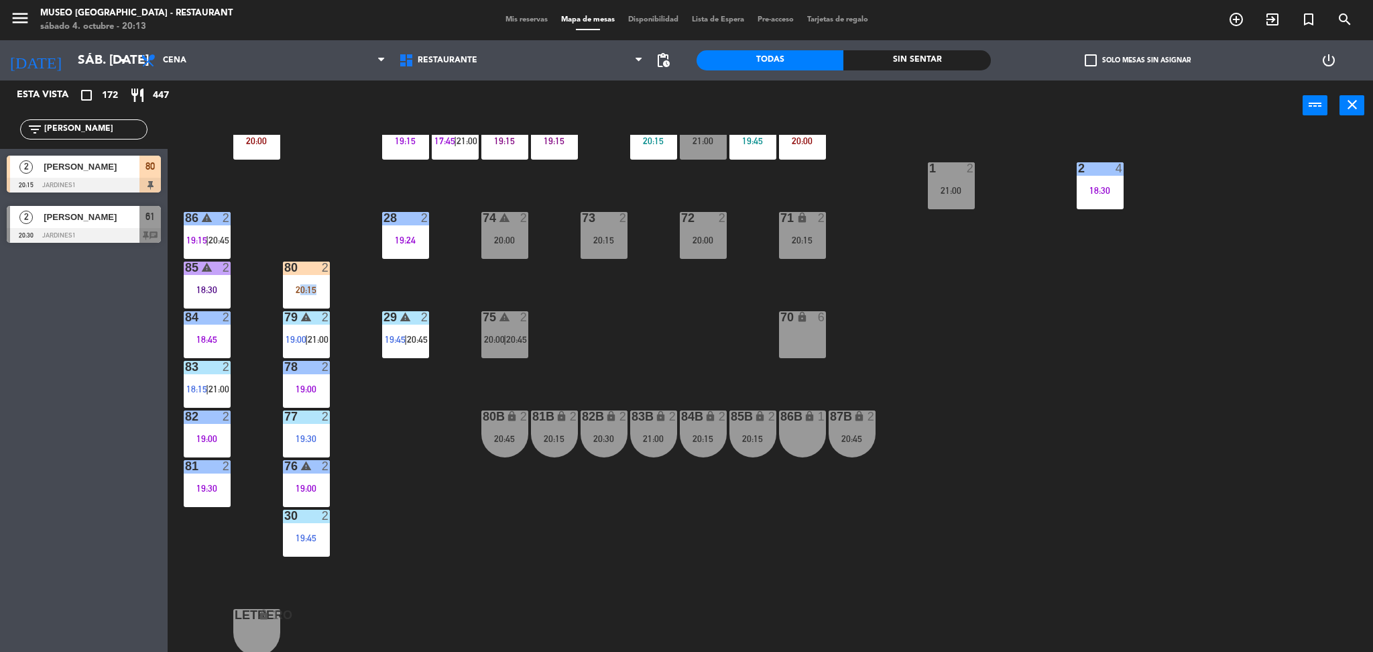
click at [311, 221] on div "44 5 18:00 | 20:45 49 2 20:00 54 4 20:15 64 2 19:30 48 2 17:55 | 20:30 53 3 19:…" at bounding box center [777, 395] width 1192 height 521
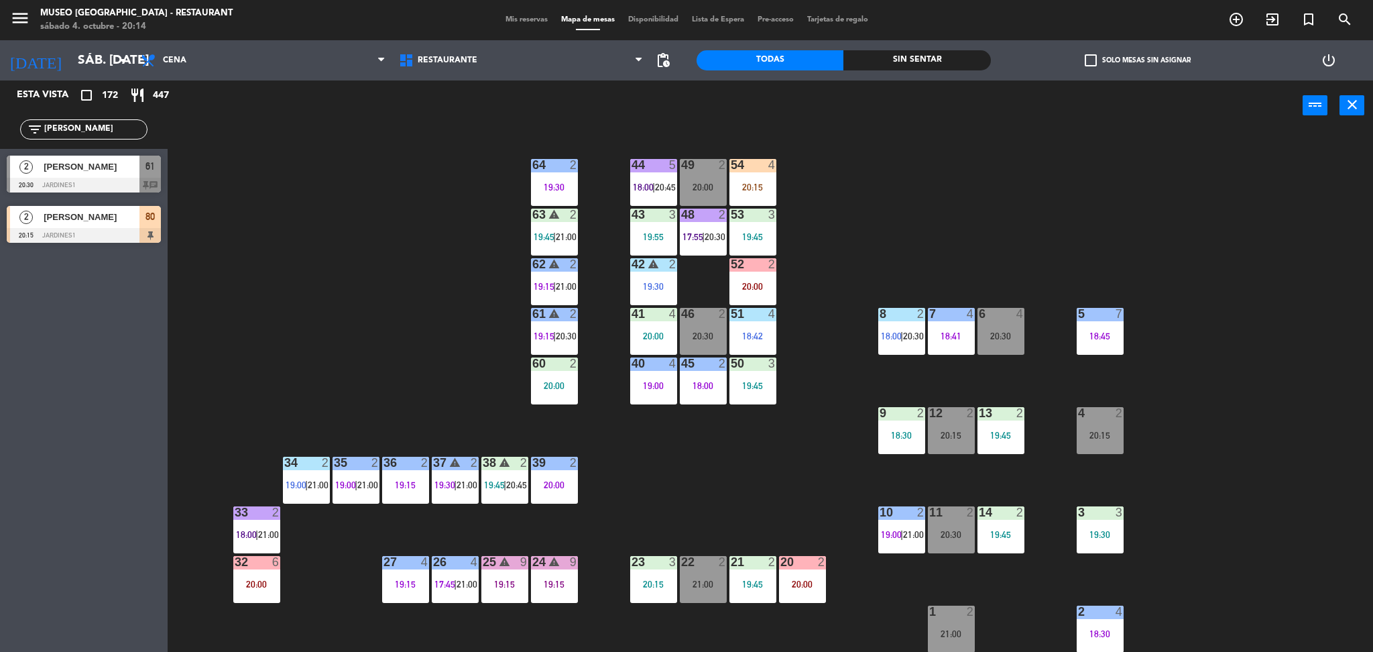
click at [112, 171] on span "[PERSON_NAME]" at bounding box center [92, 167] width 96 height 14
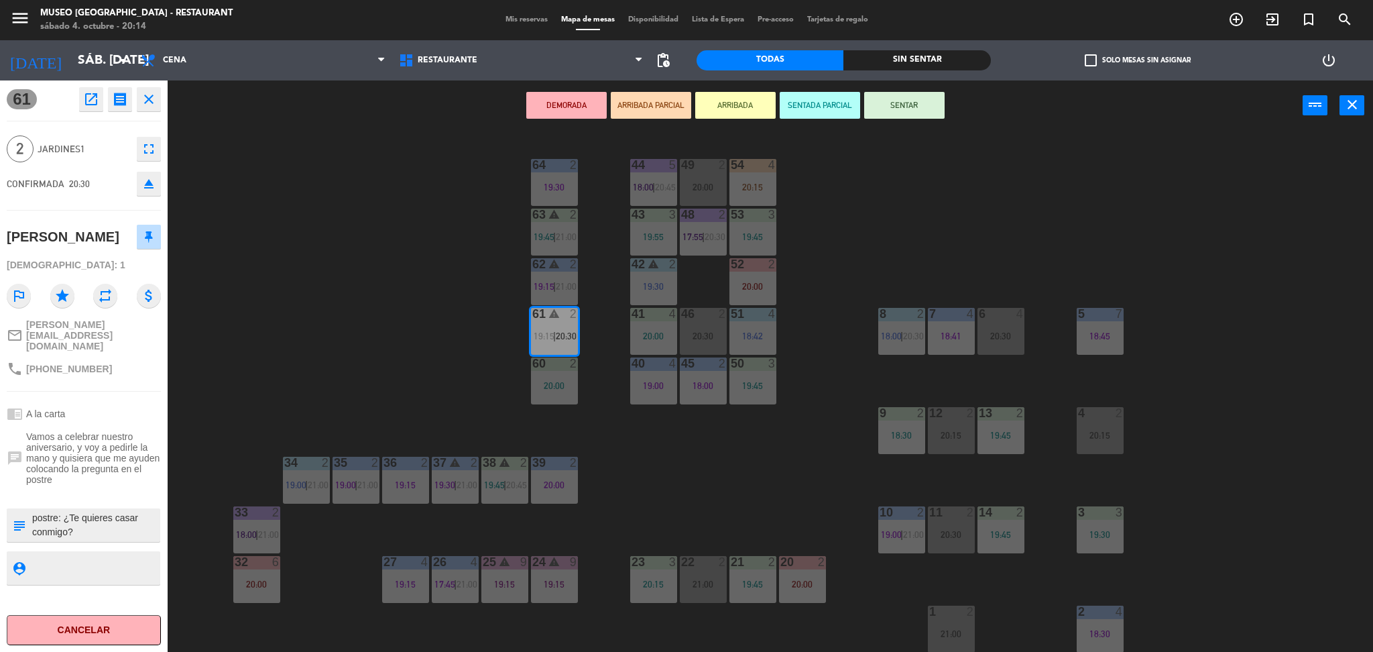
click at [449, 389] on div "44 5 18:00 | 20:45 49 2 20:00 54 4 20:15 64 2 19:30 48 2 17:55 | 20:30 53 3 19:…" at bounding box center [777, 395] width 1192 height 521
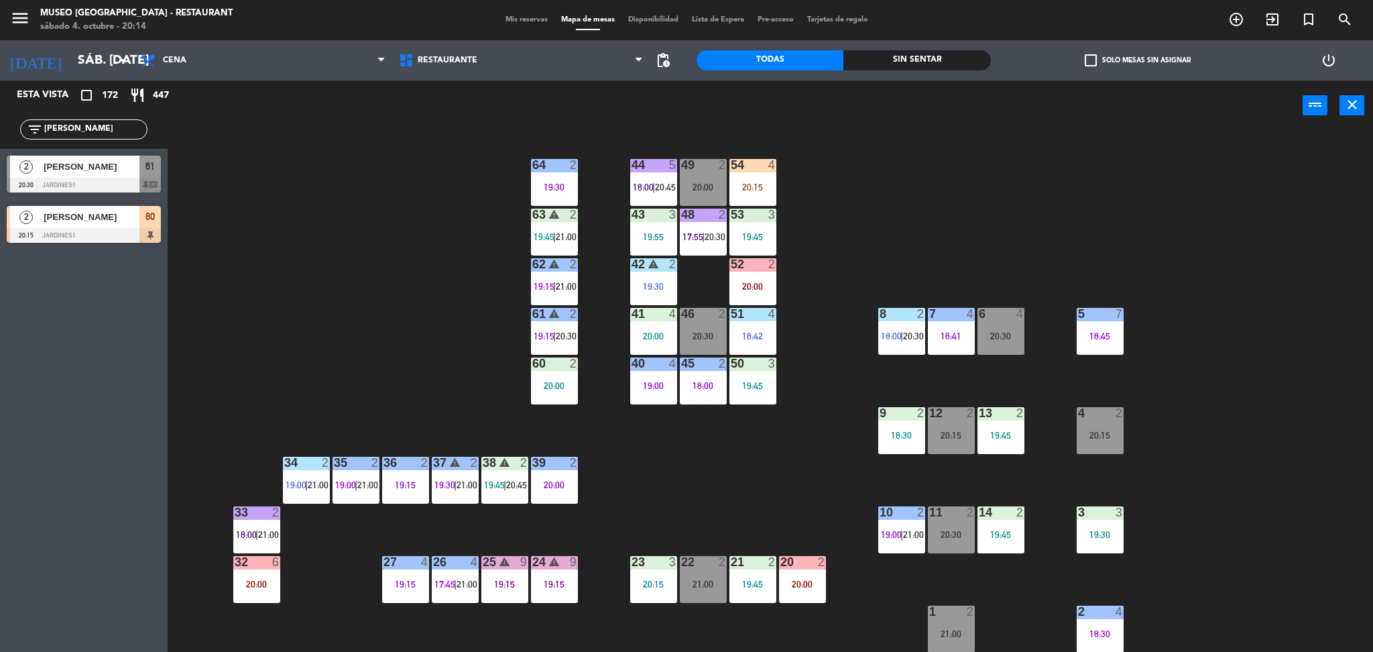
click at [65, 164] on span "[PERSON_NAME]" at bounding box center [92, 167] width 96 height 14
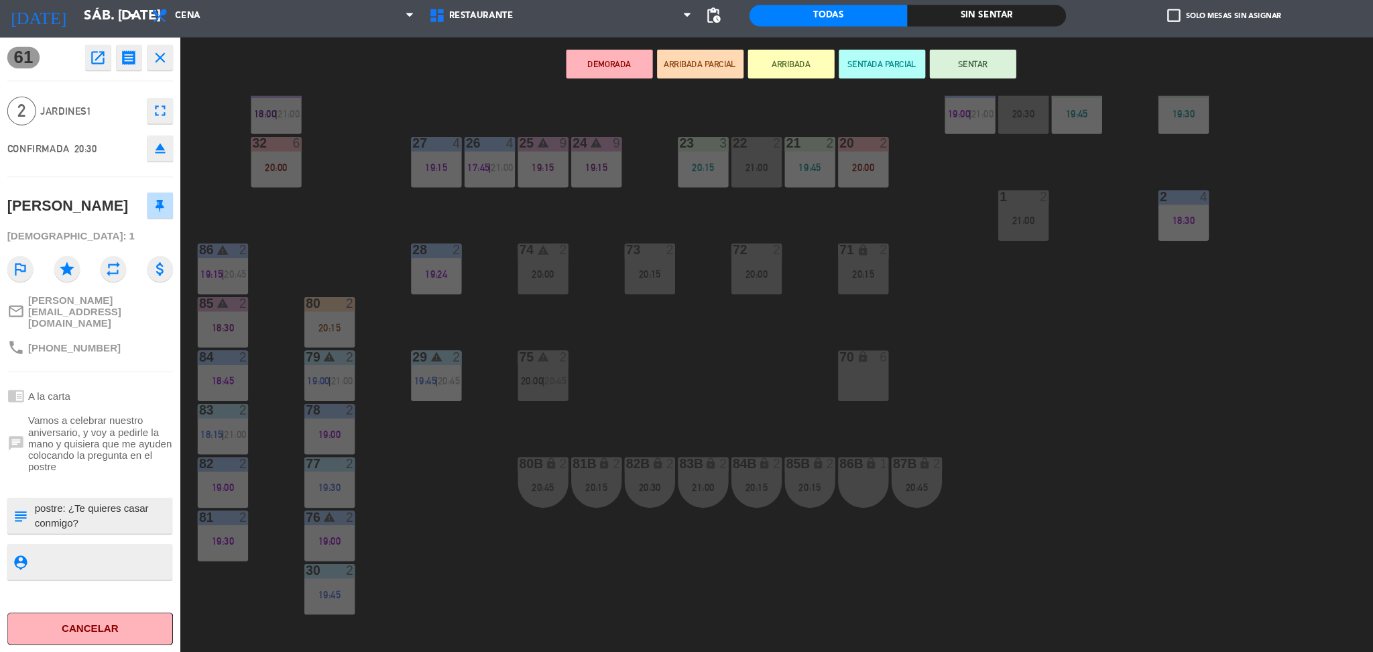
scroll to position [443, 0]
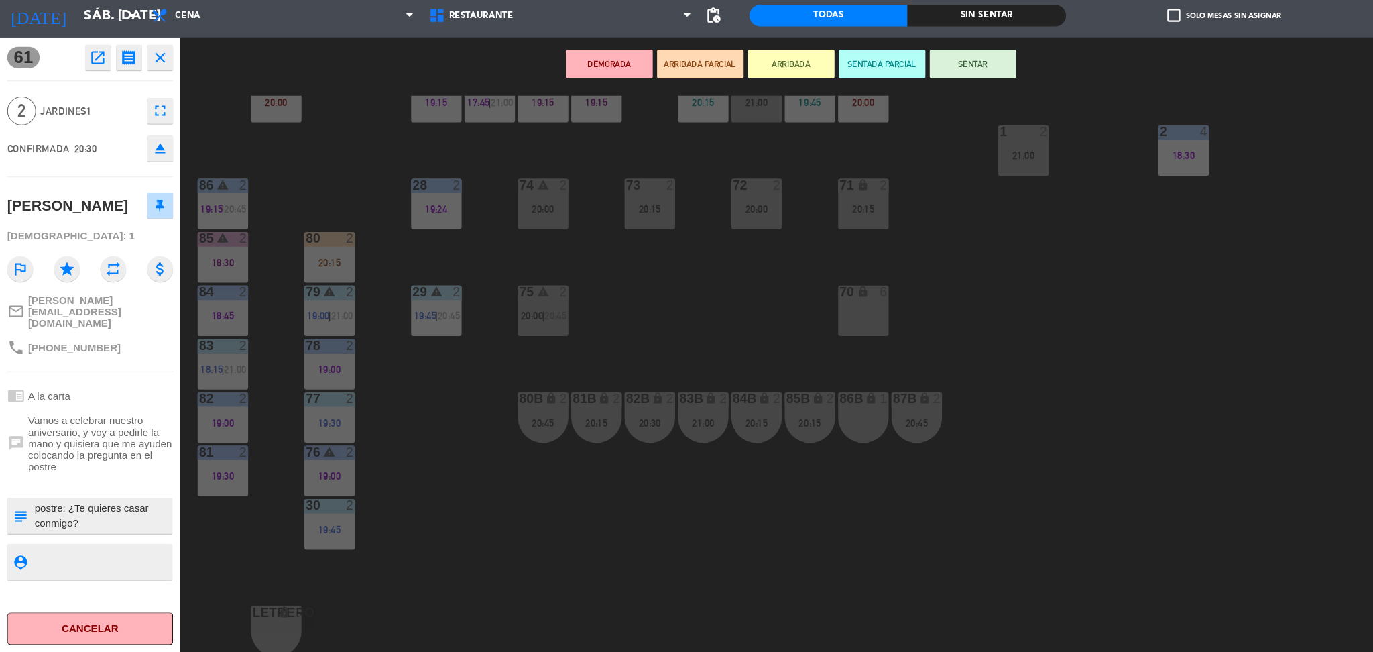
click at [804, 424] on div "86B lock 1" at bounding box center [802, 433] width 47 height 47
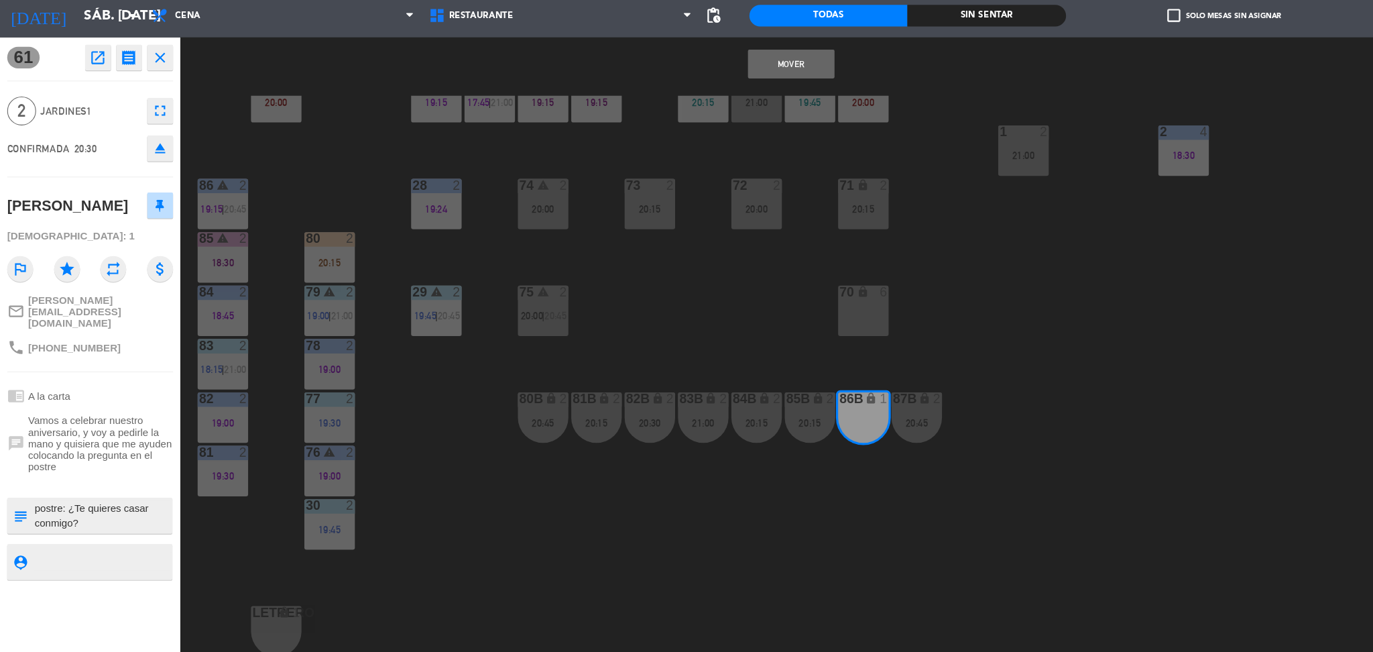
click at [734, 104] on button "Mover" at bounding box center [735, 105] width 80 height 27
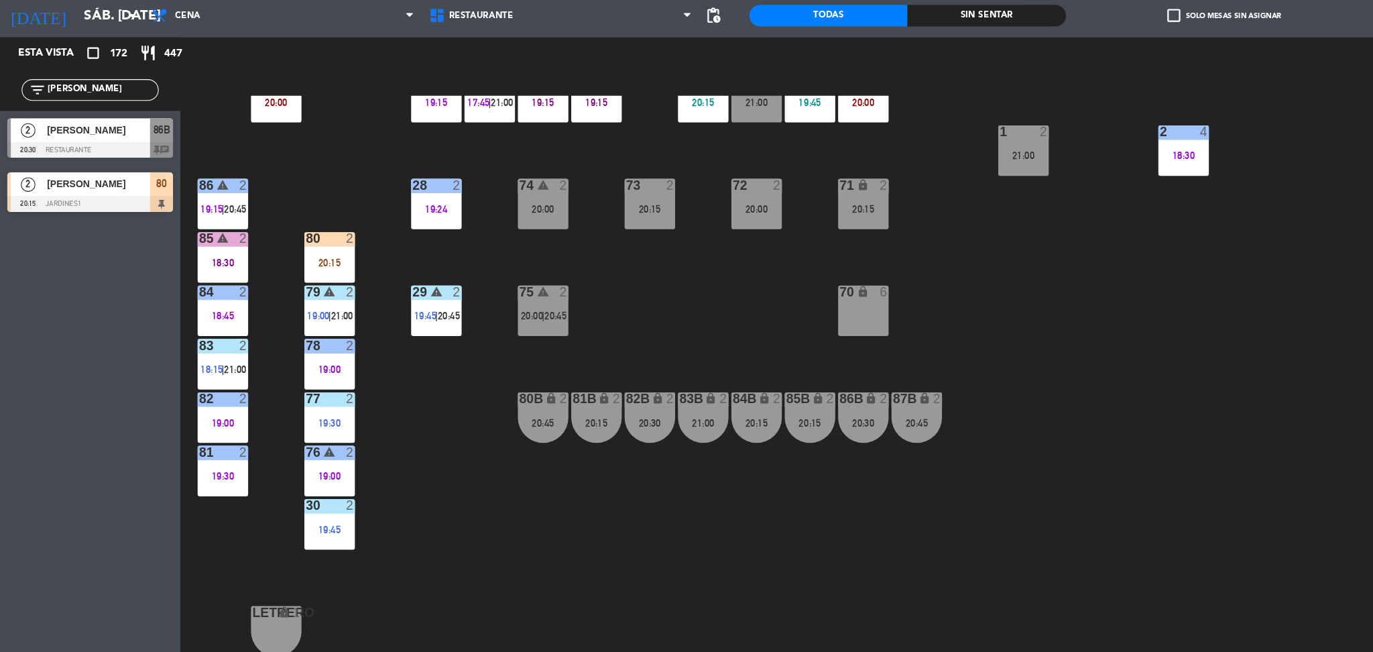
scroll to position [0, 0]
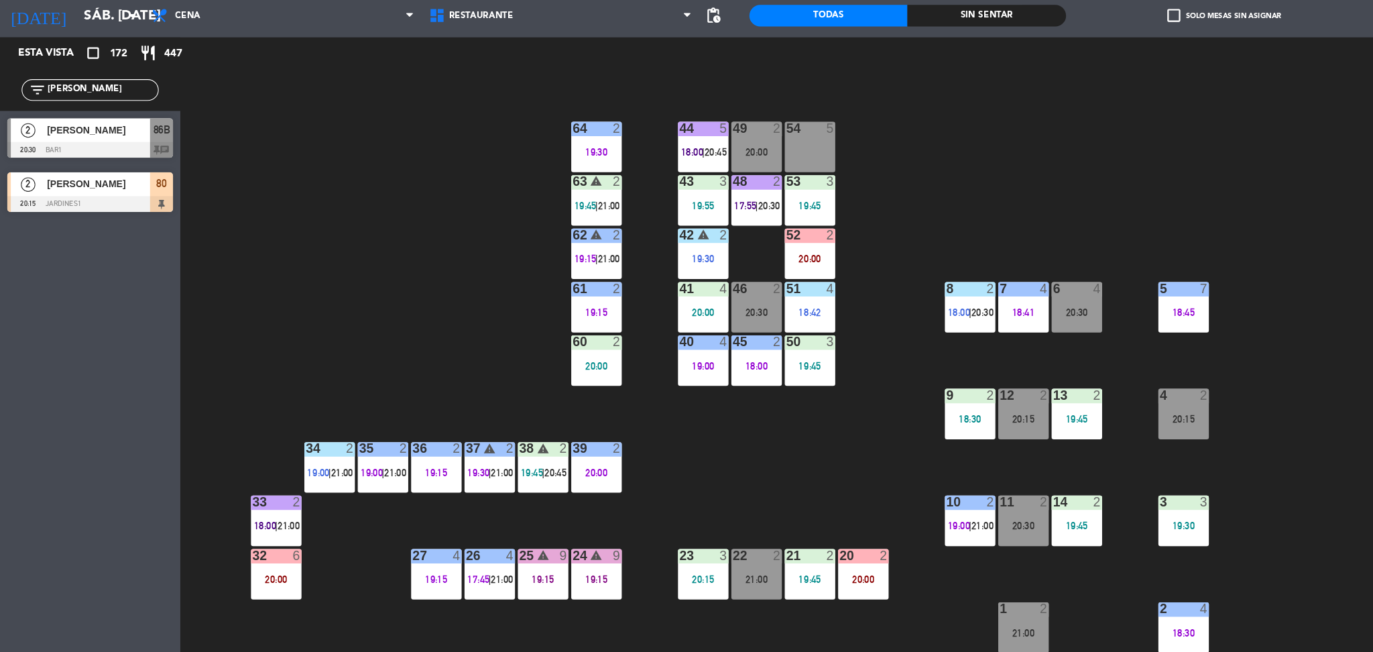
drag, startPoint x: 82, startPoint y: 123, endPoint x: 0, endPoint y: 149, distance: 85.9
click at [0, 149] on div "Esta vista crop_square 172 restaurant 447 filter_list eduard 2 Eduardo Figueroa…" at bounding box center [84, 164] width 168 height 169
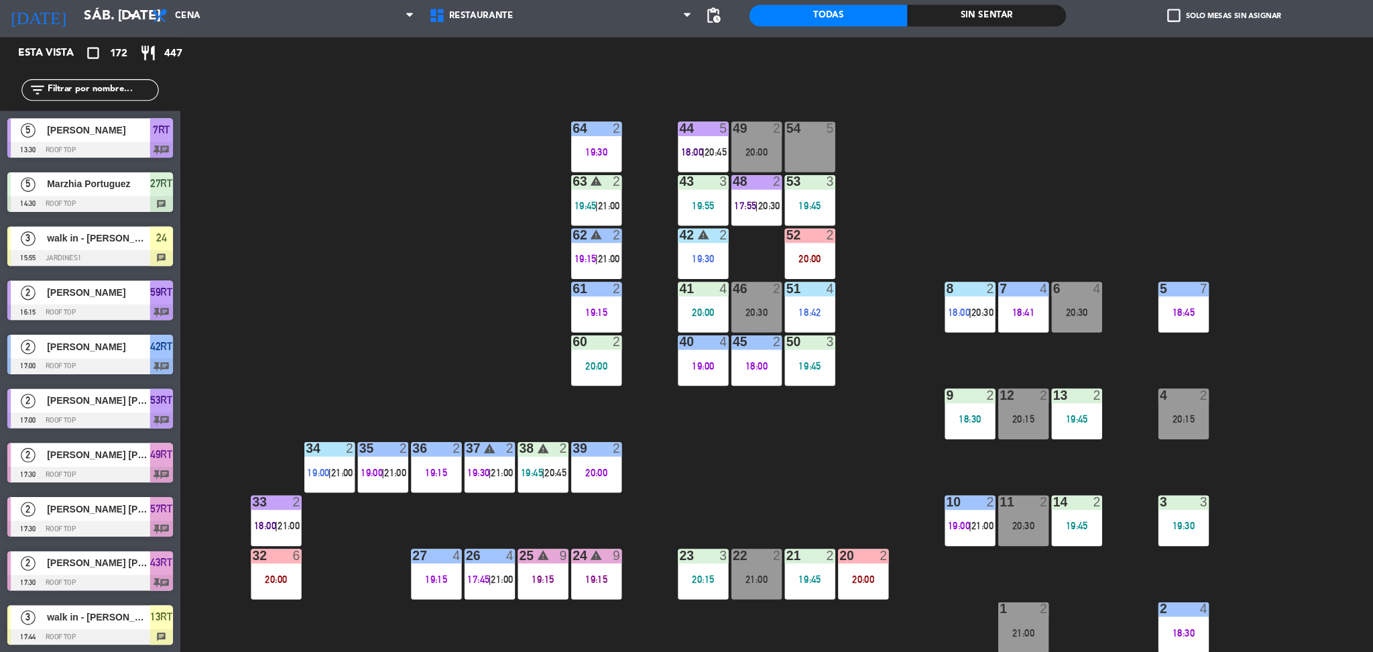
click at [101, 128] on input "text" at bounding box center [95, 129] width 104 height 15
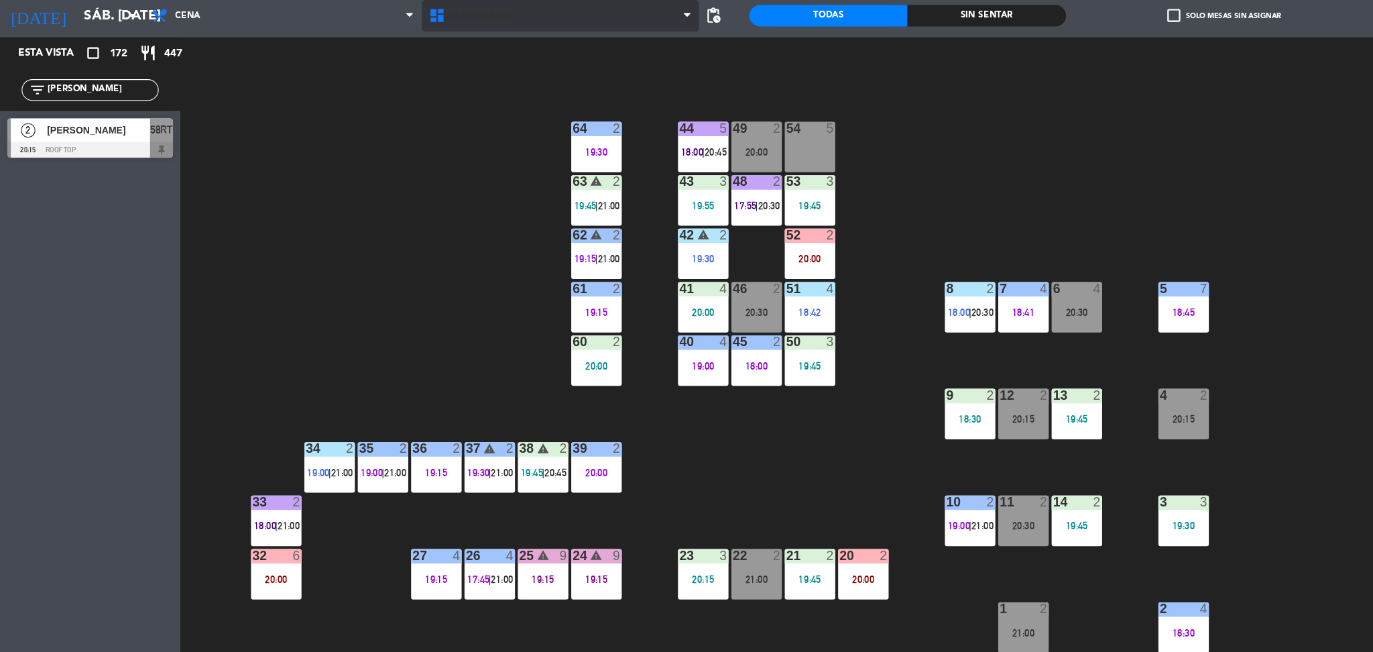
type input "franco"
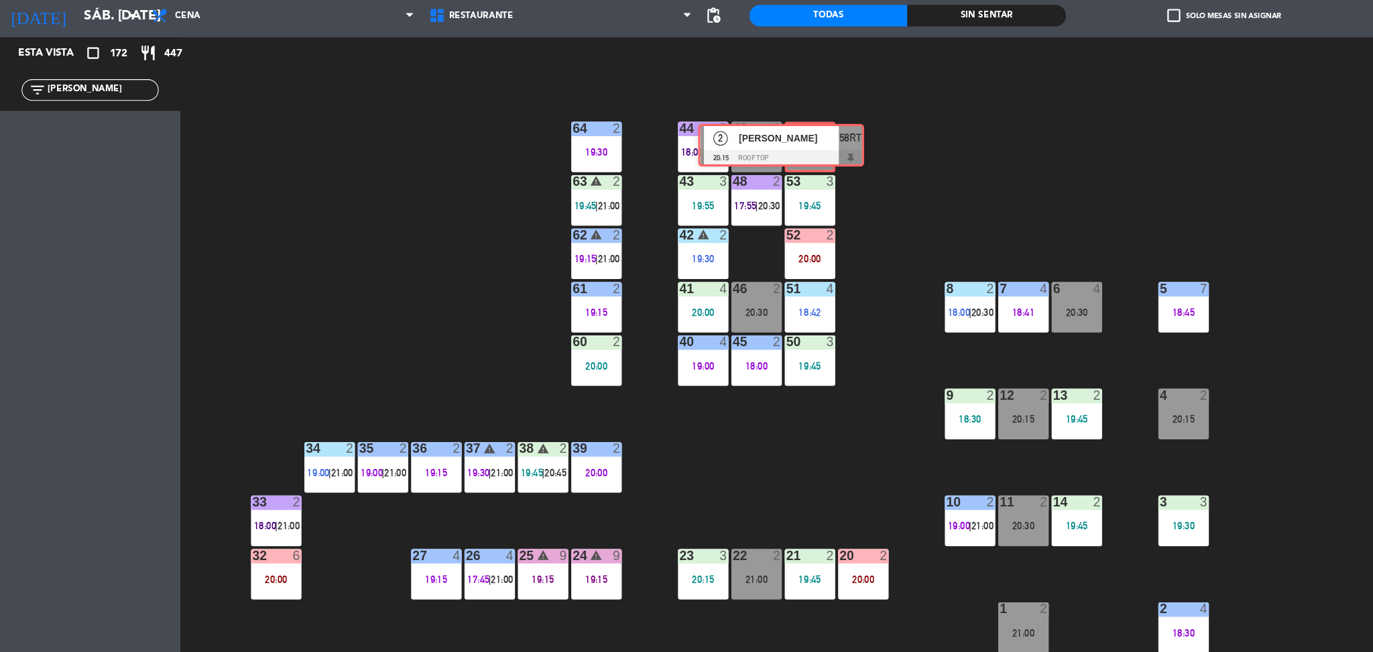
drag, startPoint x: 117, startPoint y: 182, endPoint x: 759, endPoint y: 188, distance: 642.4
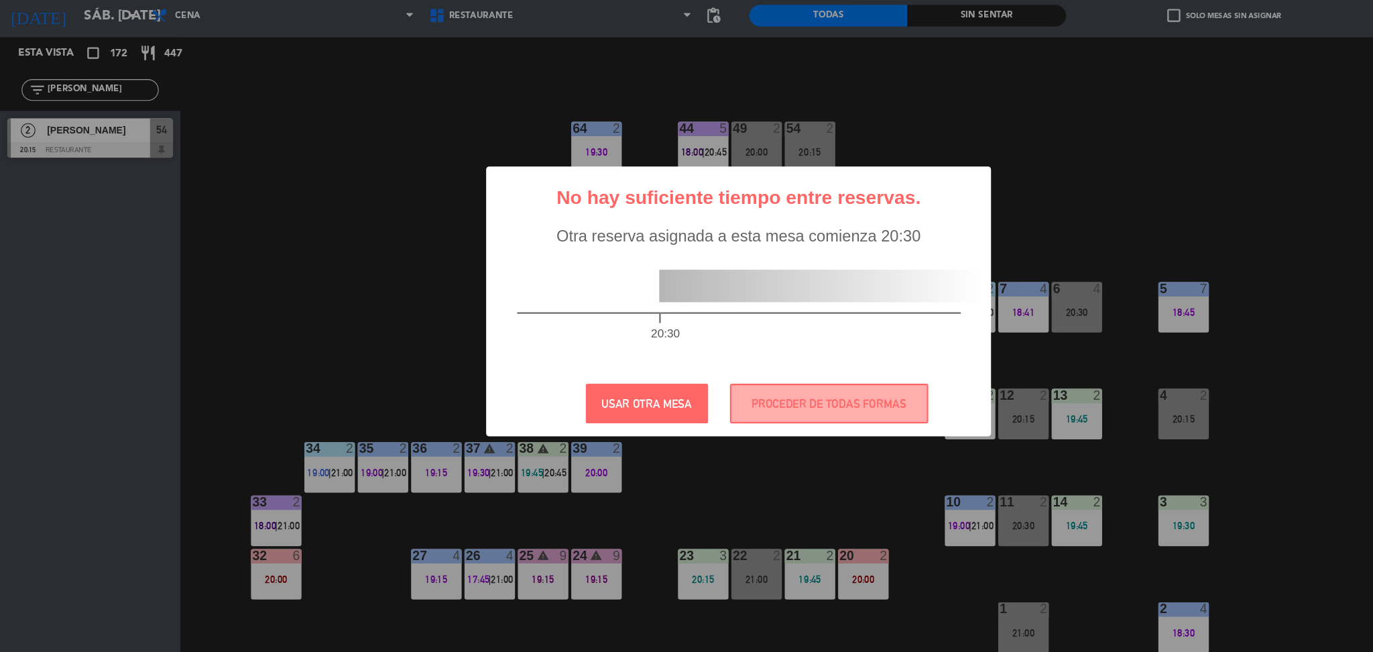
click at [759, 188] on div "? ! i No hay suficiente tiempo entre reservas. × Otra reserva asignada a esta m…" at bounding box center [686, 326] width 1373 height 652
click at [761, 433] on button "PROCEDER DE TODAS FORMAS" at bounding box center [771, 420] width 184 height 37
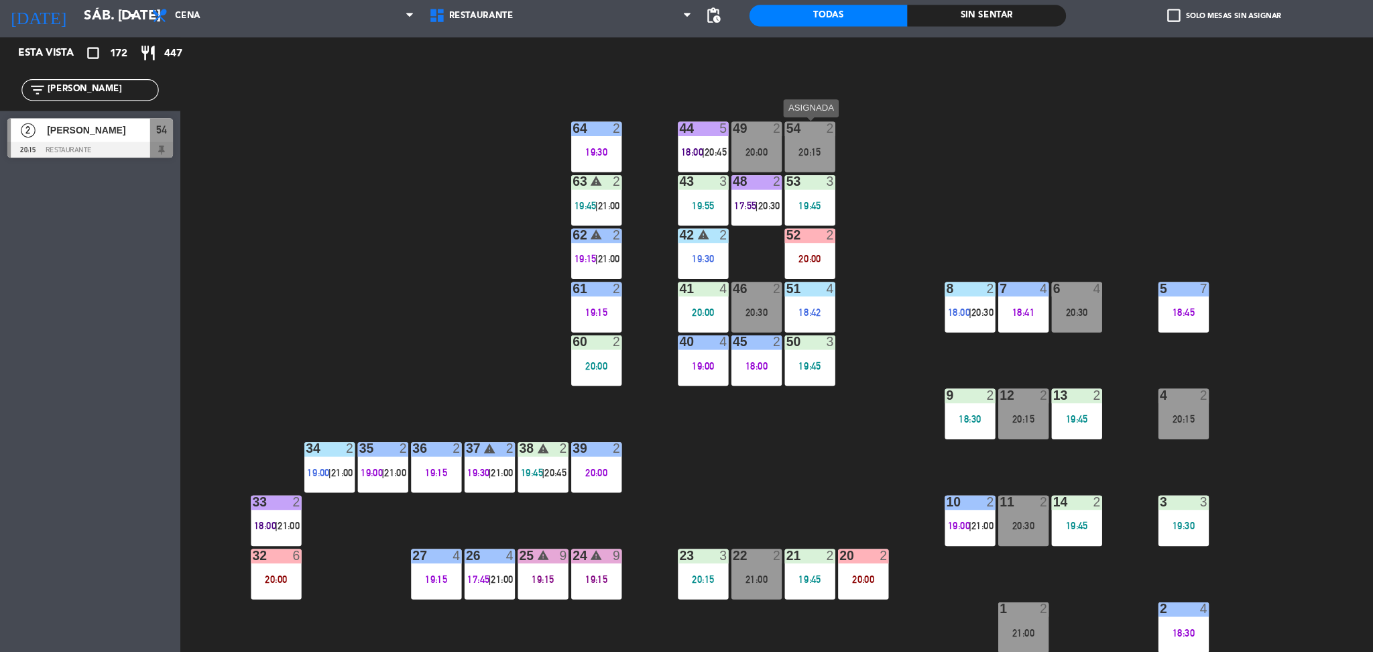
click at [752, 171] on div "54 2" at bounding box center [753, 165] width 47 height 13
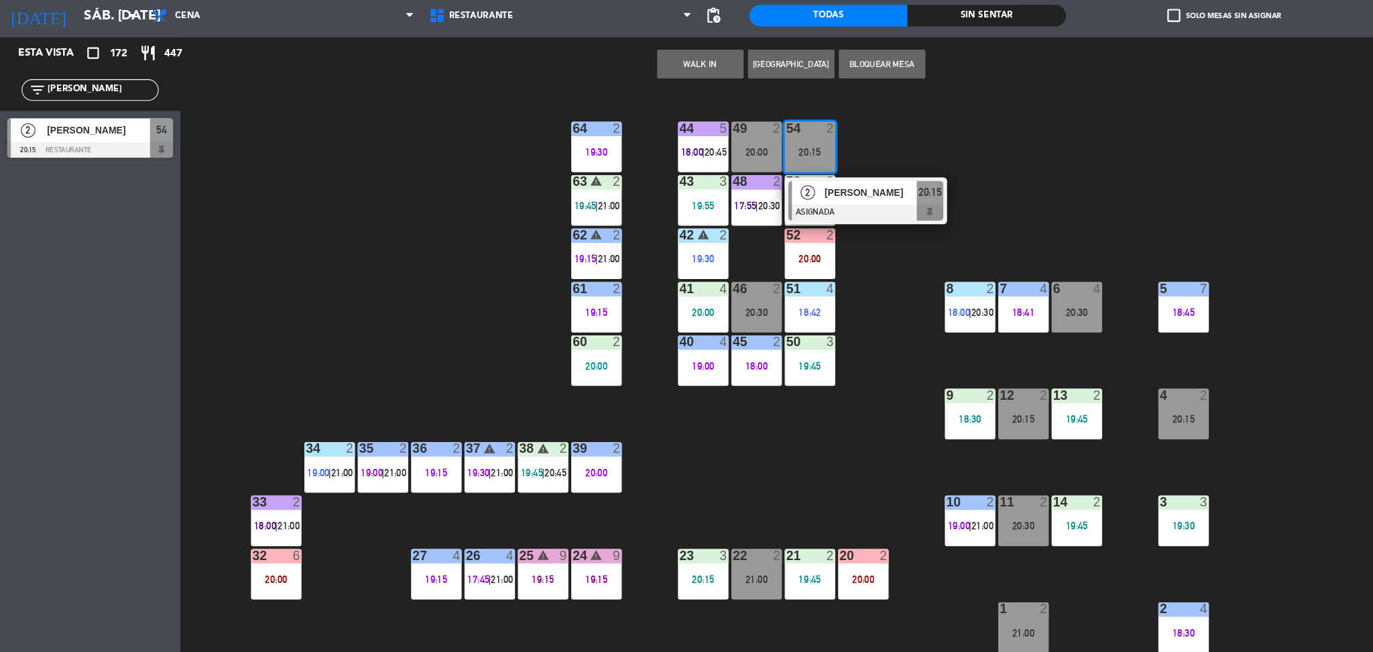
click at [704, 180] on div "49 2 20:00" at bounding box center [703, 182] width 47 height 47
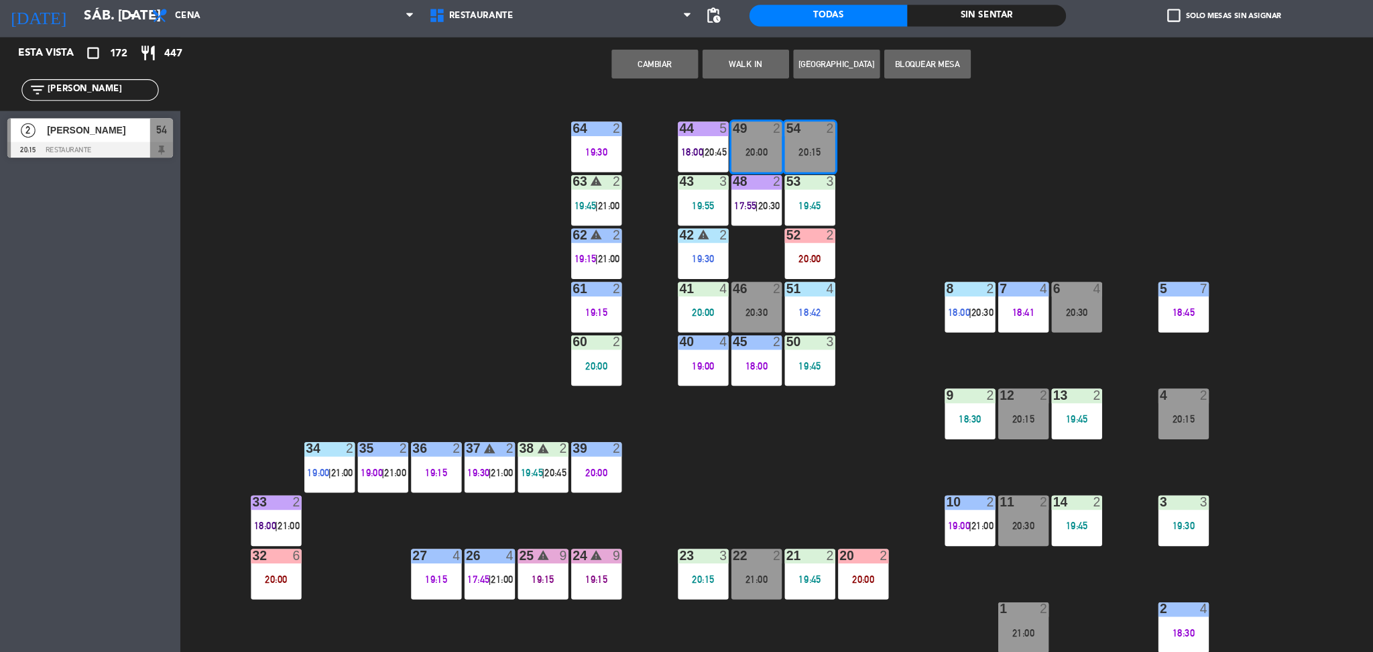
click at [623, 104] on button "Cambiar" at bounding box center [609, 105] width 80 height 27
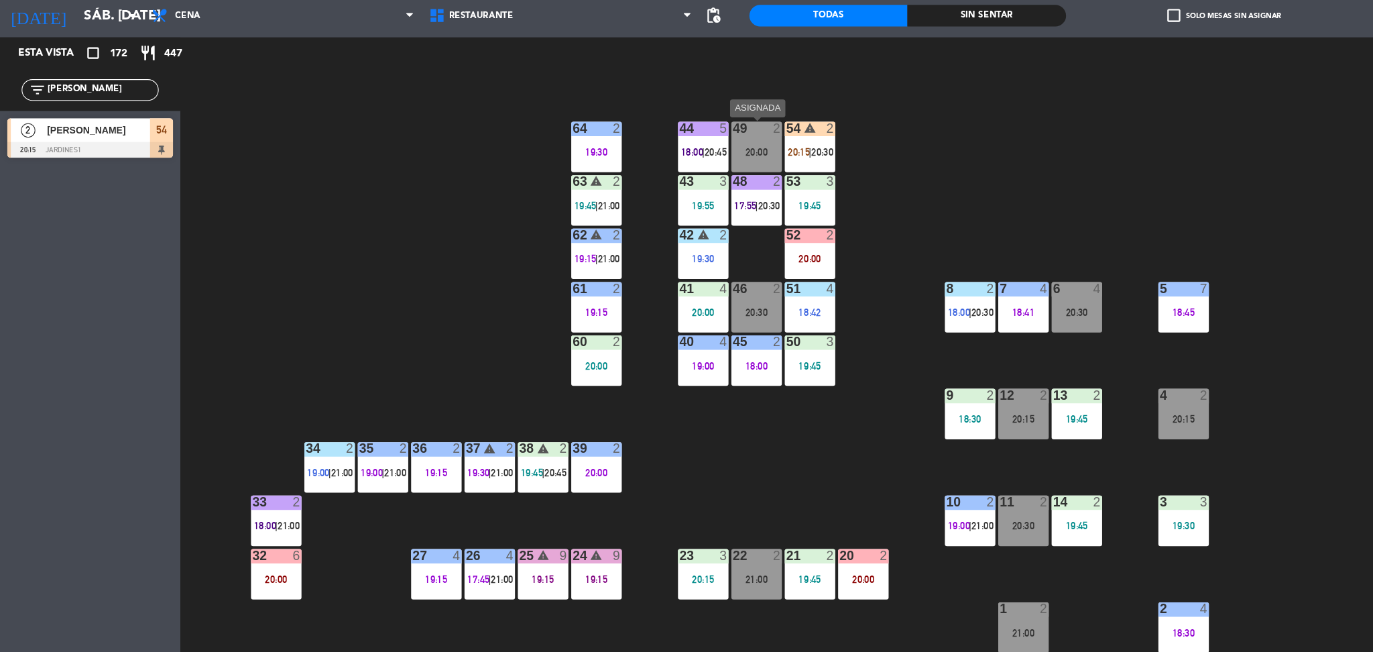
click at [707, 178] on div "49 2 20:00" at bounding box center [703, 182] width 47 height 47
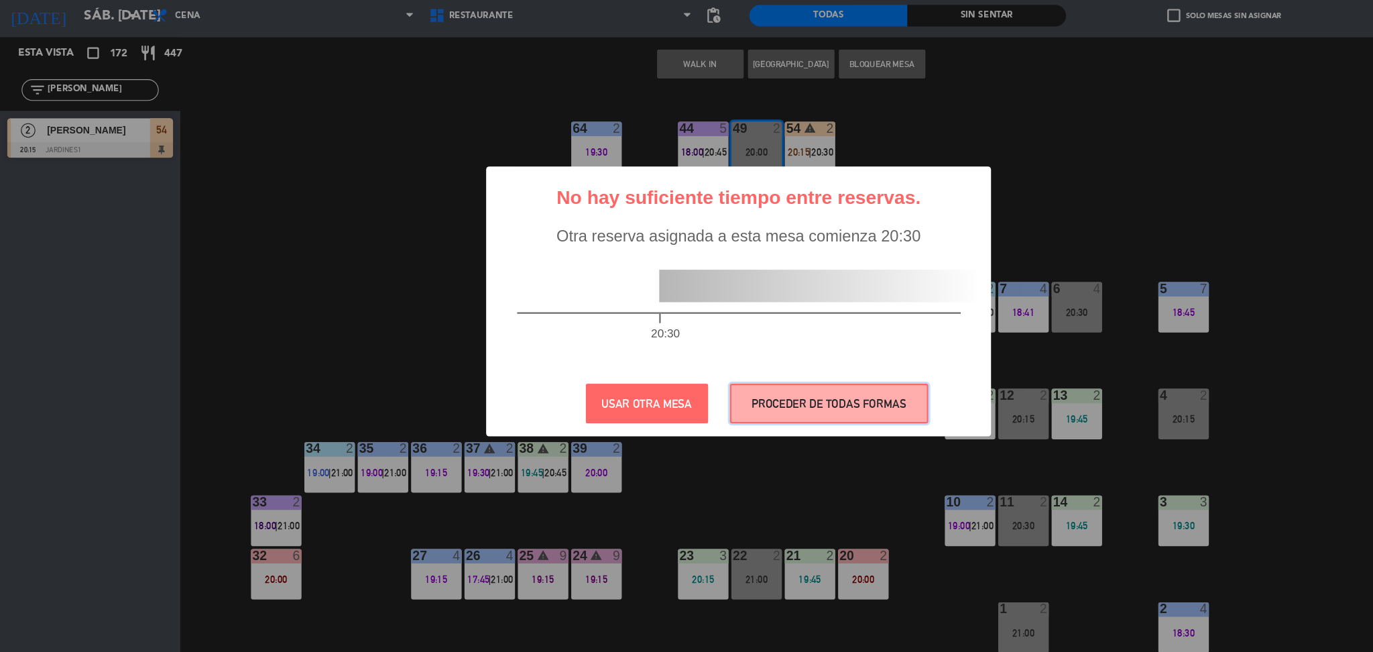
click at [764, 427] on button "PROCEDER DE TODAS FORMAS" at bounding box center [771, 420] width 184 height 37
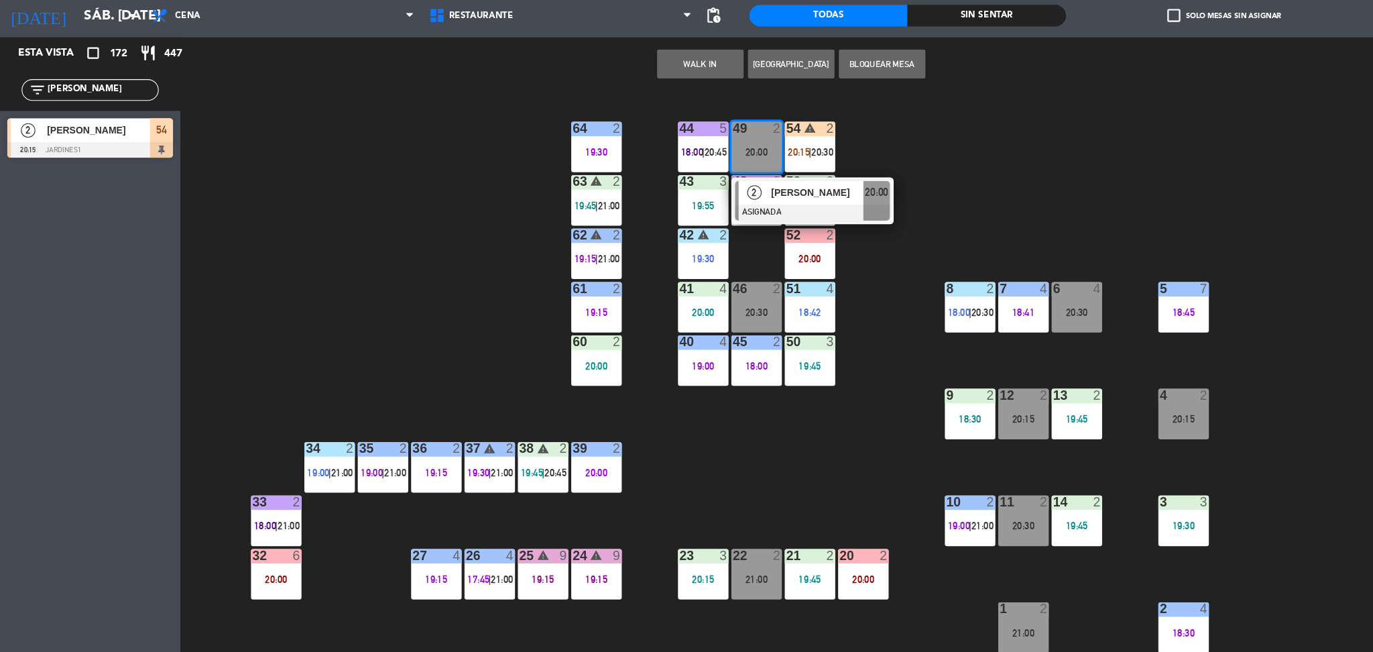
click at [332, 196] on div "44 5 18:00 | 20:45 49 2 20:00 2 Jose Huari ASIGNADA 20:00 54 warning 2 20:15 | …" at bounding box center [777, 395] width 1192 height 521
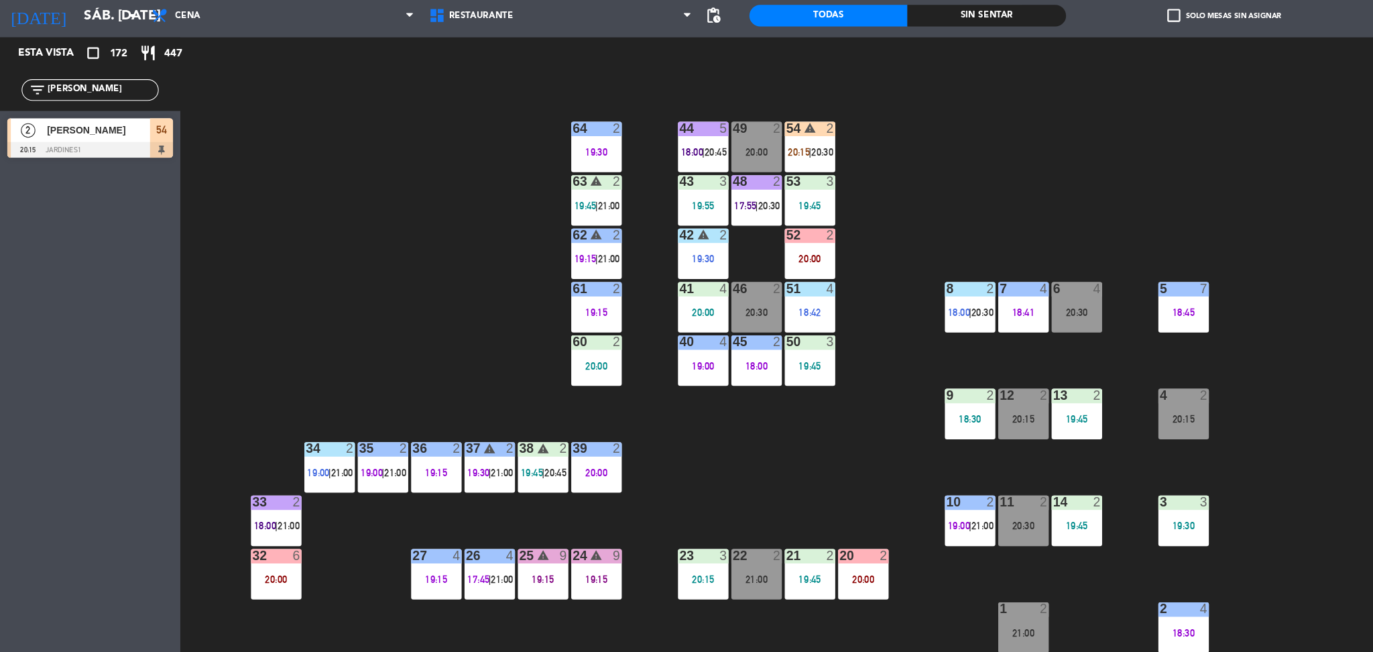
drag, startPoint x: 114, startPoint y: 135, endPoint x: 0, endPoint y: 135, distance: 114.0
click at [0, 135] on div "filter_list franco" at bounding box center [84, 129] width 168 height 39
type input "nao"
click at [100, 160] on div "[PERSON_NAME]" at bounding box center [90, 167] width 97 height 22
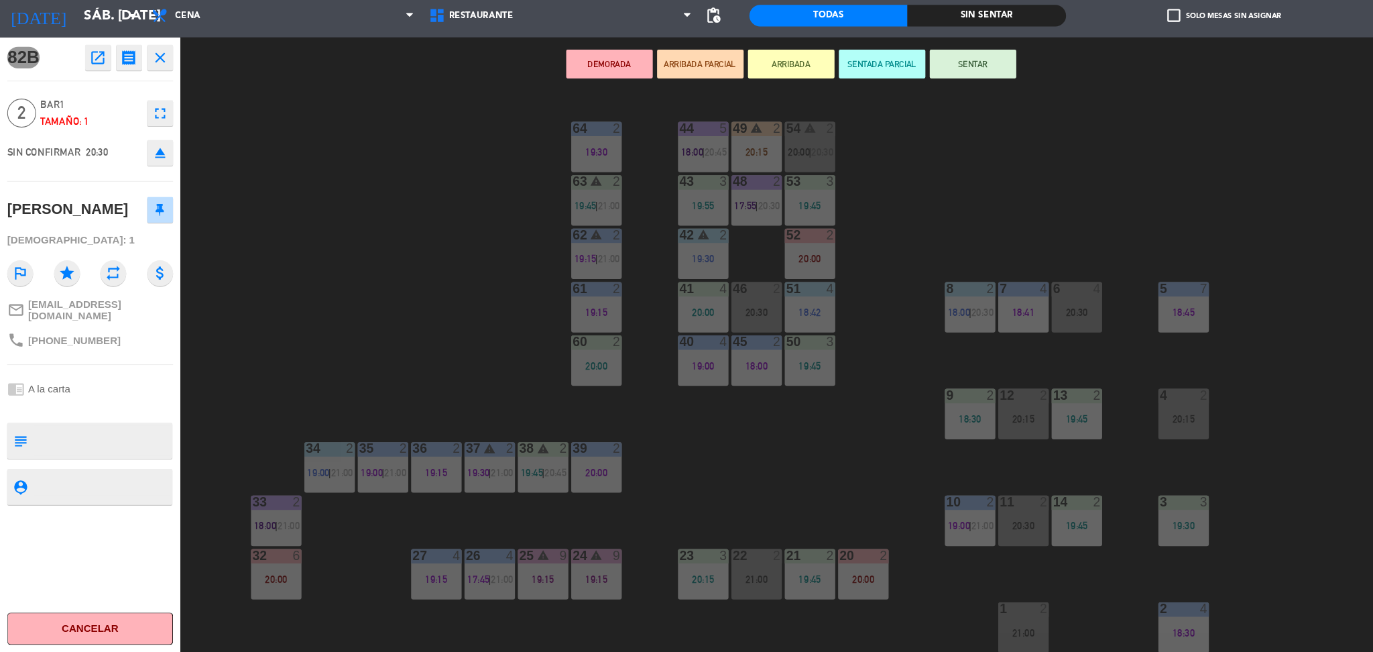
click at [380, 287] on div "44 5 18:00 | 20:45 49 warning 2 20:15 54 warning 2 20:00 | 20:30 64 2 19:30 48 …" at bounding box center [777, 395] width 1192 height 521
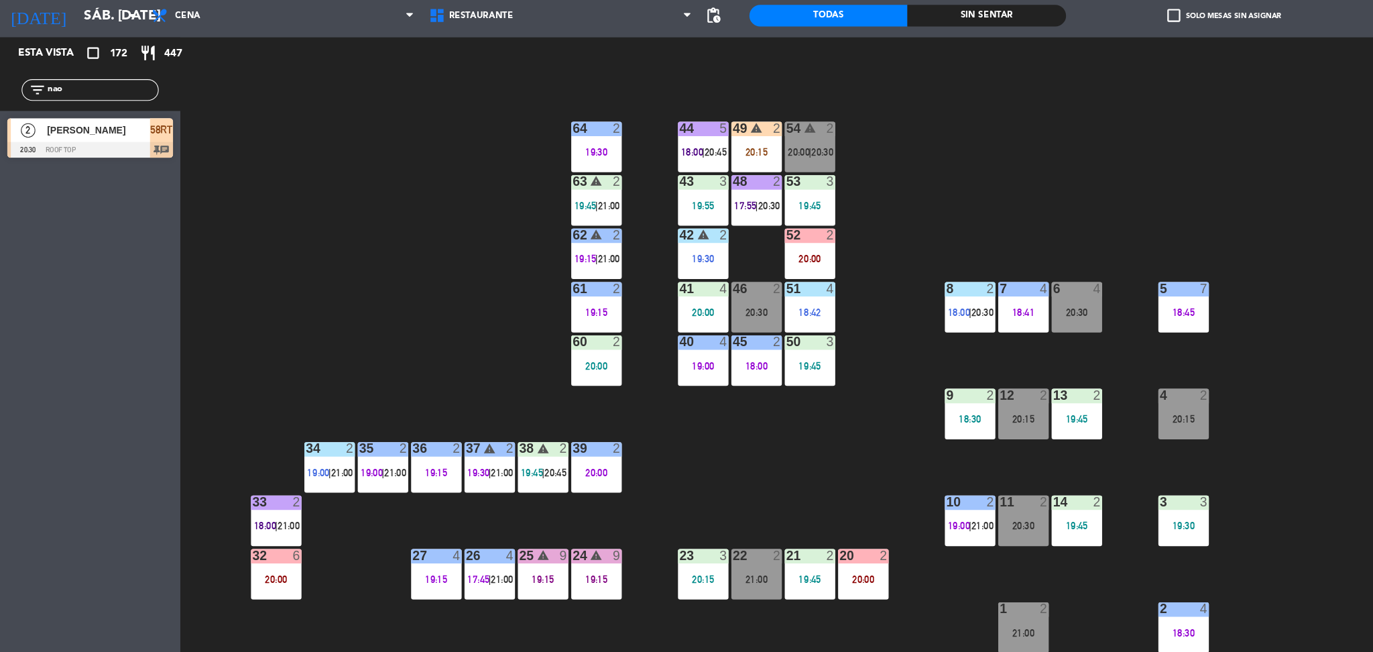
scroll to position [1, 0]
click at [755, 471] on div "44 5 18:00 | 20:45 49 warning 2 20:15 54 warning 2 20:00 | 20:30 64 2 19:30 48 …" at bounding box center [777, 395] width 1192 height 521
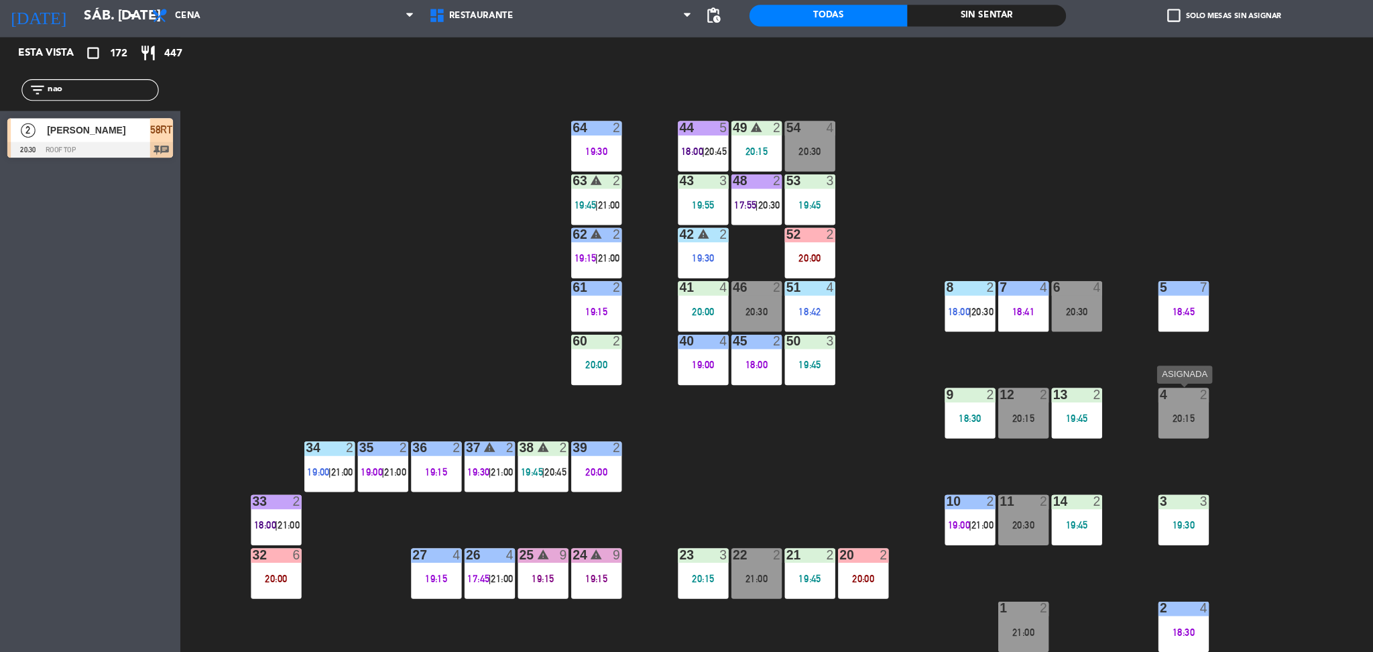
click at [1113, 445] on div "4 2 20:15" at bounding box center [1100, 429] width 47 height 47
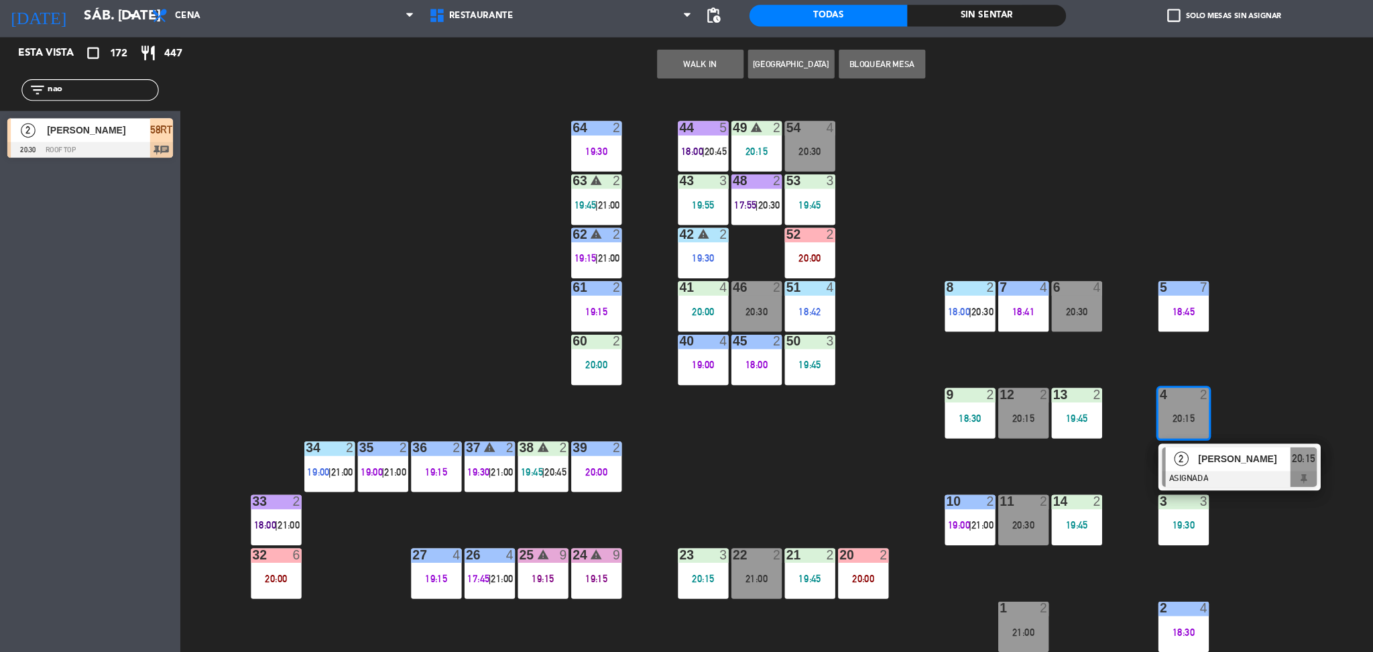
click at [1148, 471] on span "[PERSON_NAME]" at bounding box center [1157, 472] width 86 height 14
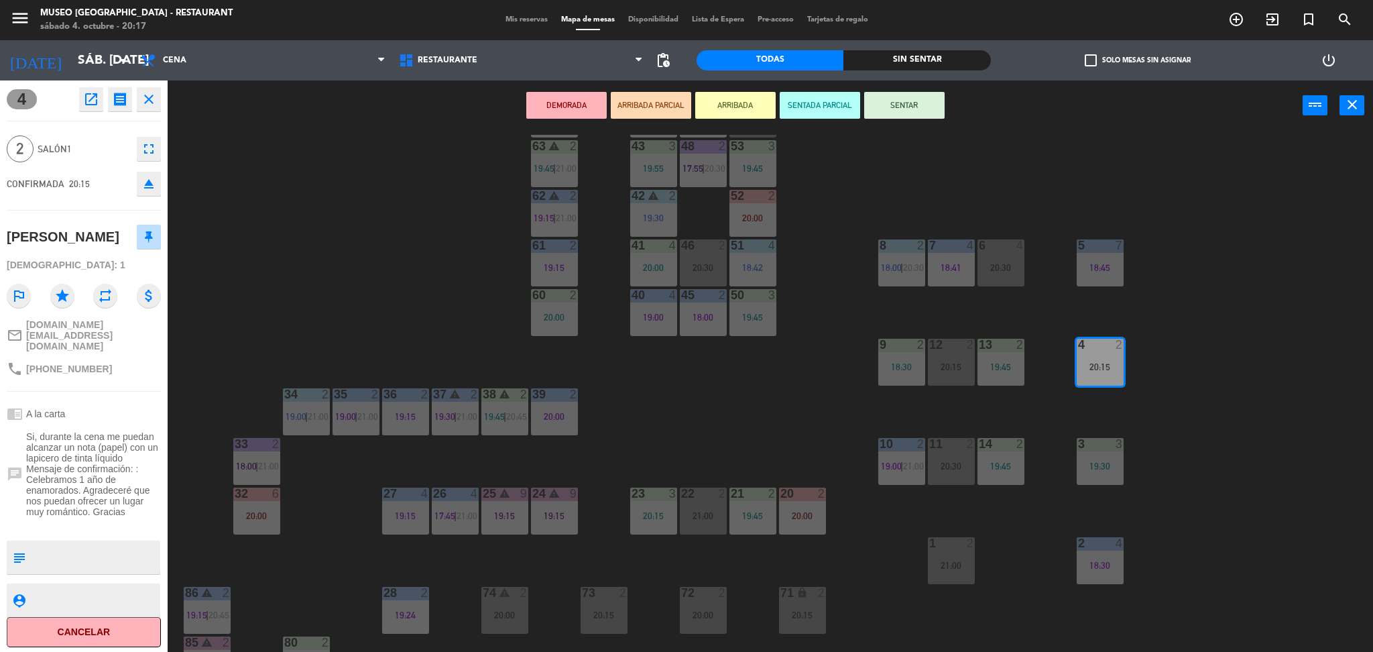
scroll to position [0, 0]
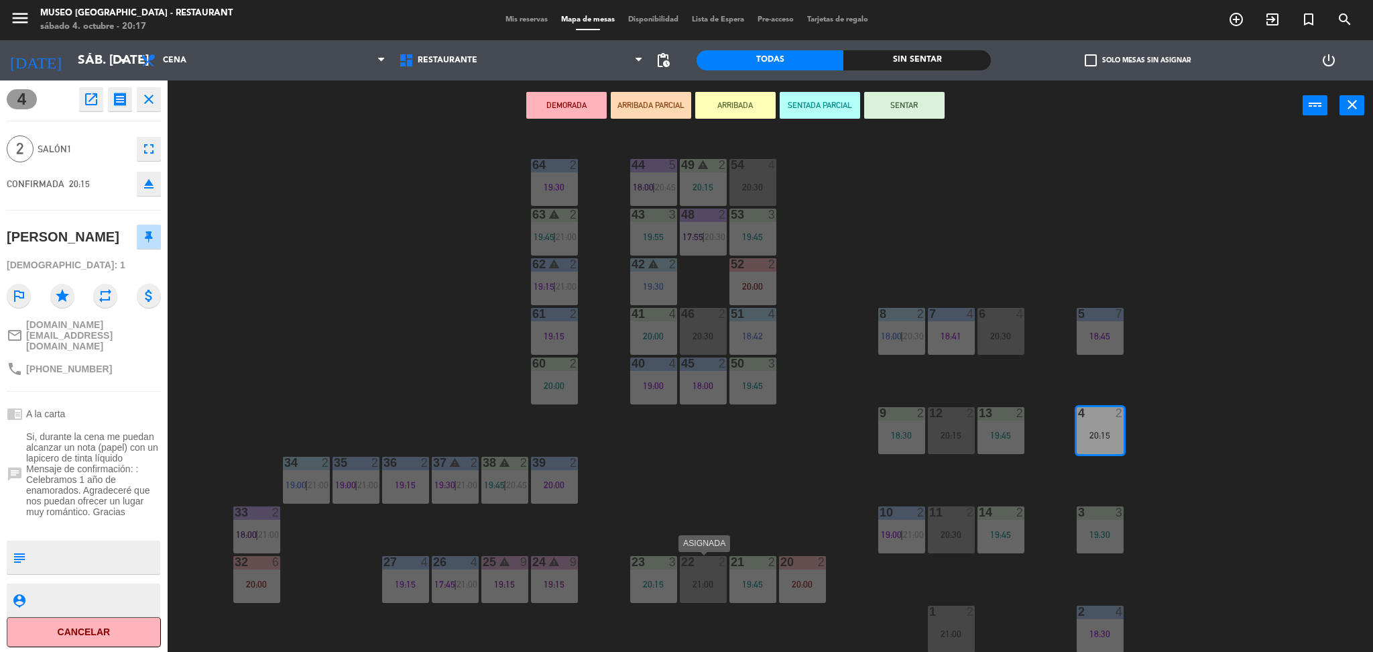
click at [689, 586] on div "21:00" at bounding box center [703, 583] width 47 height 9
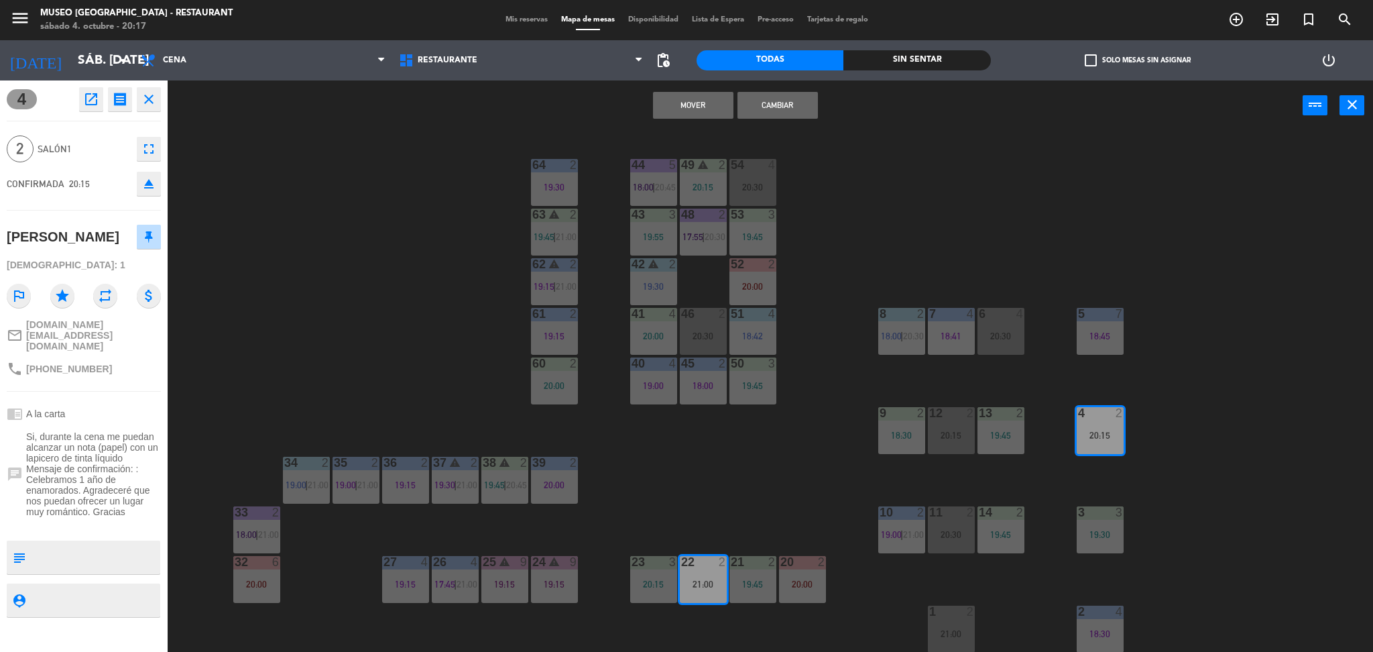
click at [757, 106] on button "Cambiar" at bounding box center [778, 105] width 80 height 27
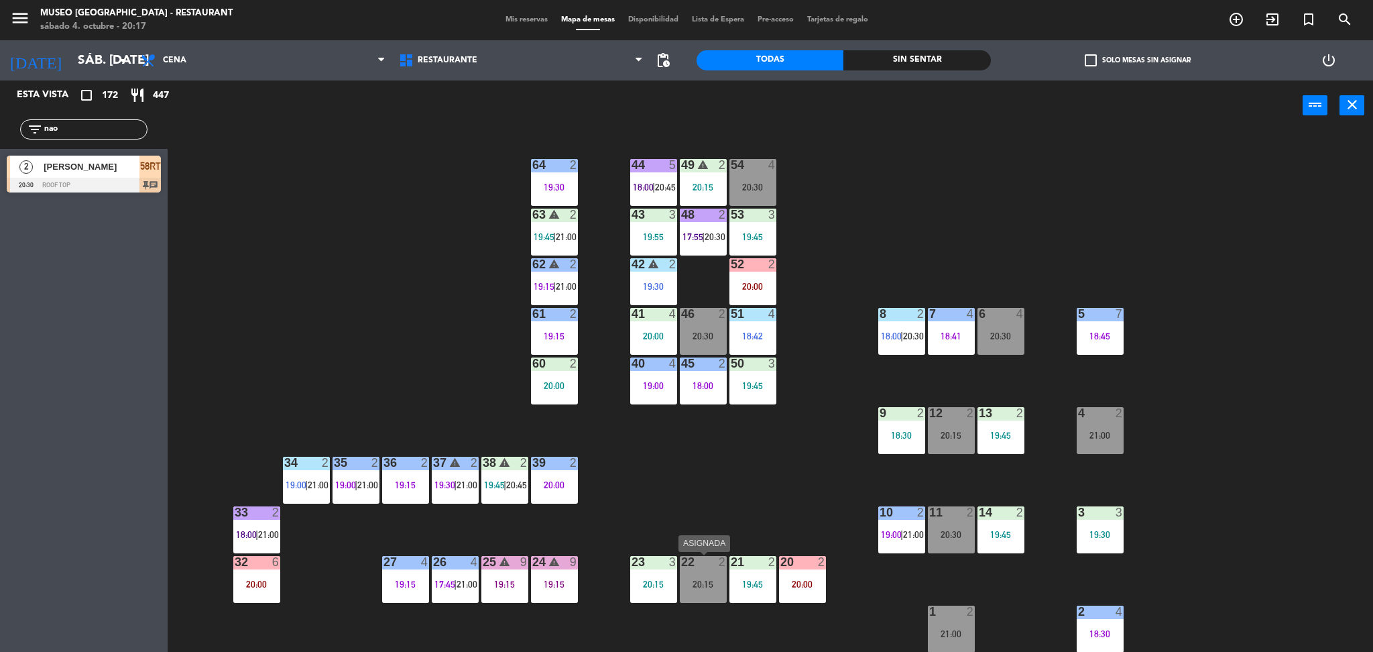
click at [695, 589] on div "22 2 20:15" at bounding box center [703, 579] width 47 height 47
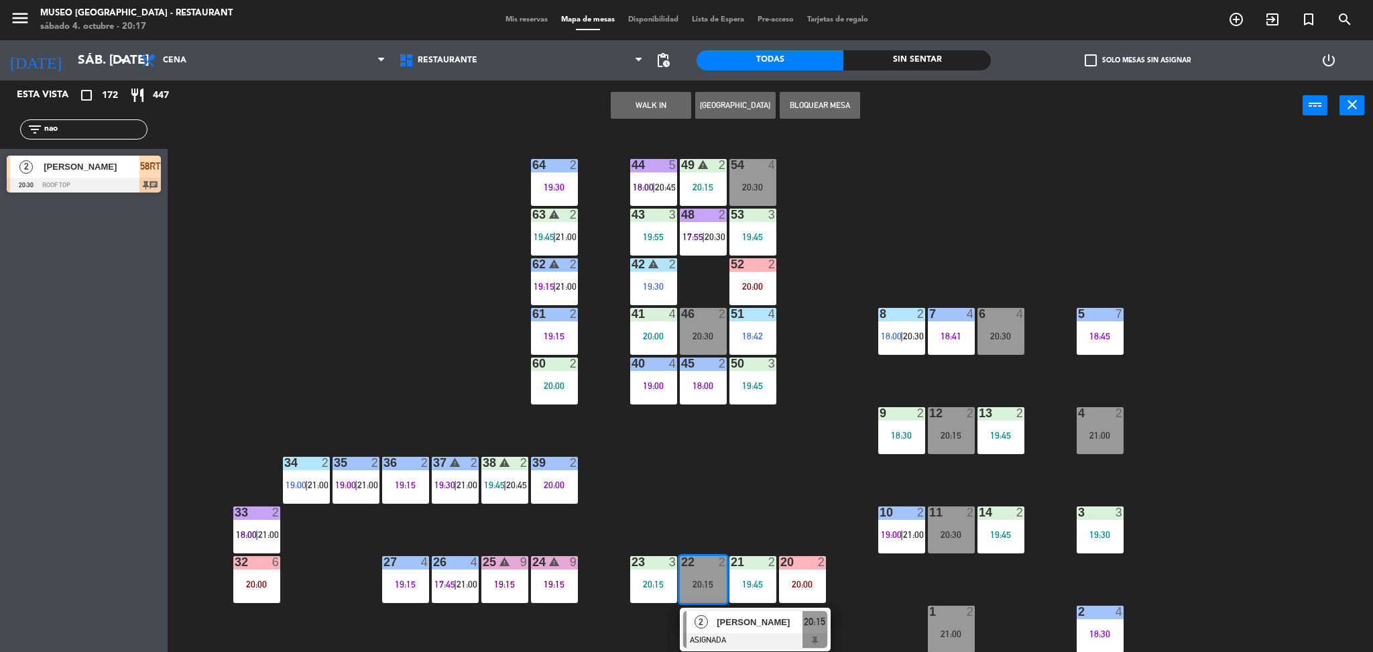
click at [755, 631] on div "[PERSON_NAME]" at bounding box center [758, 622] width 87 height 22
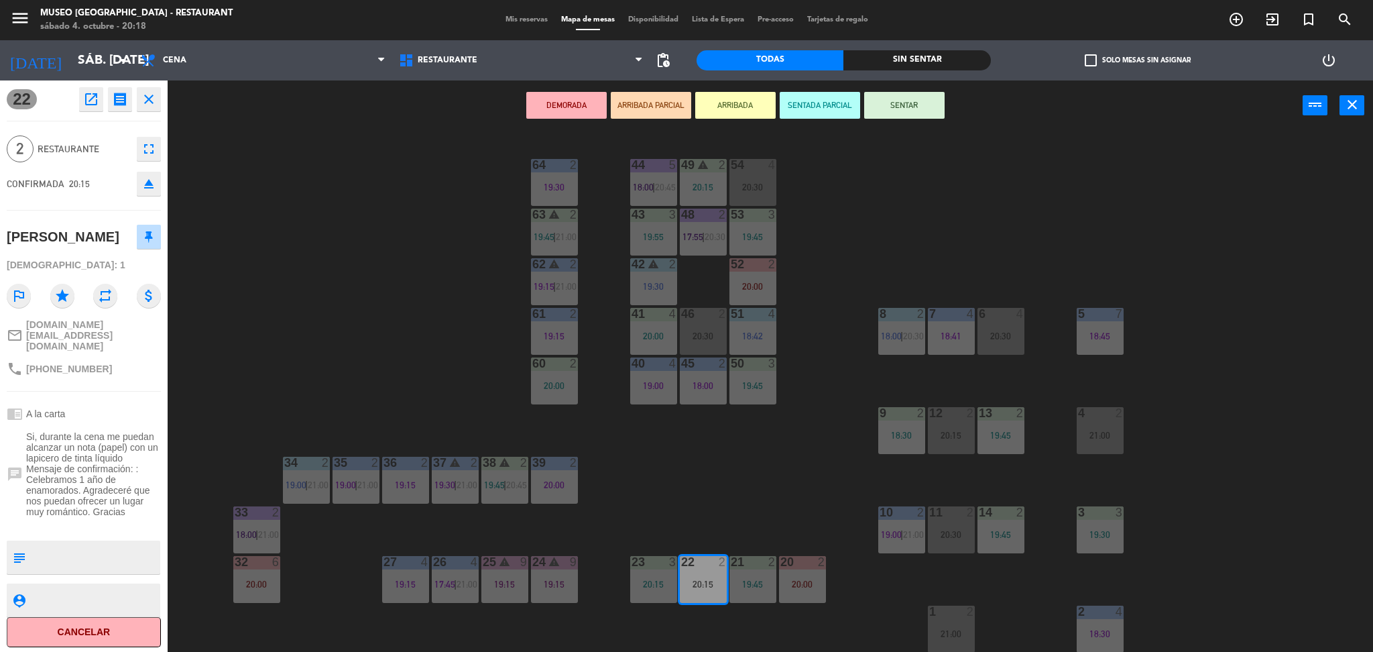
click at [662, 109] on button "ARRIBADA PARCIAL" at bounding box center [651, 105] width 80 height 27
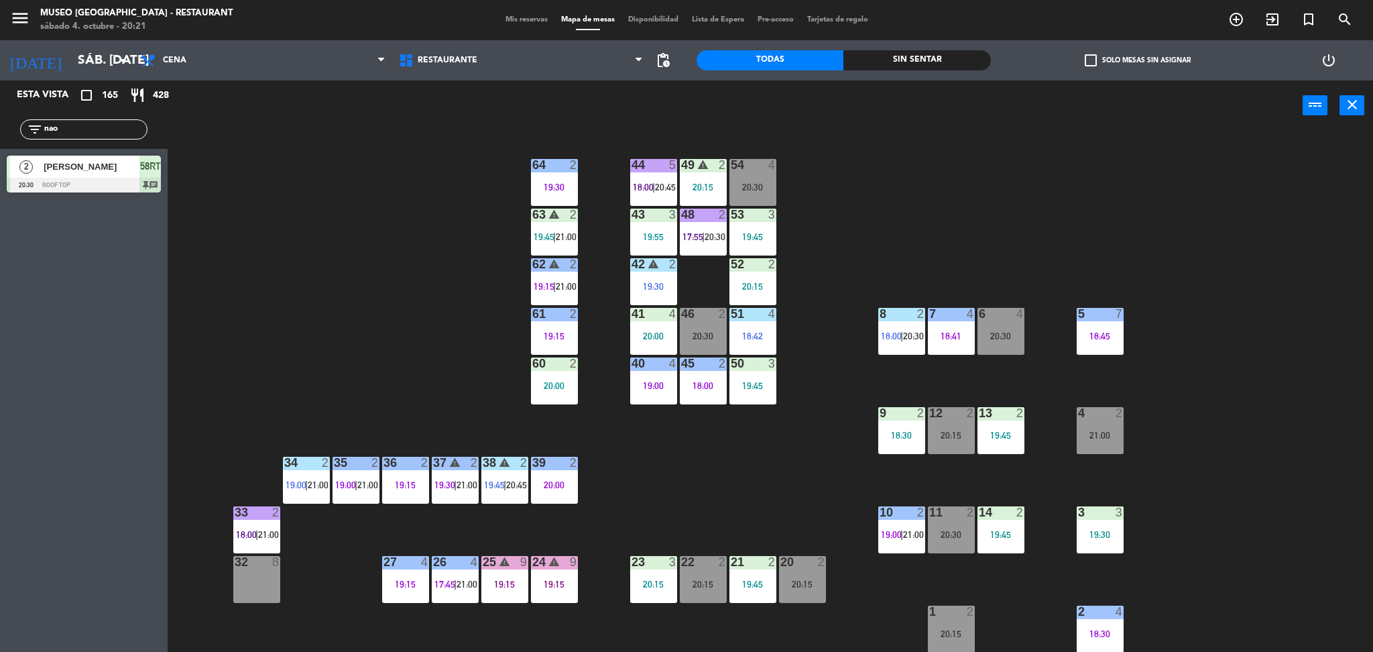
drag, startPoint x: 89, startPoint y: 132, endPoint x: 0, endPoint y: 156, distance: 92.4
click at [0, 156] on div "Esta vista crop_square 165 restaurant 428 filter_list nao 2 Naomi Carreño 20:30…" at bounding box center [84, 139] width 168 height 119
type input "arca"
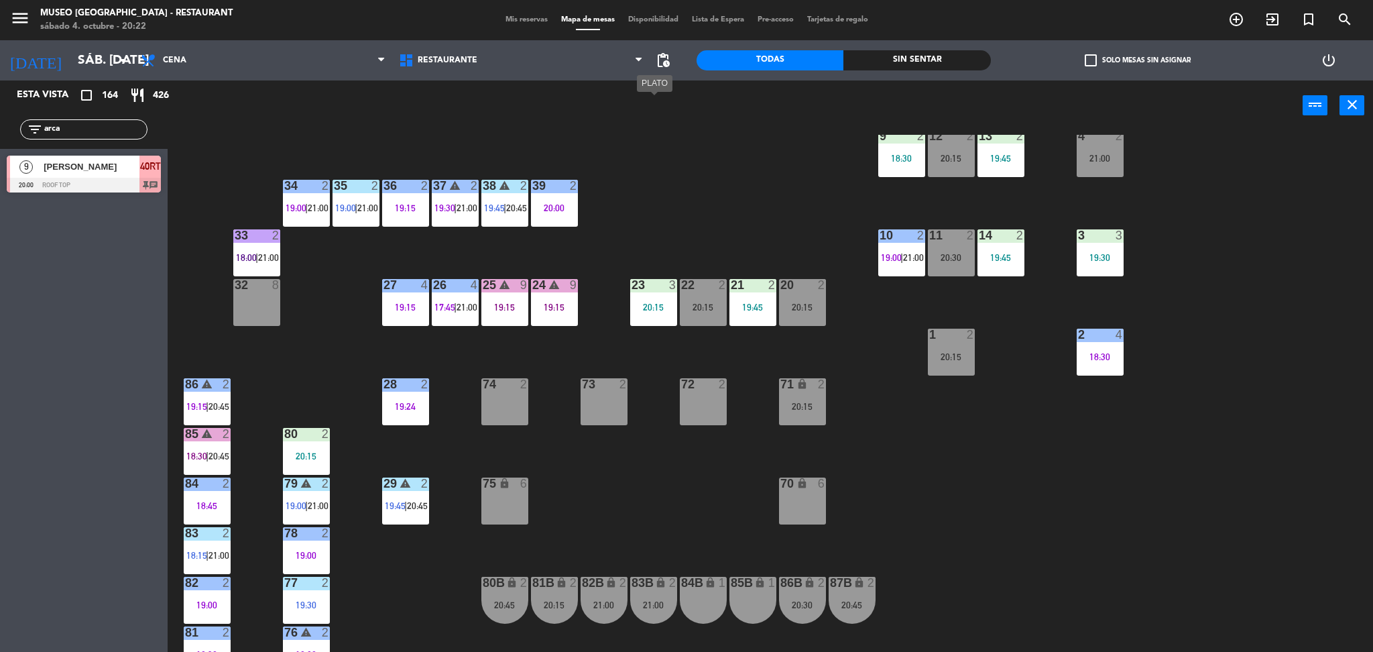
scroll to position [278, 0]
